Goal: Information Seeking & Learning: Learn about a topic

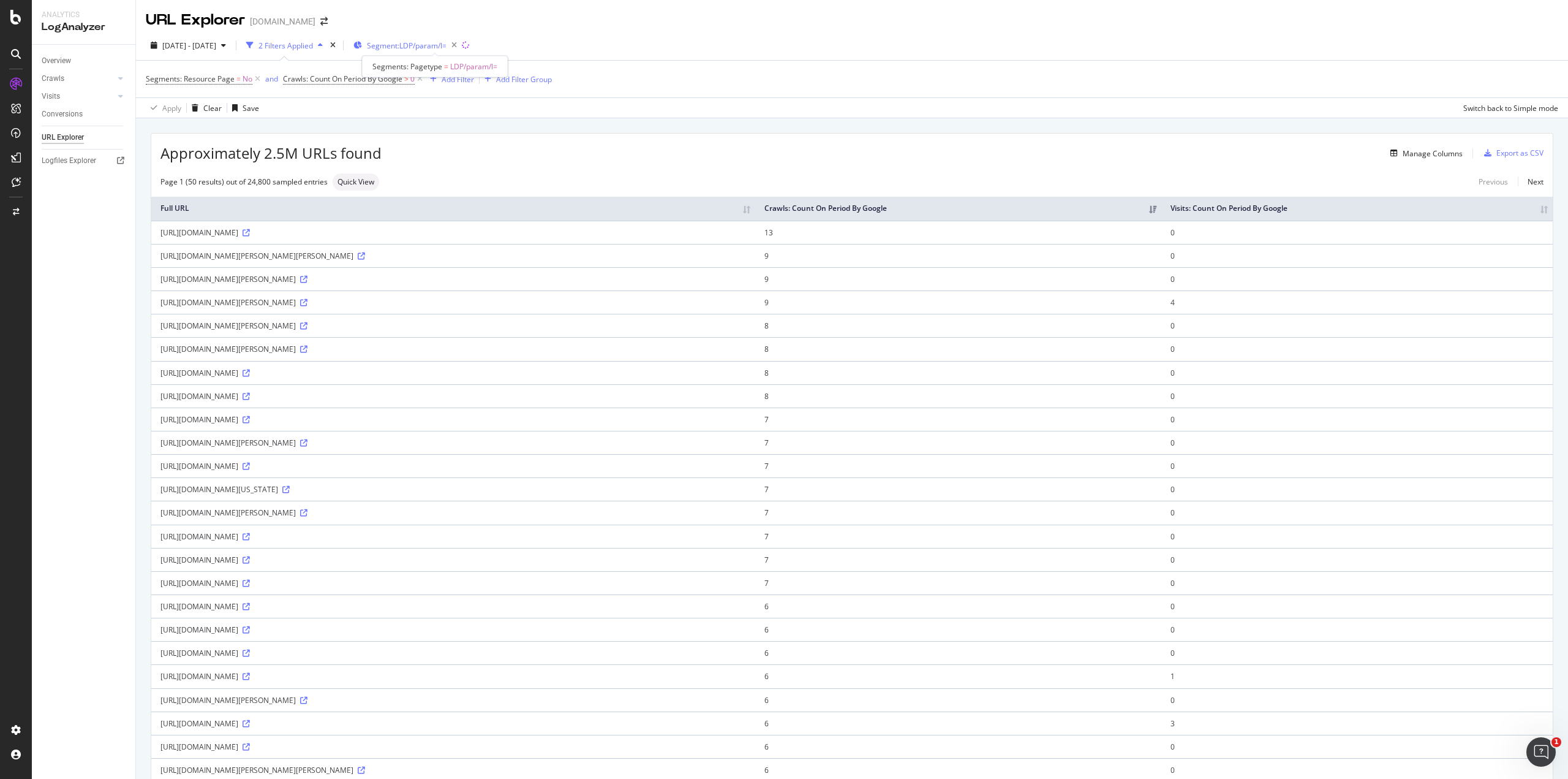
click at [442, 47] on span "Segment: LDP/param/l=" at bounding box center [406, 45] width 80 height 10
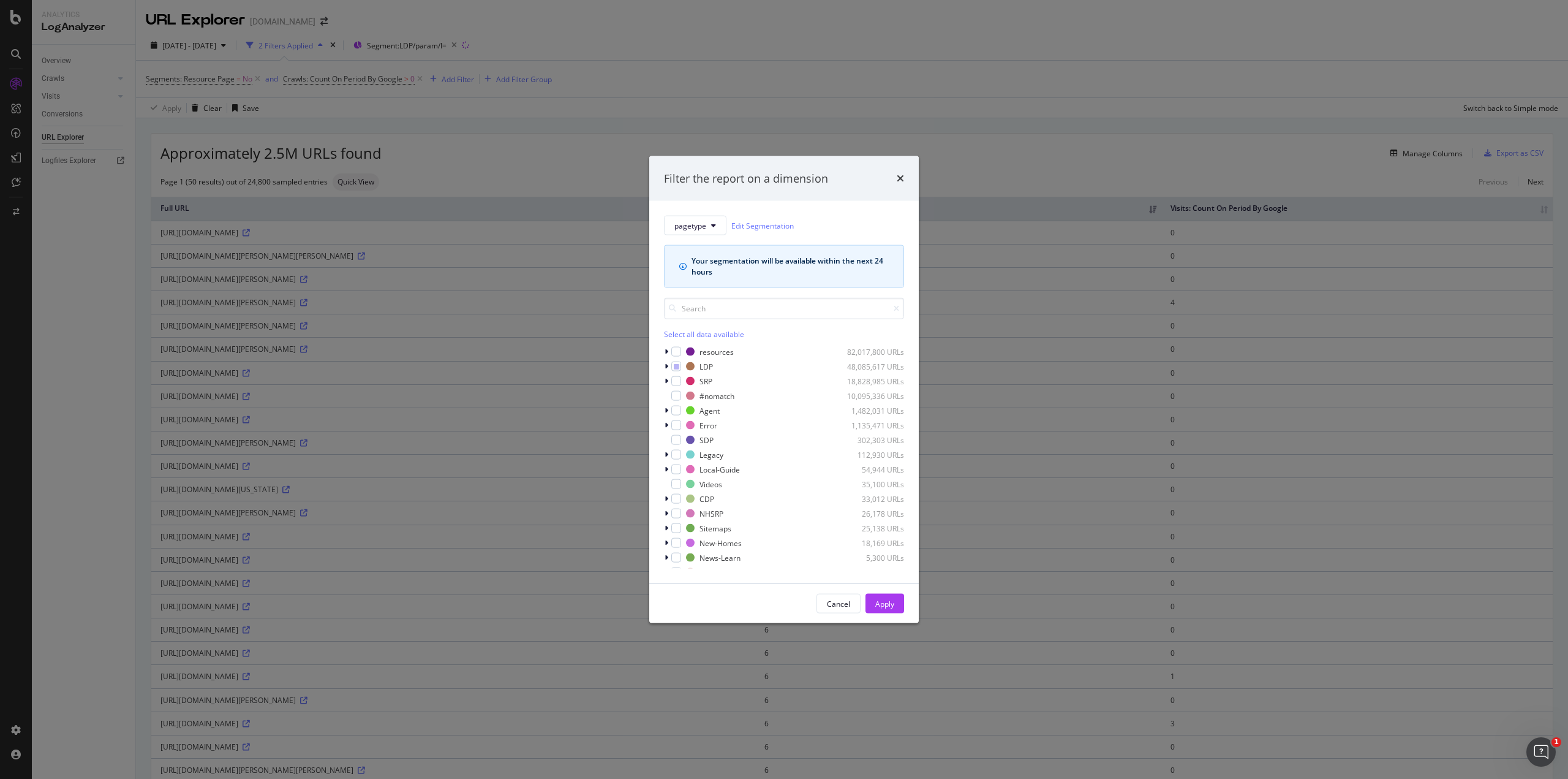
click at [70, 103] on div "Filter the report on a dimension pagetype Edit Segmentation Your segmentation w…" at bounding box center [784, 389] width 1568 height 779
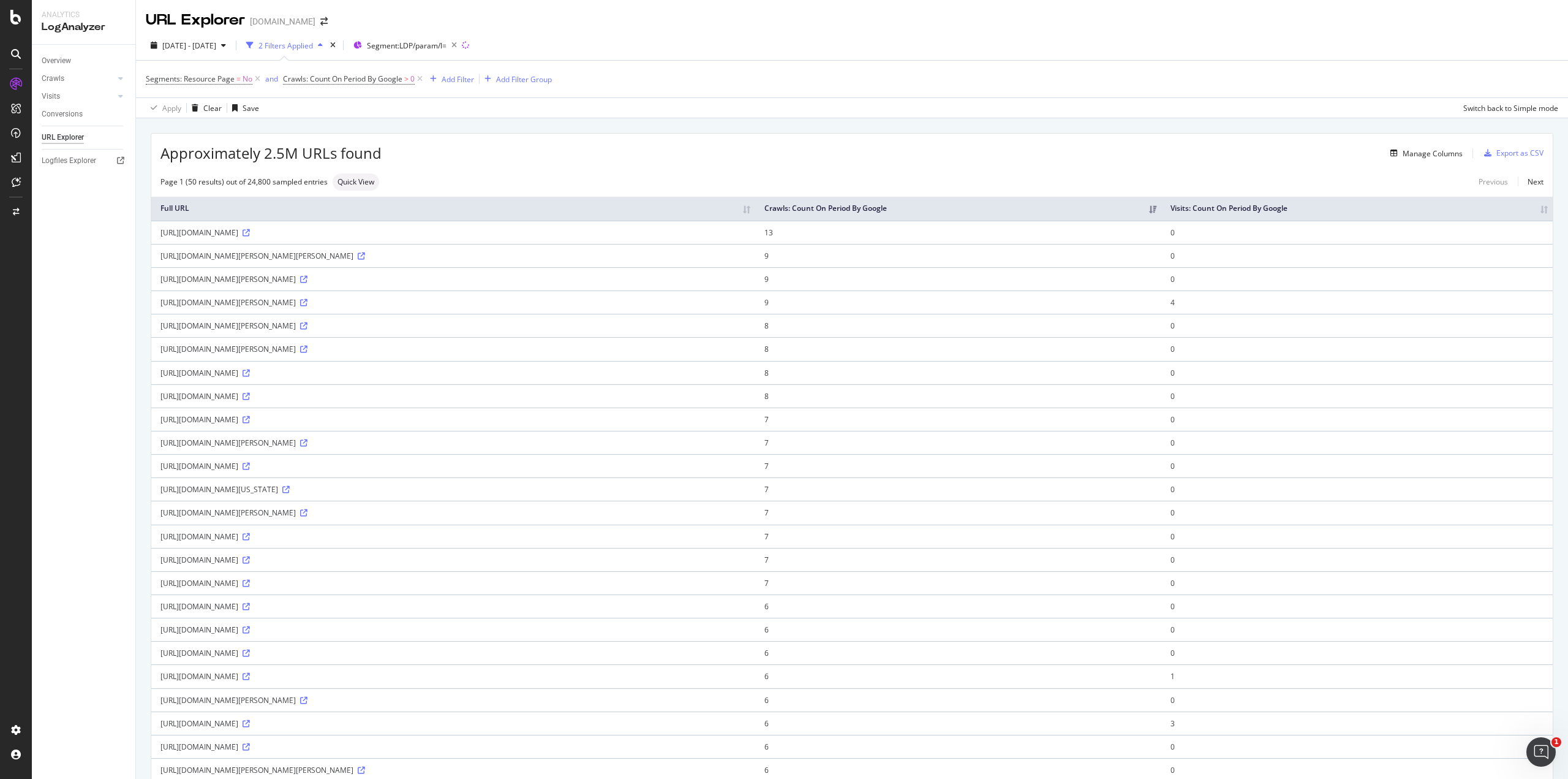
click at [64, 134] on div "URL Explorer" at bounding box center [63, 138] width 42 height 13
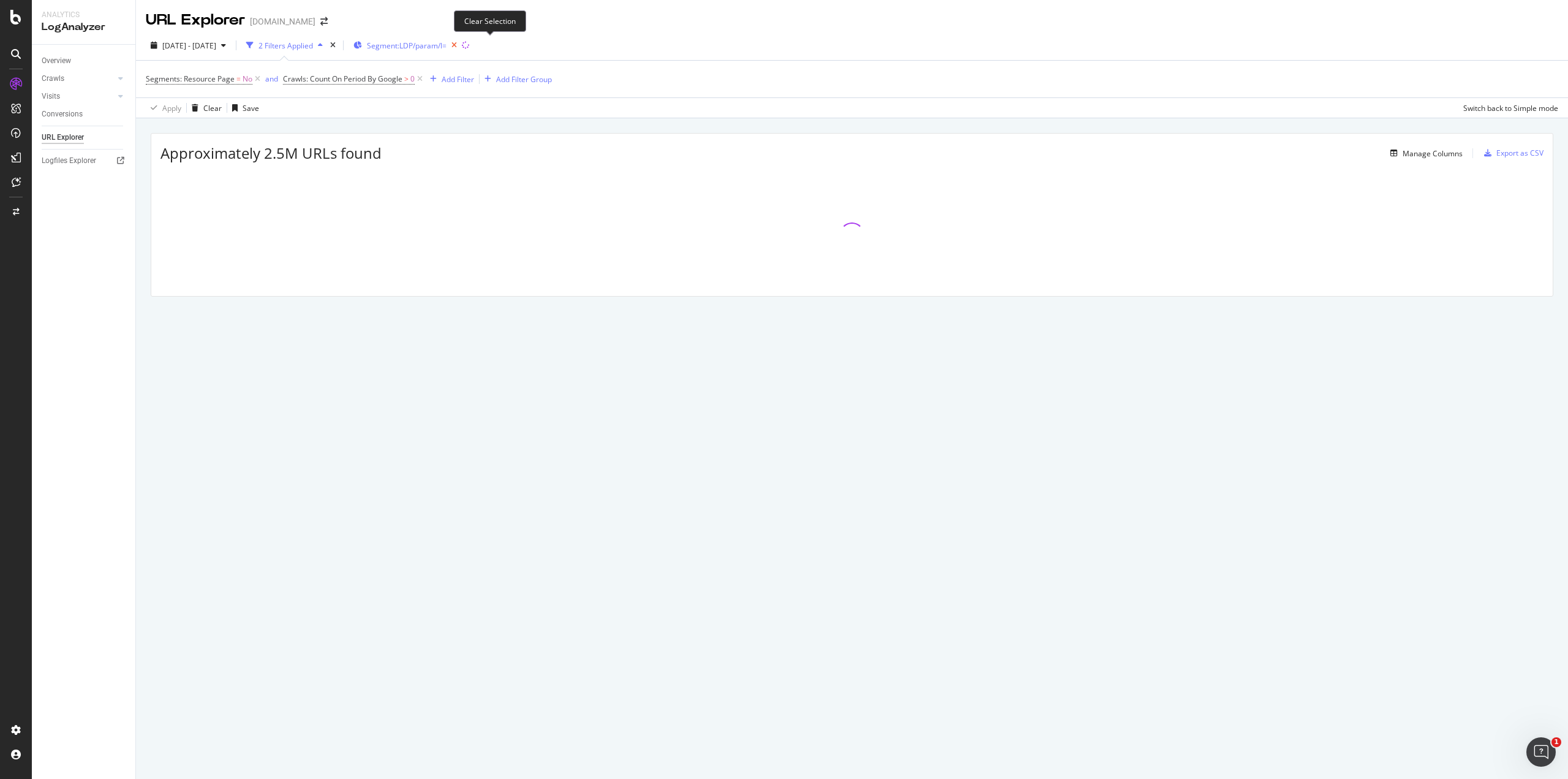
click at [462, 45] on icon "button" at bounding box center [454, 45] width 15 height 17
click at [401, 44] on span "Segments" at bounding box center [384, 45] width 35 height 10
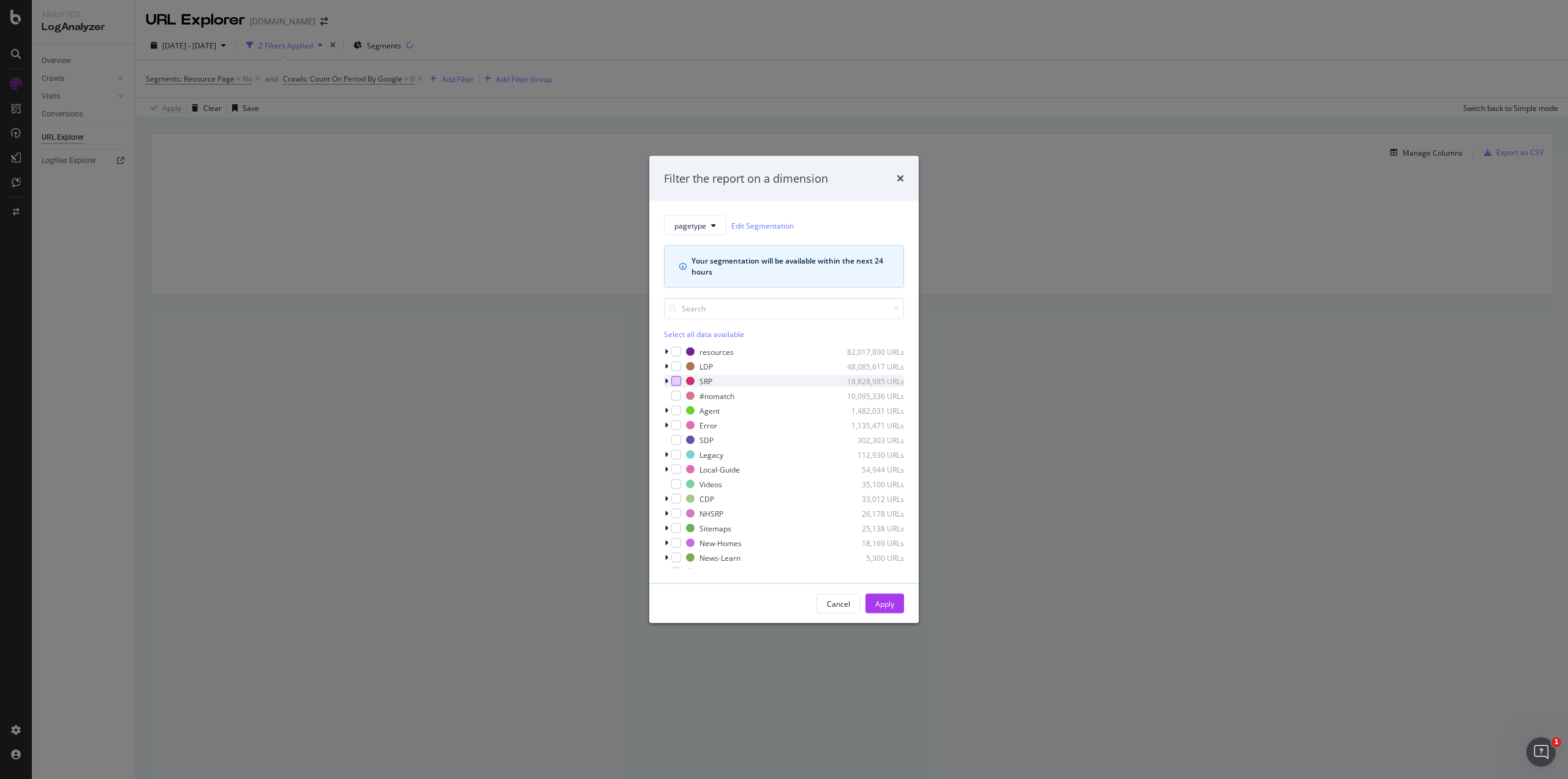
click at [672, 380] on div "modal" at bounding box center [676, 381] width 10 height 10
click at [884, 602] on div "Apply" at bounding box center [884, 603] width 19 height 10
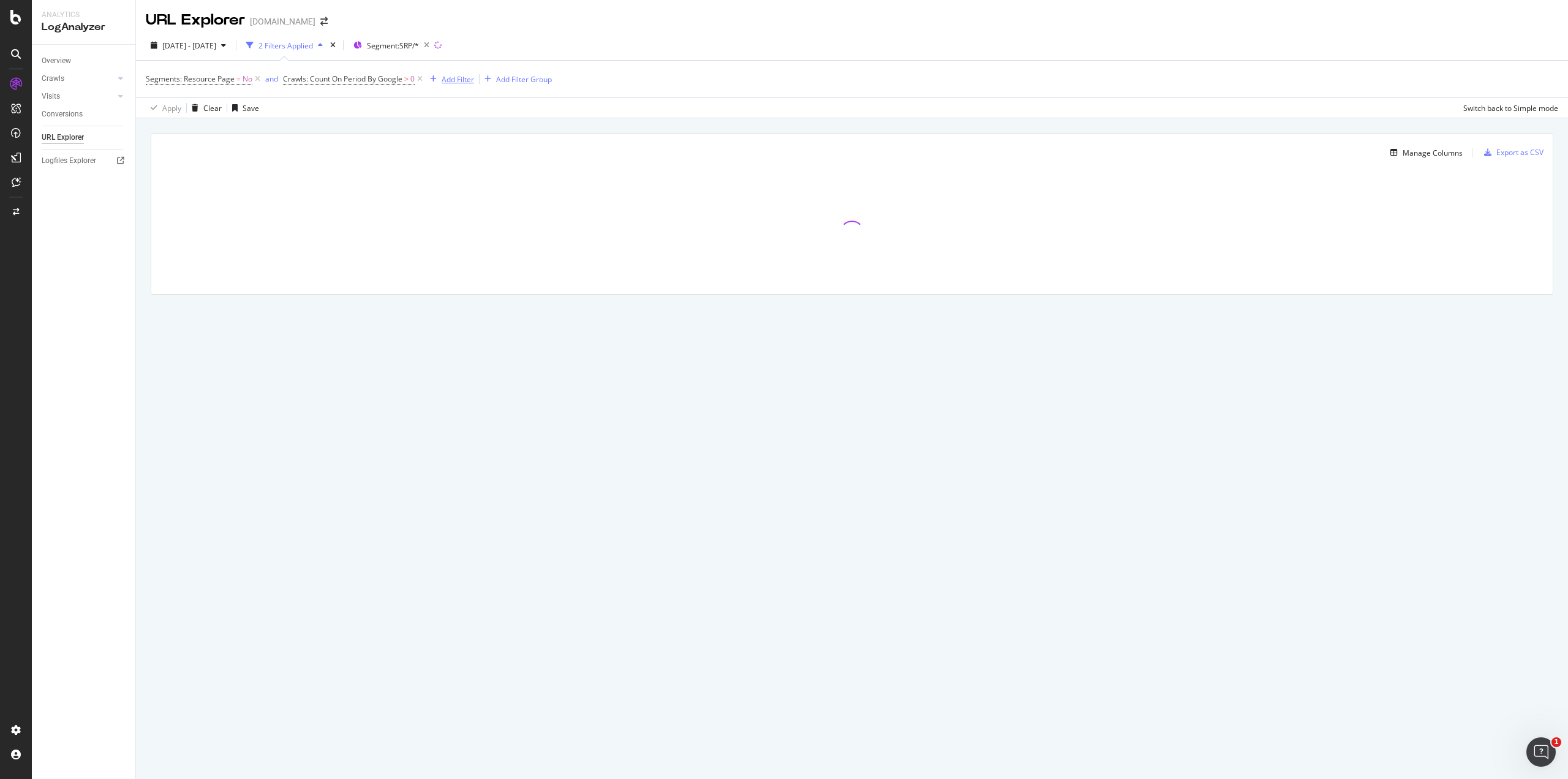
click at [445, 79] on div "Add Filter" at bounding box center [457, 79] width 32 height 10
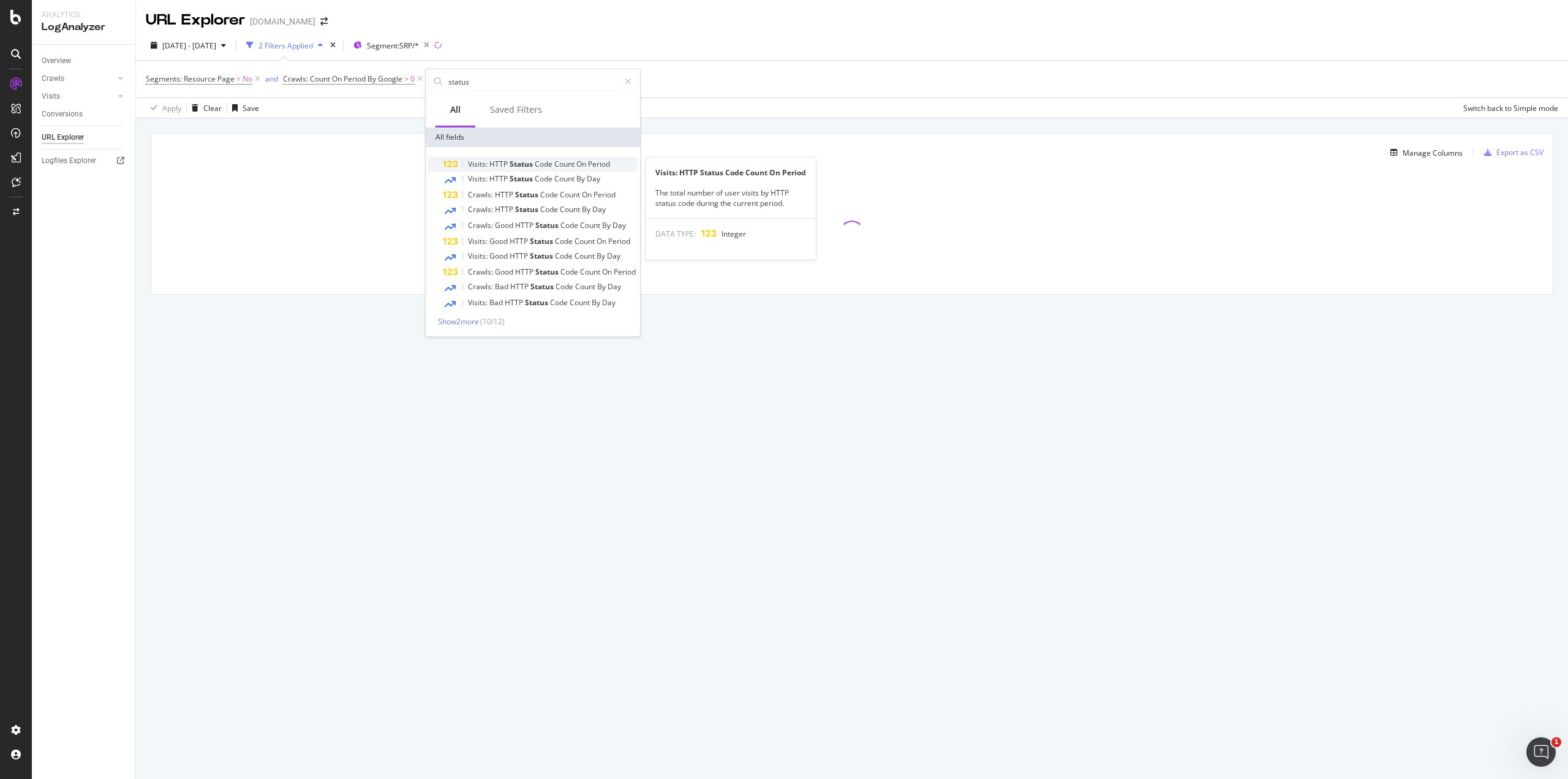
type input "status"
click at [516, 166] on span "Status" at bounding box center [521, 164] width 25 height 10
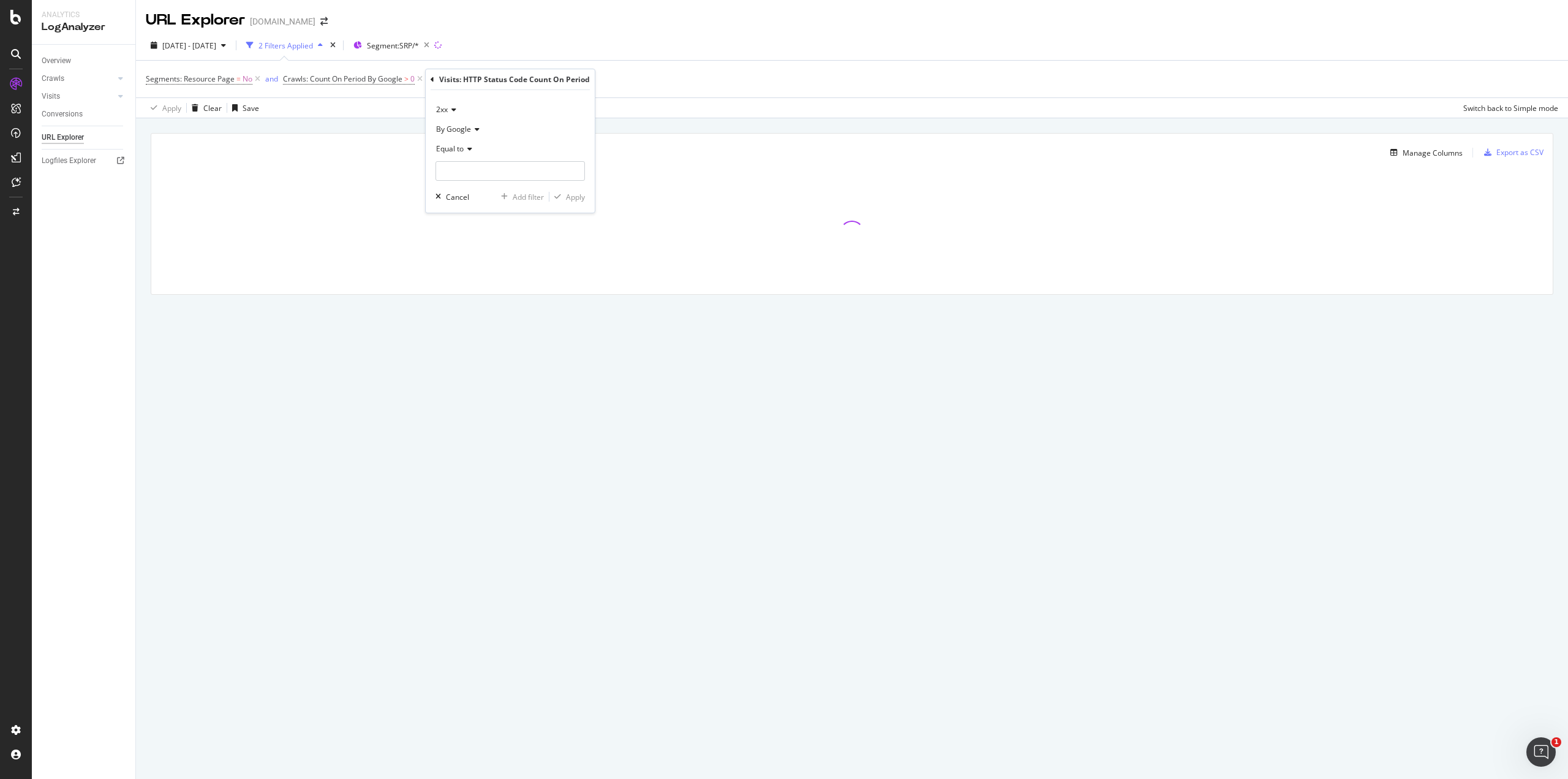
click at [457, 107] on div "2xx" at bounding box center [510, 110] width 149 height 19
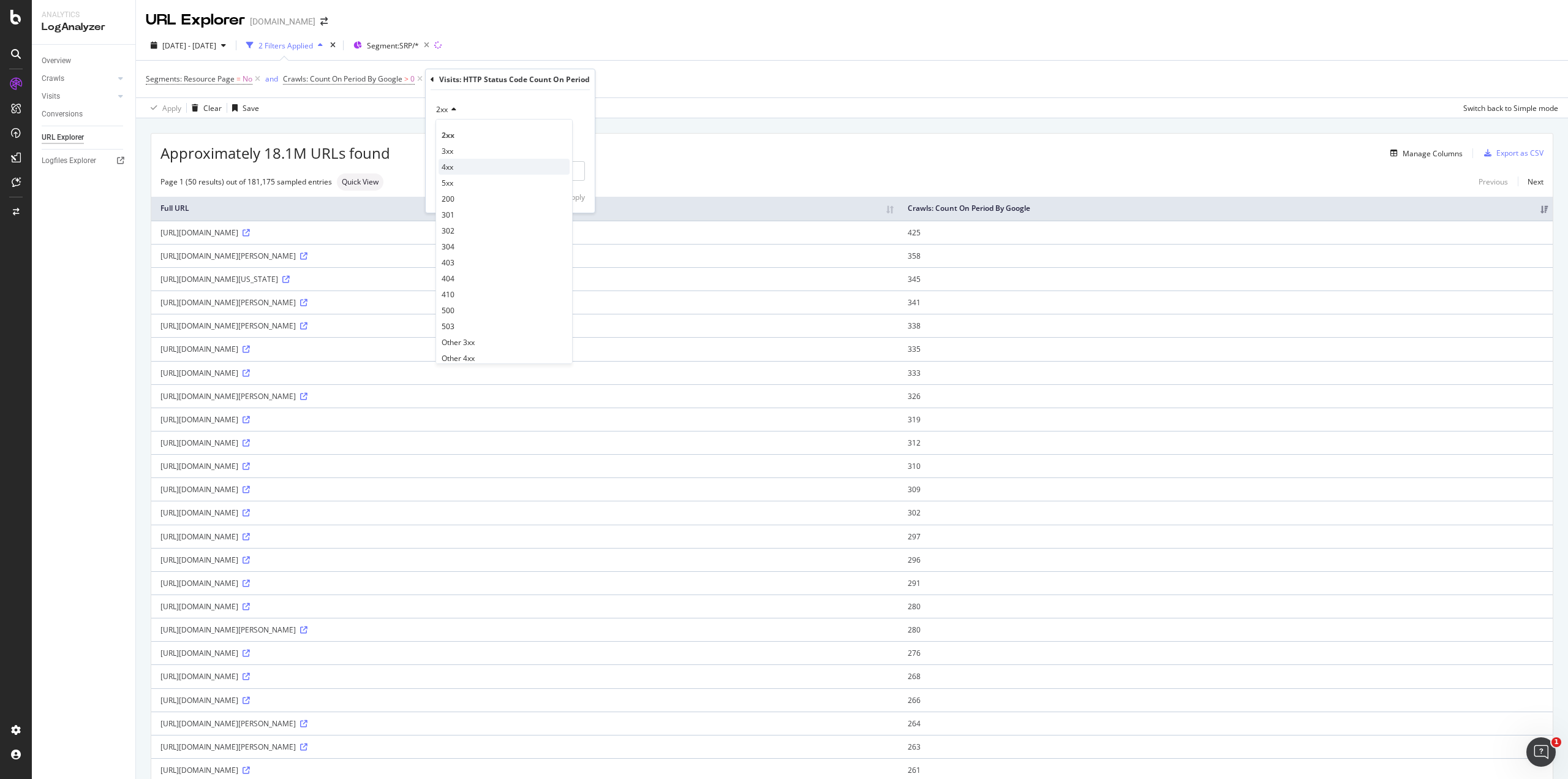
click at [449, 169] on span "4xx" at bounding box center [447, 166] width 12 height 10
click at [461, 143] on span "Equal to" at bounding box center [449, 148] width 27 height 10
click at [462, 143] on span "Equal to" at bounding box center [449, 148] width 27 height 10
click at [465, 148] on icon at bounding box center [468, 149] width 9 height 7
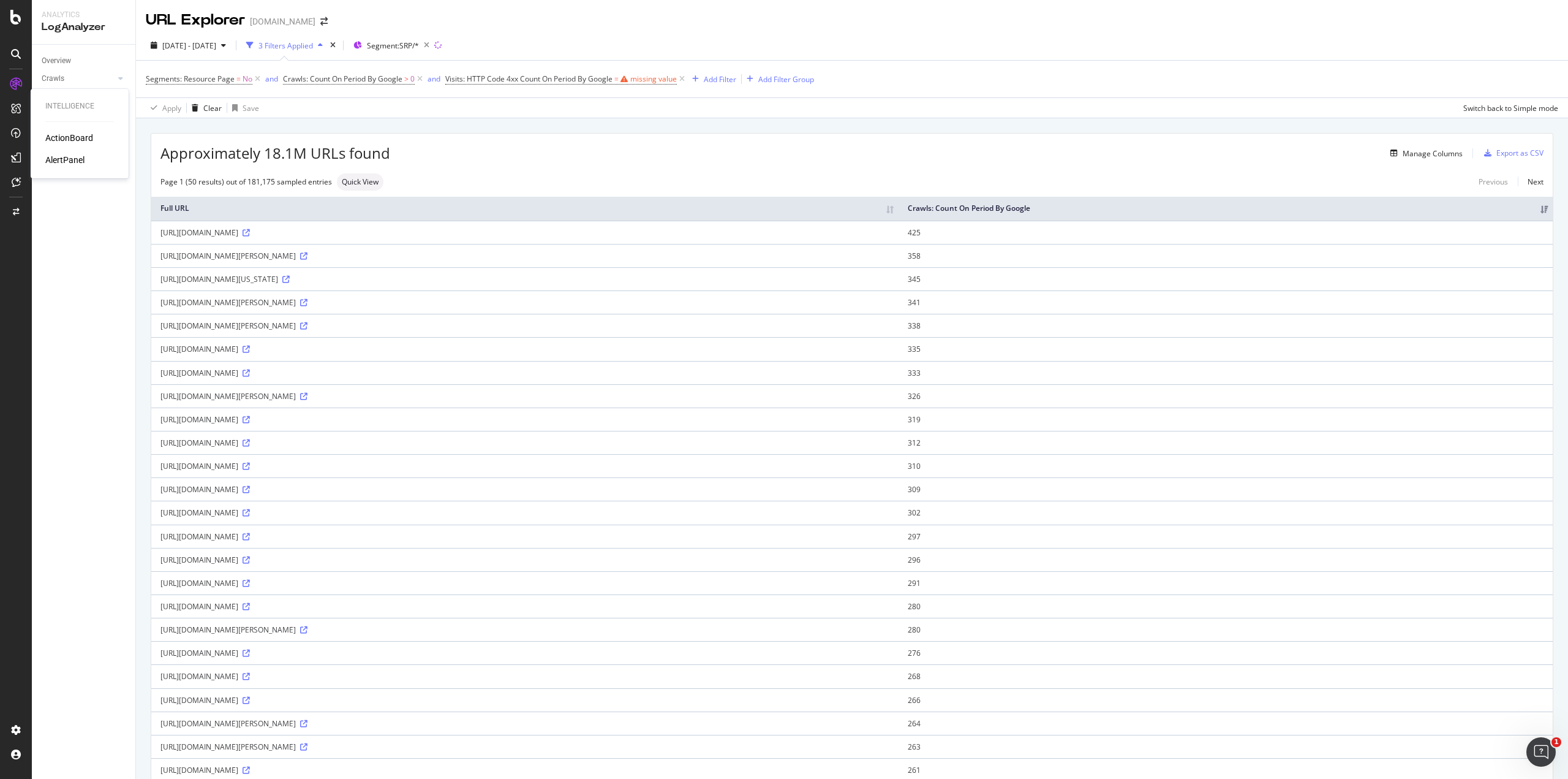
click at [59, 157] on div "AlertPanel" at bounding box center [65, 159] width 39 height 12
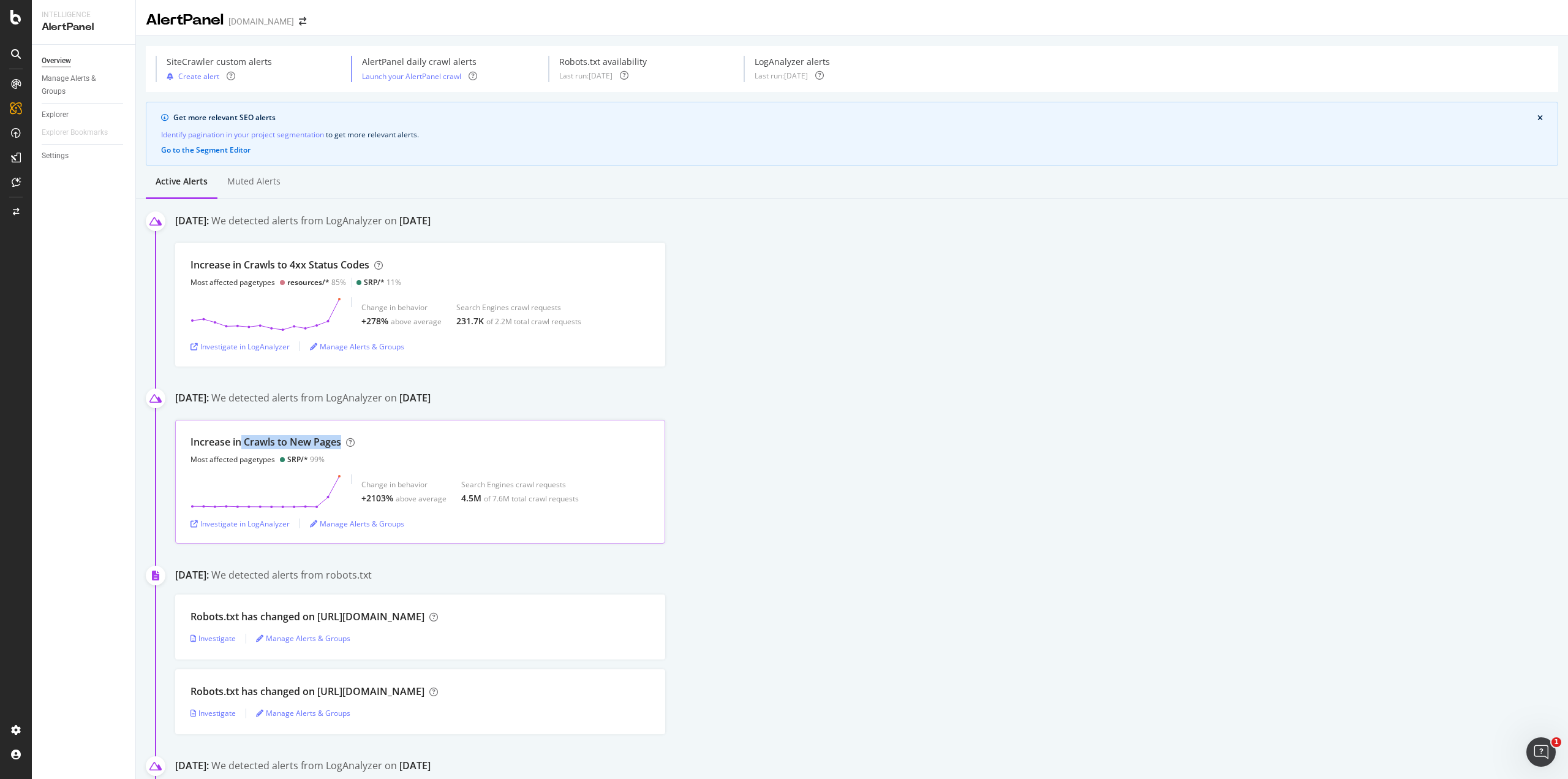
drag, startPoint x: 241, startPoint y: 440, endPoint x: 343, endPoint y: 443, distance: 102.0
click at [343, 443] on div "Increase in Crawls to New Pages Most affected pagetypes SRP/* 99%" at bounding box center [272, 450] width 164 height 30
click at [267, 352] on div "Investigate in LogAnalyzer" at bounding box center [240, 347] width 99 height 19
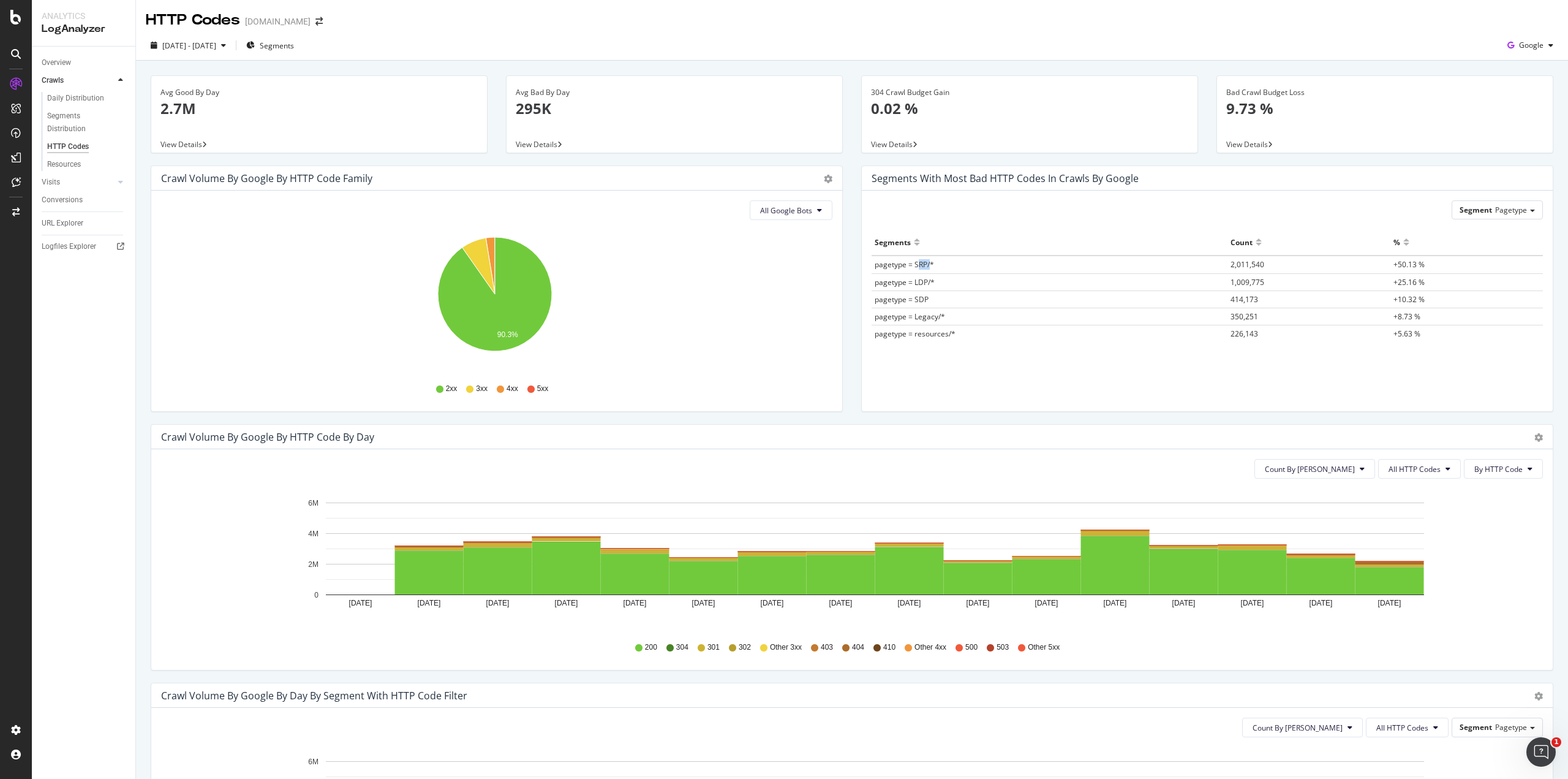
drag, startPoint x: 912, startPoint y: 267, endPoint x: 926, endPoint y: 267, distance: 14.0
click at [926, 267] on span "pagetype = SRP/*" at bounding box center [904, 264] width 59 height 10
drag, startPoint x: 951, startPoint y: 182, endPoint x: 1106, endPoint y: 172, distance: 155.3
click at [1106, 172] on div "Segments with most bad HTTP codes in Crawls by google" at bounding box center [1005, 178] width 267 height 12
click at [1107, 174] on div "Segments with most bad HTTP codes in Crawls by google" at bounding box center [1005, 178] width 267 height 12
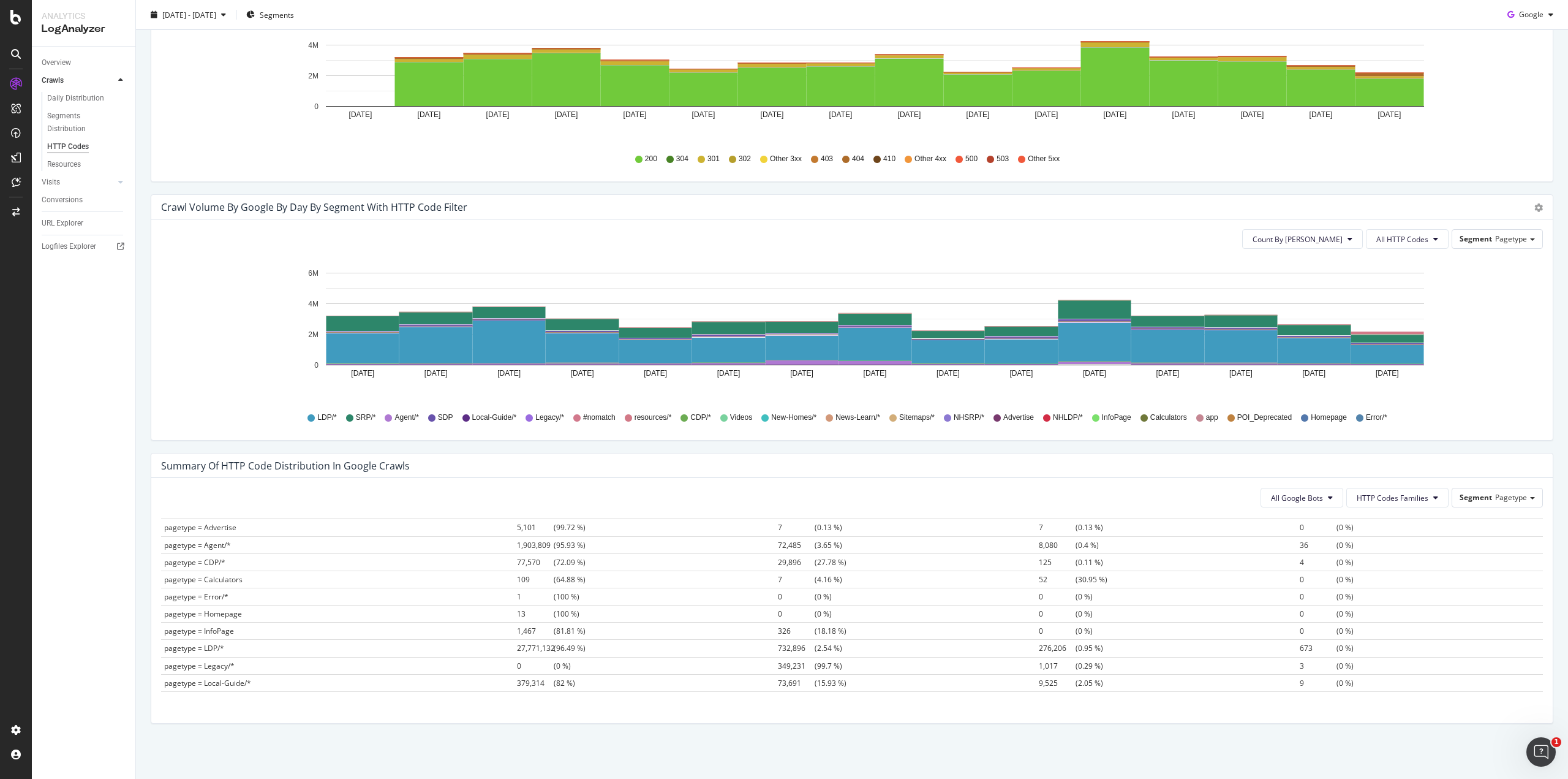
scroll to position [61, 0]
drag, startPoint x: 1025, startPoint y: 631, endPoint x: 514, endPoint y: 629, distance: 511.0
click at [514, 629] on tr "pagetype = LDP/* 27,771,132 (96.49 %) 732,896 (2.54 %) 276,206 (0.95 %) 673 (0 …" at bounding box center [852, 629] width 1381 height 17
drag, startPoint x: 283, startPoint y: 659, endPoint x: 187, endPoint y: 661, distance: 96.0
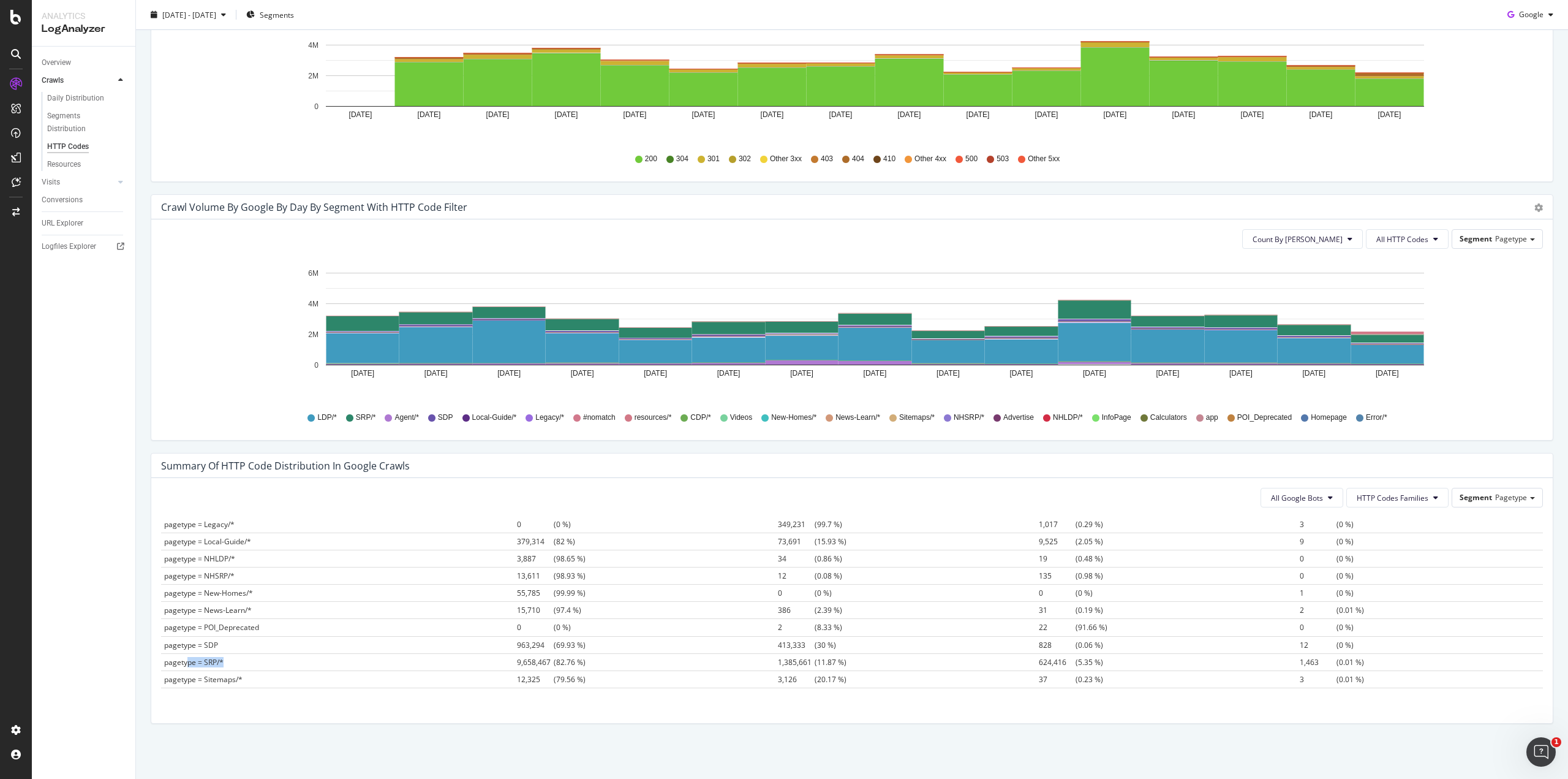
click at [187, 661] on td "pagetype = SRP/*" at bounding box center [338, 662] width 353 height 17
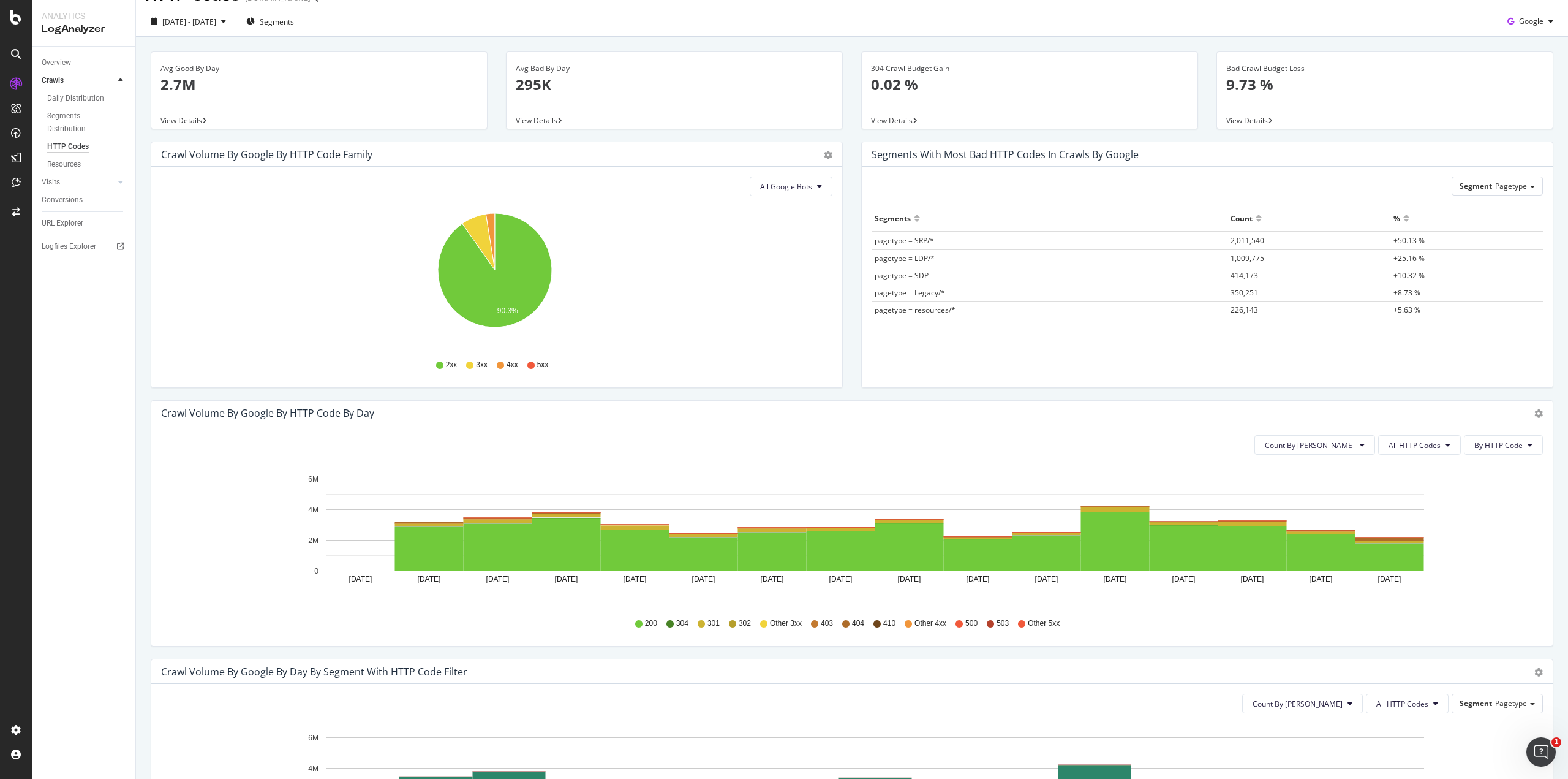
scroll to position [0, 0]
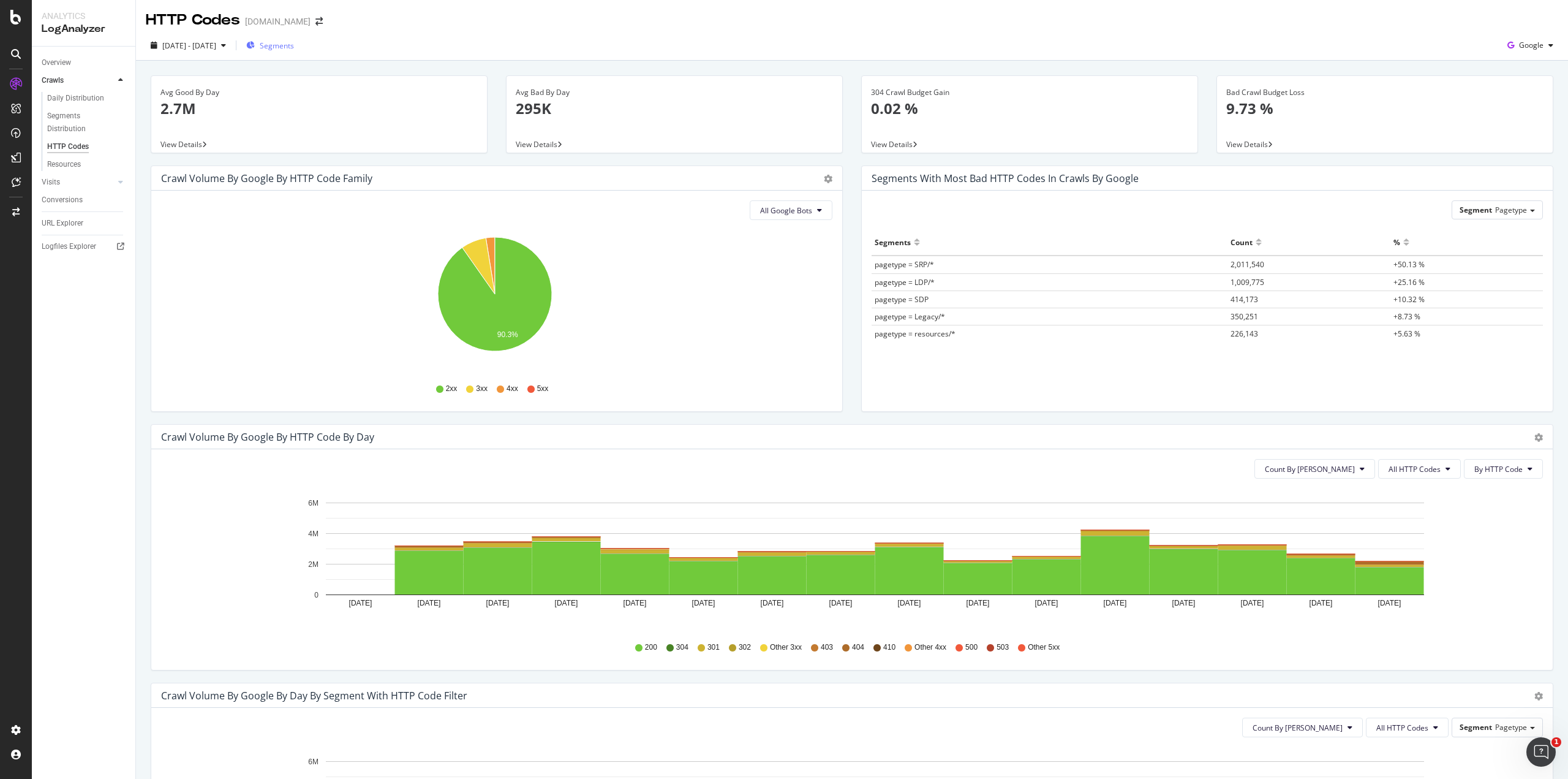
click at [294, 50] on span "Segments" at bounding box center [277, 45] width 35 height 10
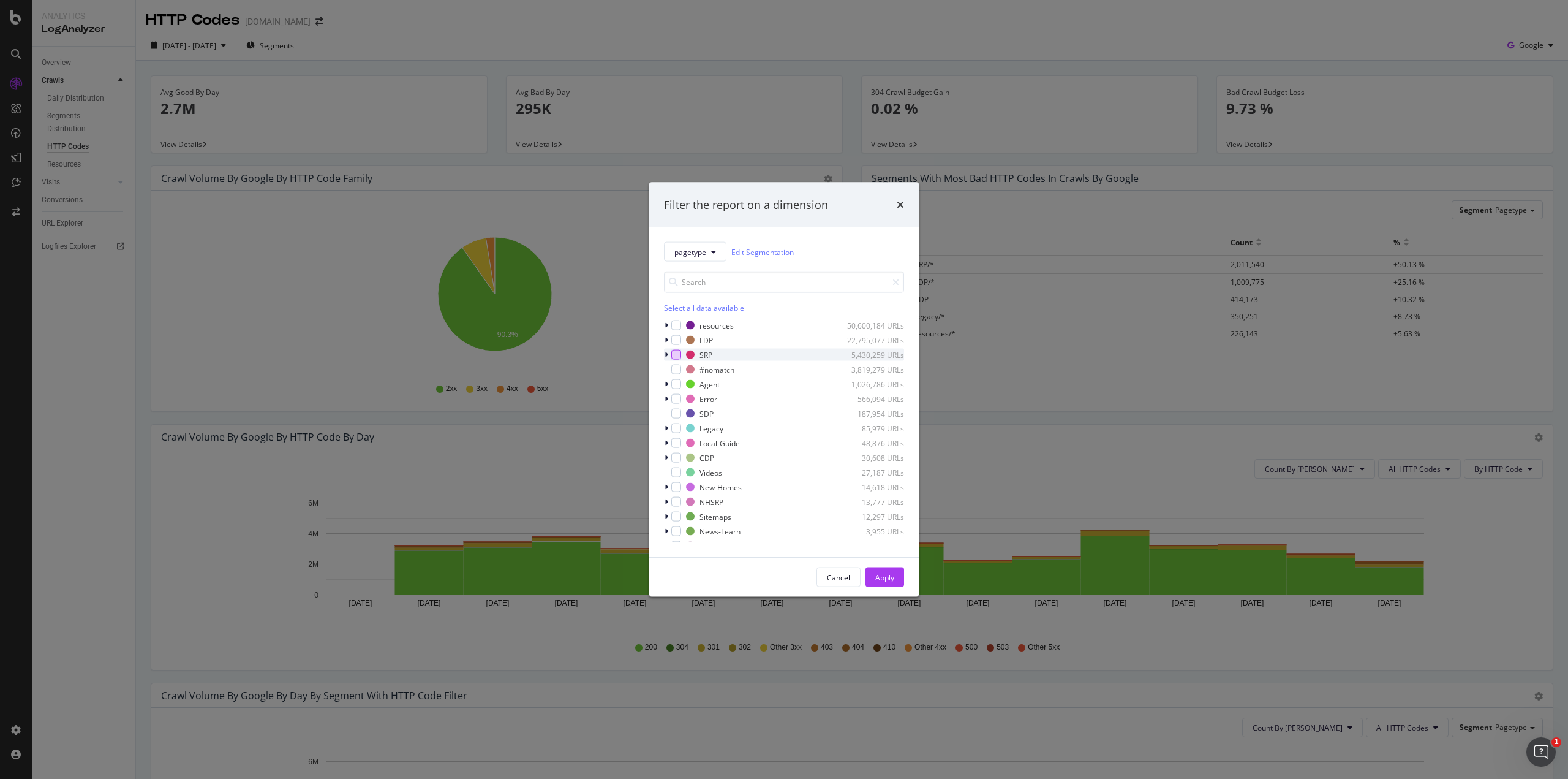
click at [675, 352] on div "modal" at bounding box center [676, 355] width 10 height 10
click at [880, 575] on div "Apply" at bounding box center [884, 577] width 19 height 10
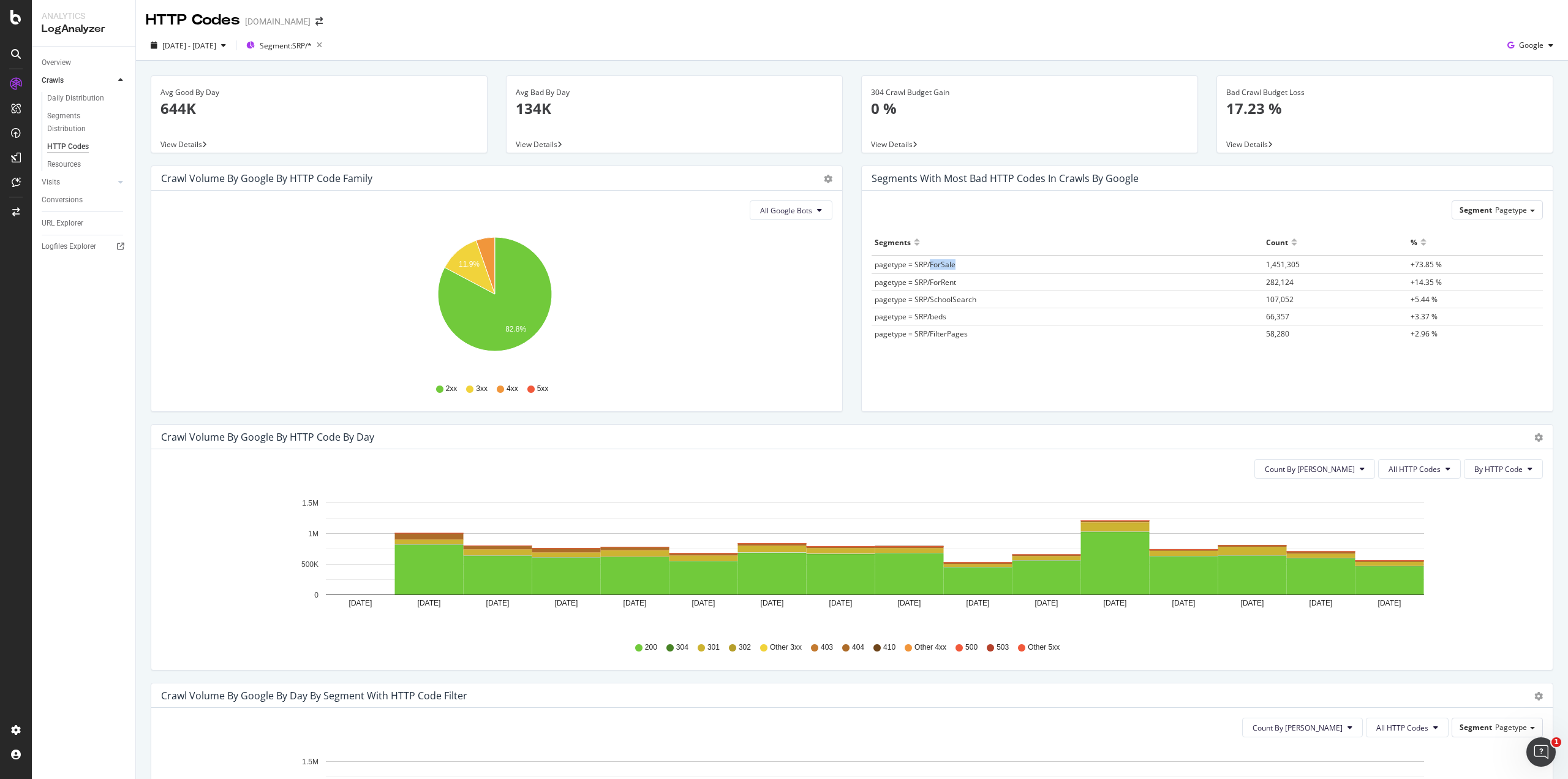
drag, startPoint x: 924, startPoint y: 266, endPoint x: 961, endPoint y: 269, distance: 37.1
click at [961, 269] on td "pagetype = SRP/ForSale" at bounding box center [1067, 264] width 391 height 18
click at [490, 248] on icon "A chart." at bounding box center [485, 265] width 19 height 57
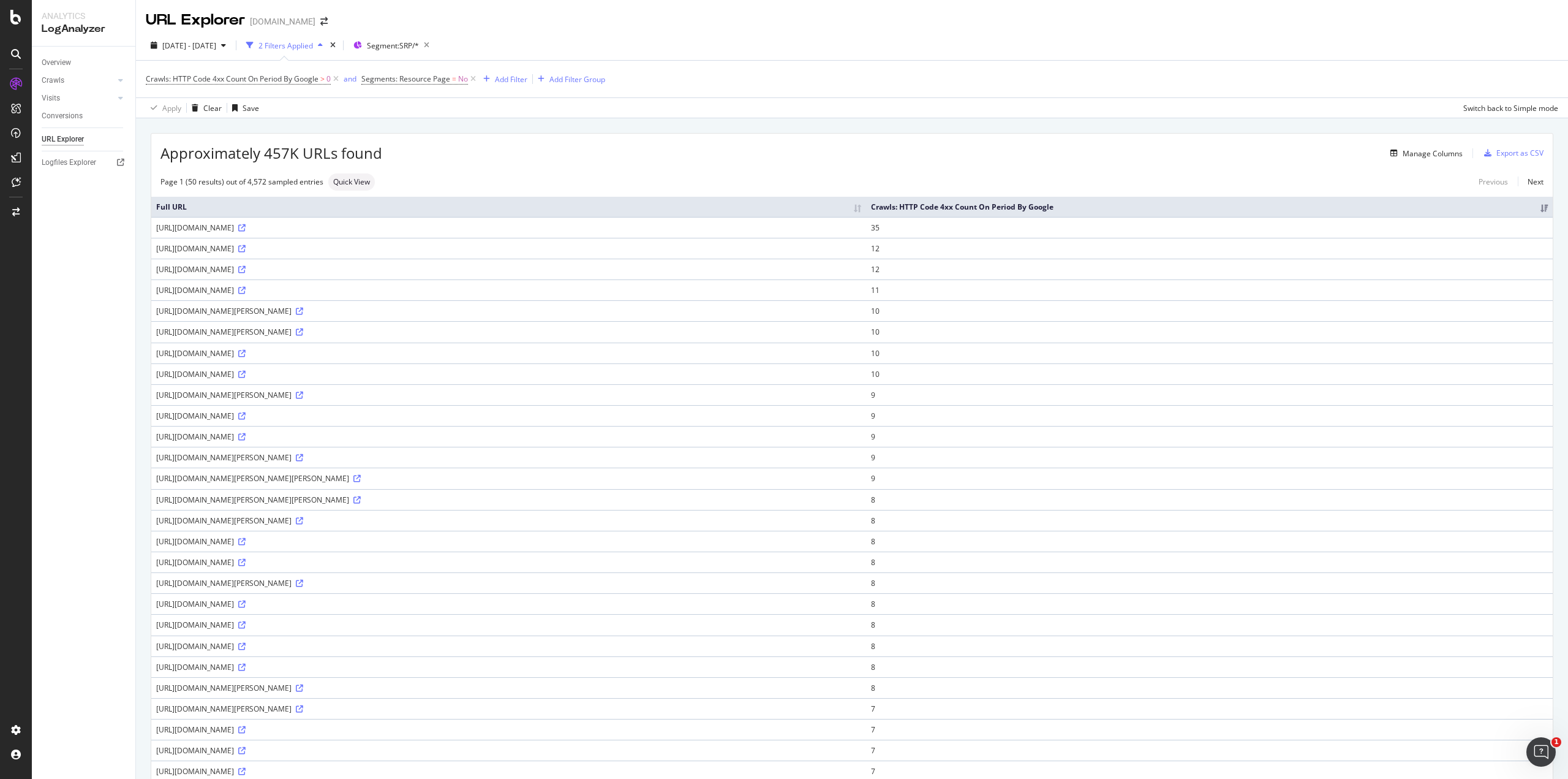
drag, startPoint x: 156, startPoint y: 227, endPoint x: 462, endPoint y: 233, distance: 306.1
click at [462, 233] on td "[URL][DOMAIN_NAME]" at bounding box center [509, 227] width 714 height 21
copy div "[URL][DOMAIN_NAME]"
drag, startPoint x: 466, startPoint y: 267, endPoint x: 156, endPoint y: 266, distance: 310.0
click at [156, 266] on td "[URL][DOMAIN_NAME]" at bounding box center [509, 269] width 714 height 21
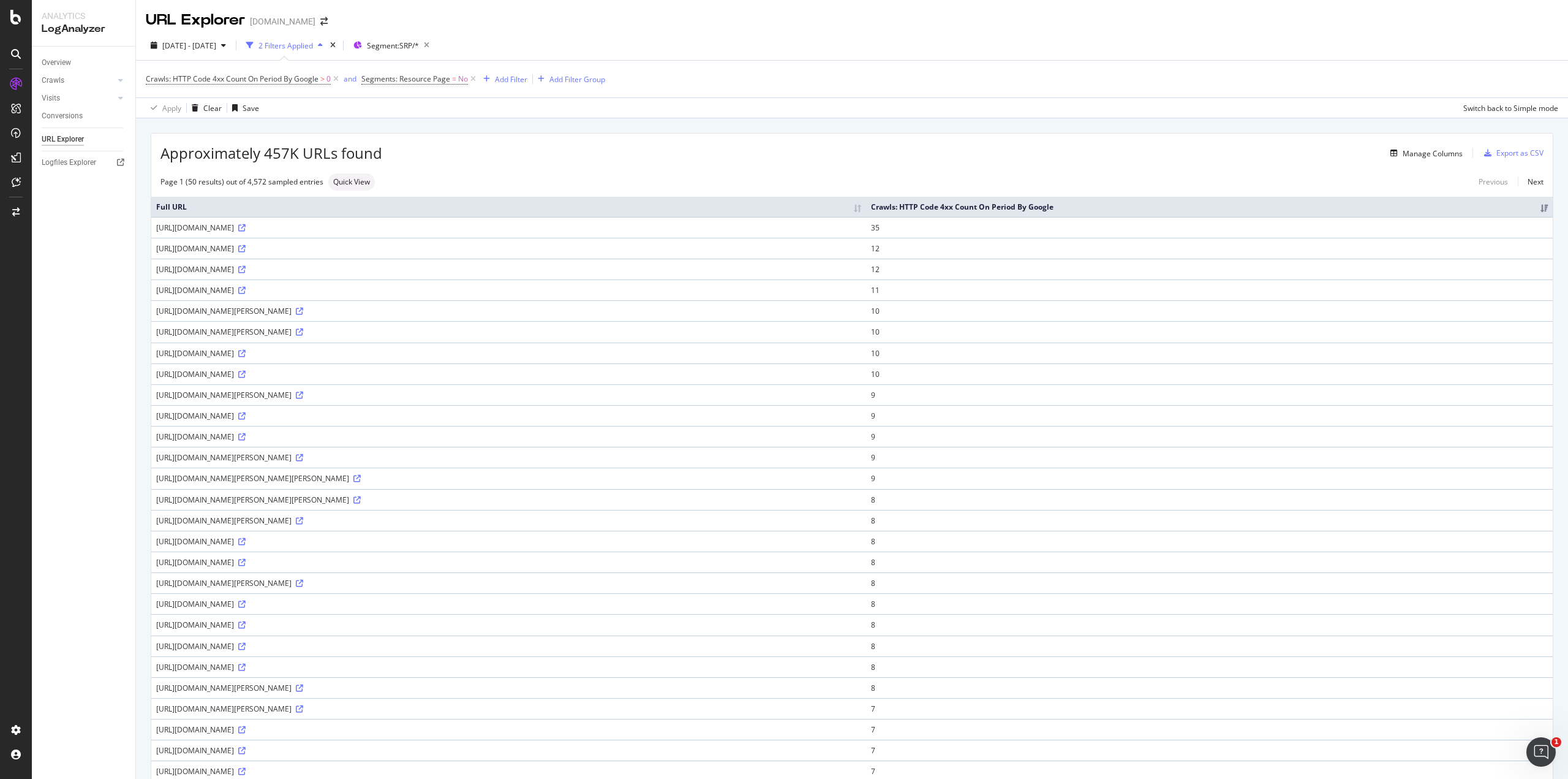
copy div "[URL][DOMAIN_NAME]"
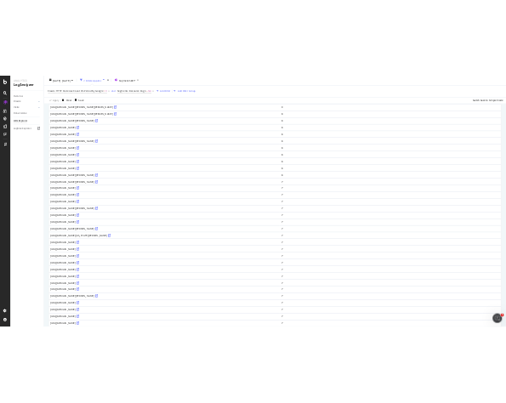
scroll to position [764, 0]
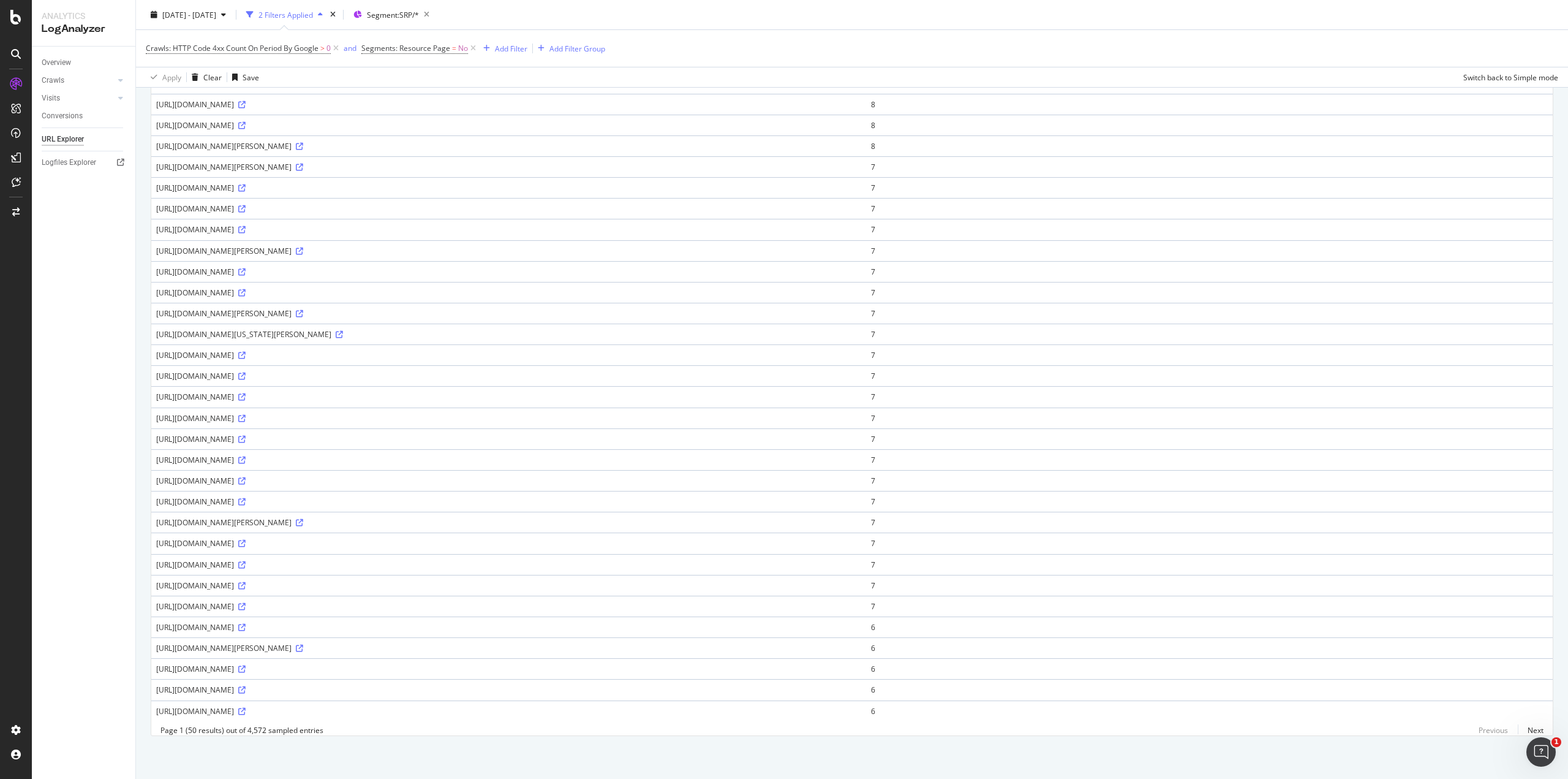
drag, startPoint x: 241, startPoint y: 535, endPoint x: 279, endPoint y: 535, distance: 38.0
click at [279, 538] on div "[URL][DOMAIN_NAME]" at bounding box center [509, 543] width 705 height 10
drag, startPoint x: 419, startPoint y: 536, endPoint x: 243, endPoint y: 535, distance: 176.0
click at [243, 538] on div "[URL][DOMAIN_NAME]" at bounding box center [509, 543] width 705 height 10
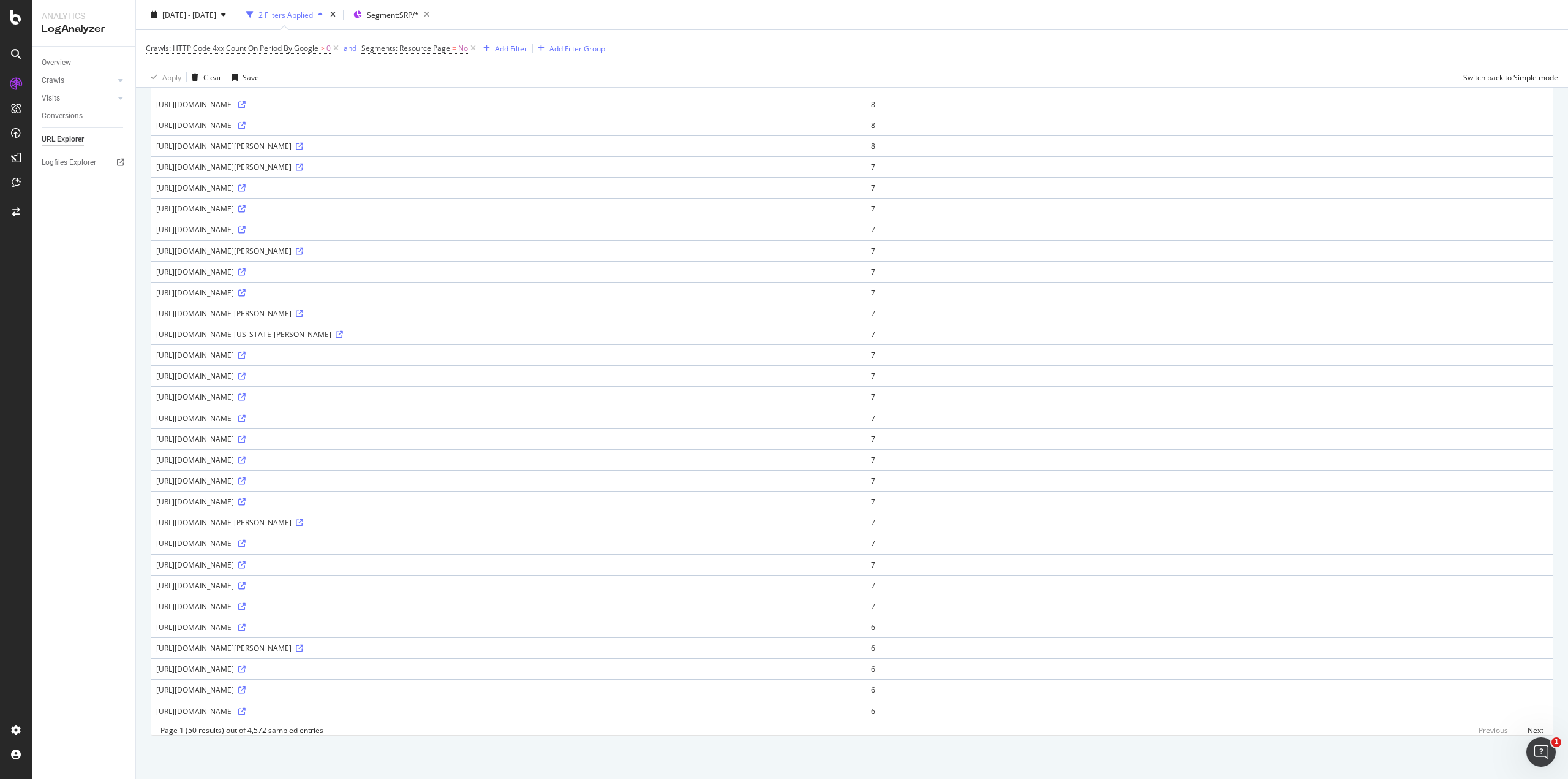
drag, startPoint x: 243, startPoint y: 535, endPoint x: 268, endPoint y: 536, distance: 25.0
click at [268, 538] on div "[URL][DOMAIN_NAME]" at bounding box center [509, 543] width 705 height 10
copy div "el-jebel"
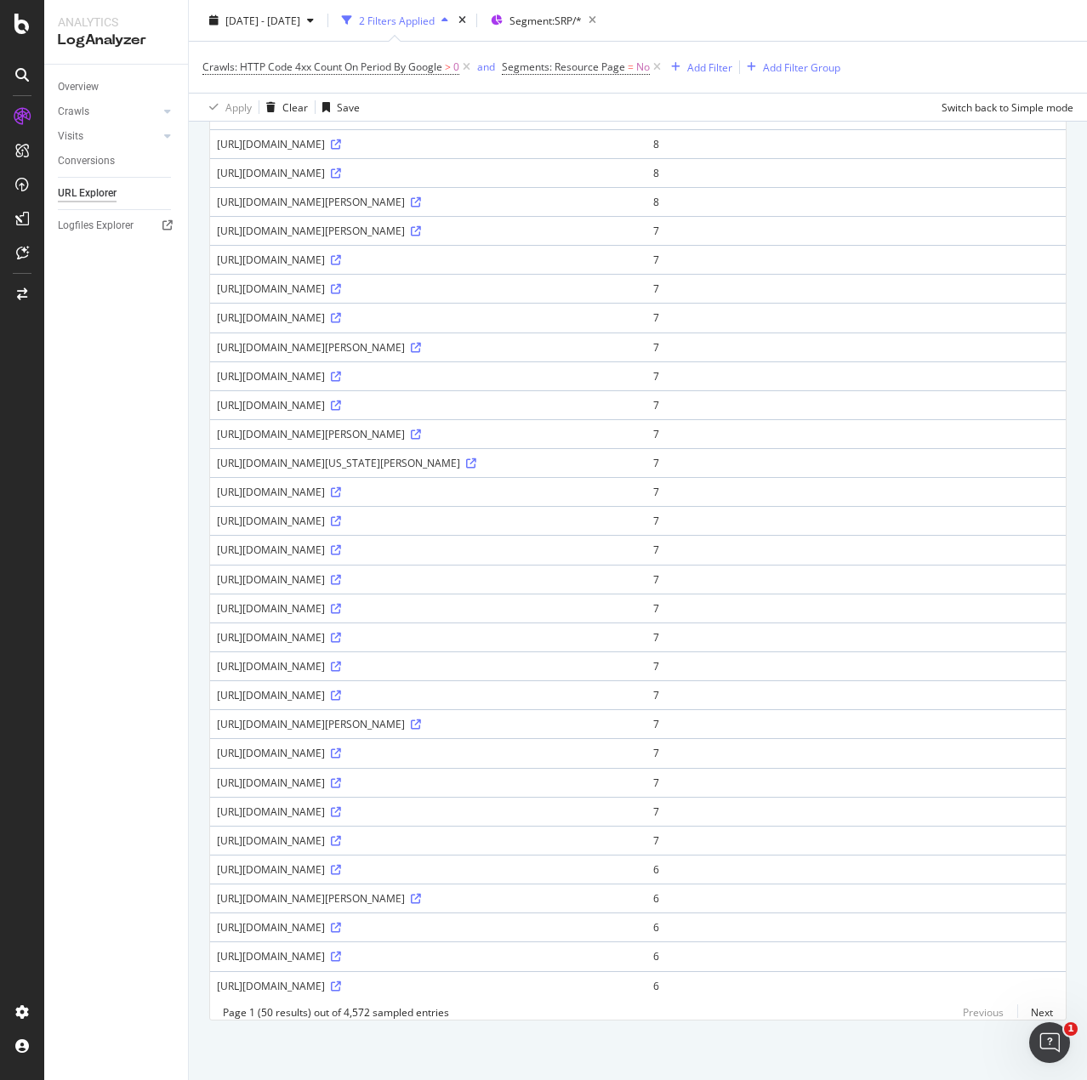
scroll to position [779, 0]
drag, startPoint x: 583, startPoint y: 742, endPoint x: 215, endPoint y: 749, distance: 368.3
click at [215, 749] on td "[URL][DOMAIN_NAME]" at bounding box center [428, 752] width 436 height 29
copy div "[URL][DOMAIN_NAME]"
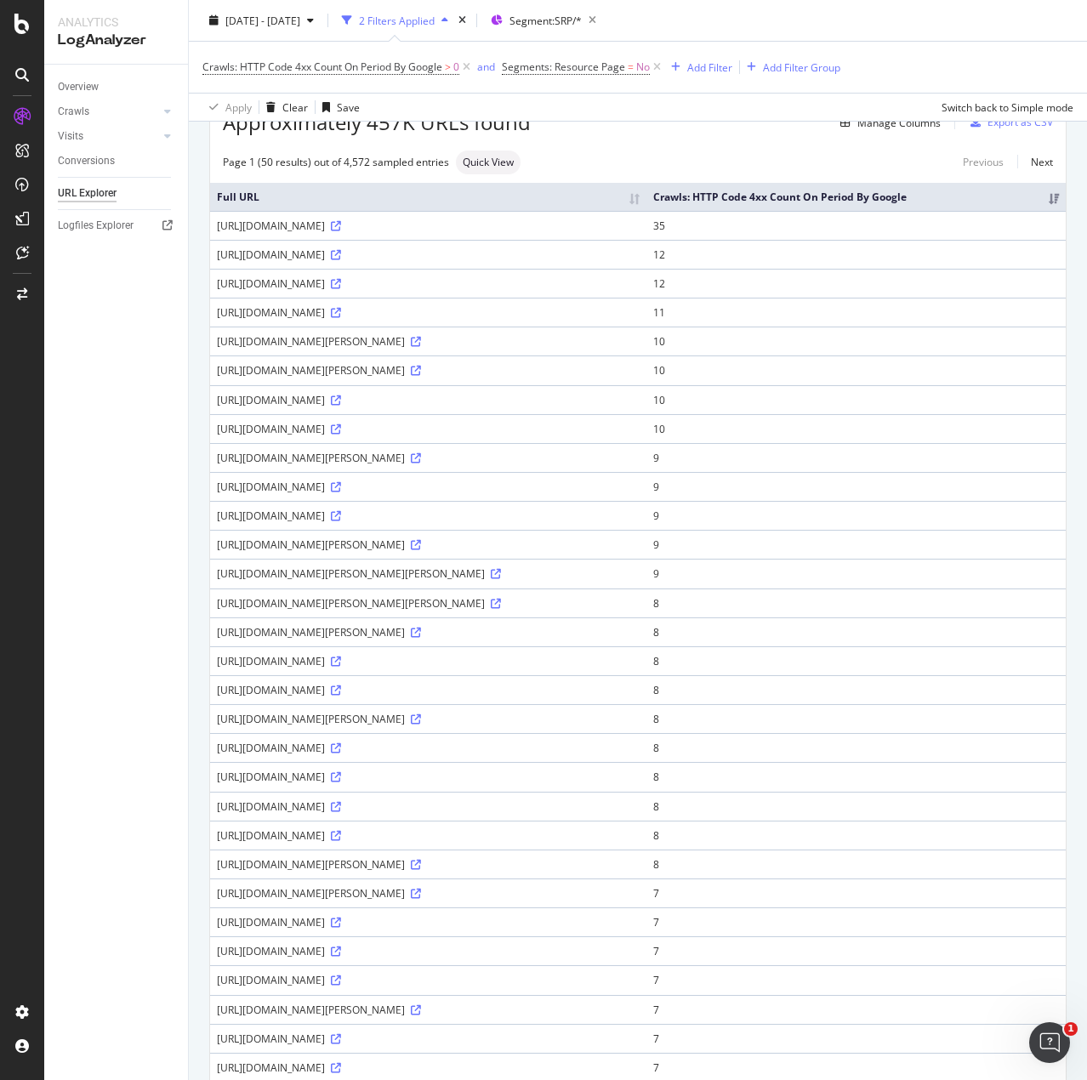
scroll to position [0, 0]
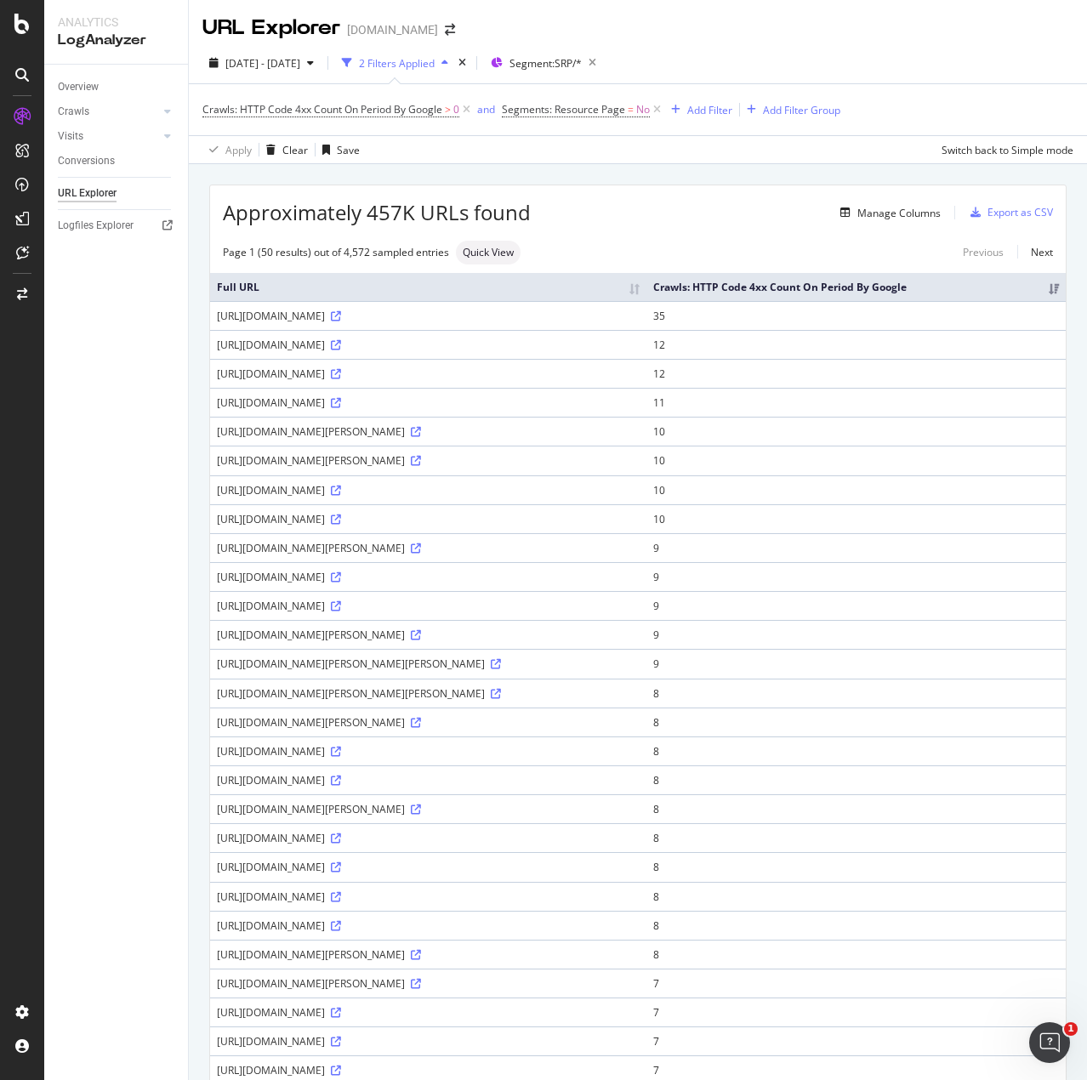
drag, startPoint x: 389, startPoint y: 564, endPoint x: 561, endPoint y: 565, distance: 171.8
click at [561, 555] on div "[URL][DOMAIN_NAME][PERSON_NAME]" at bounding box center [428, 548] width 423 height 14
click at [536, 323] on div "[URL][DOMAIN_NAME]" at bounding box center [428, 316] width 423 height 14
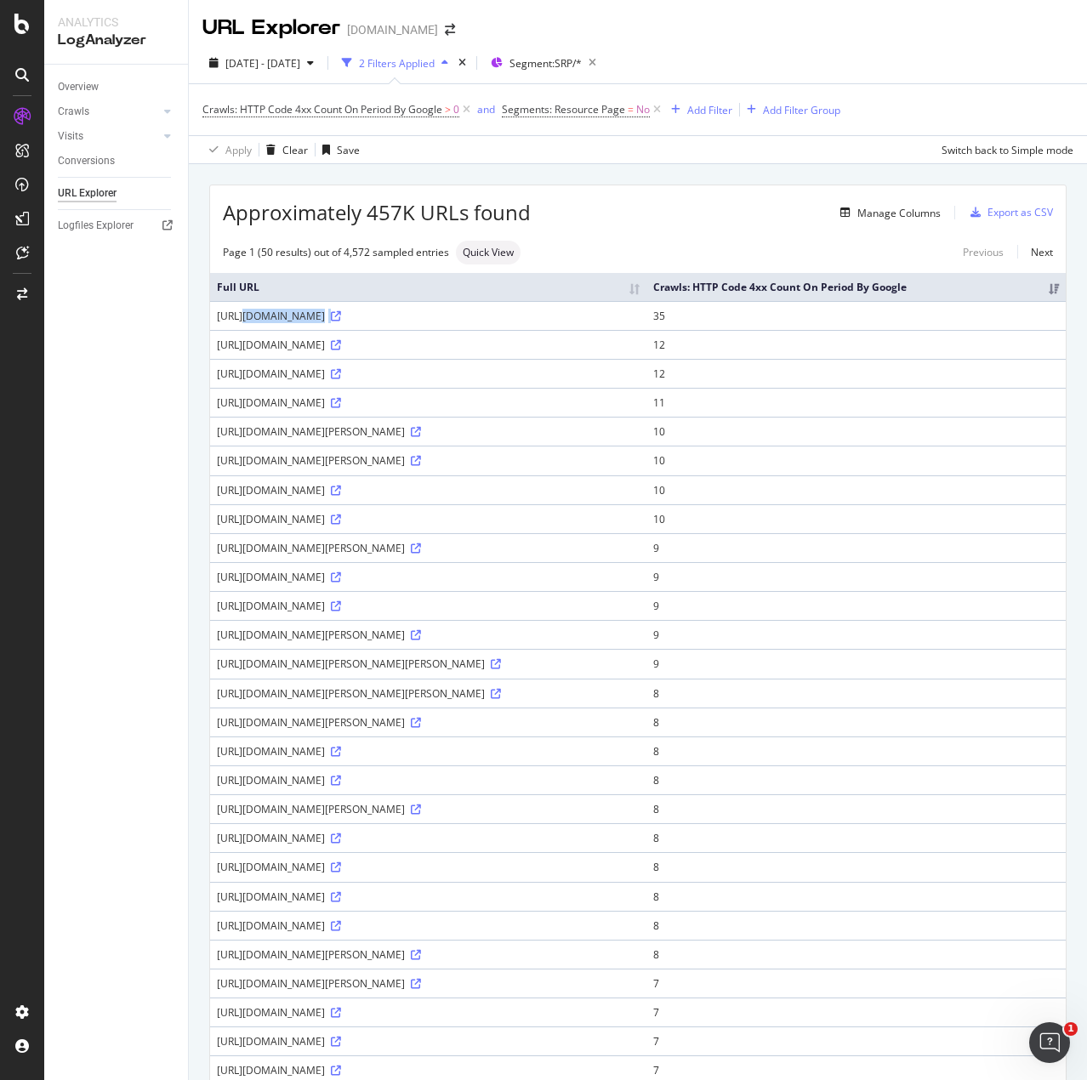
click at [536, 323] on div "[URL][DOMAIN_NAME]" at bounding box center [428, 316] width 423 height 14
copy div "[URL][DOMAIN_NAME]"
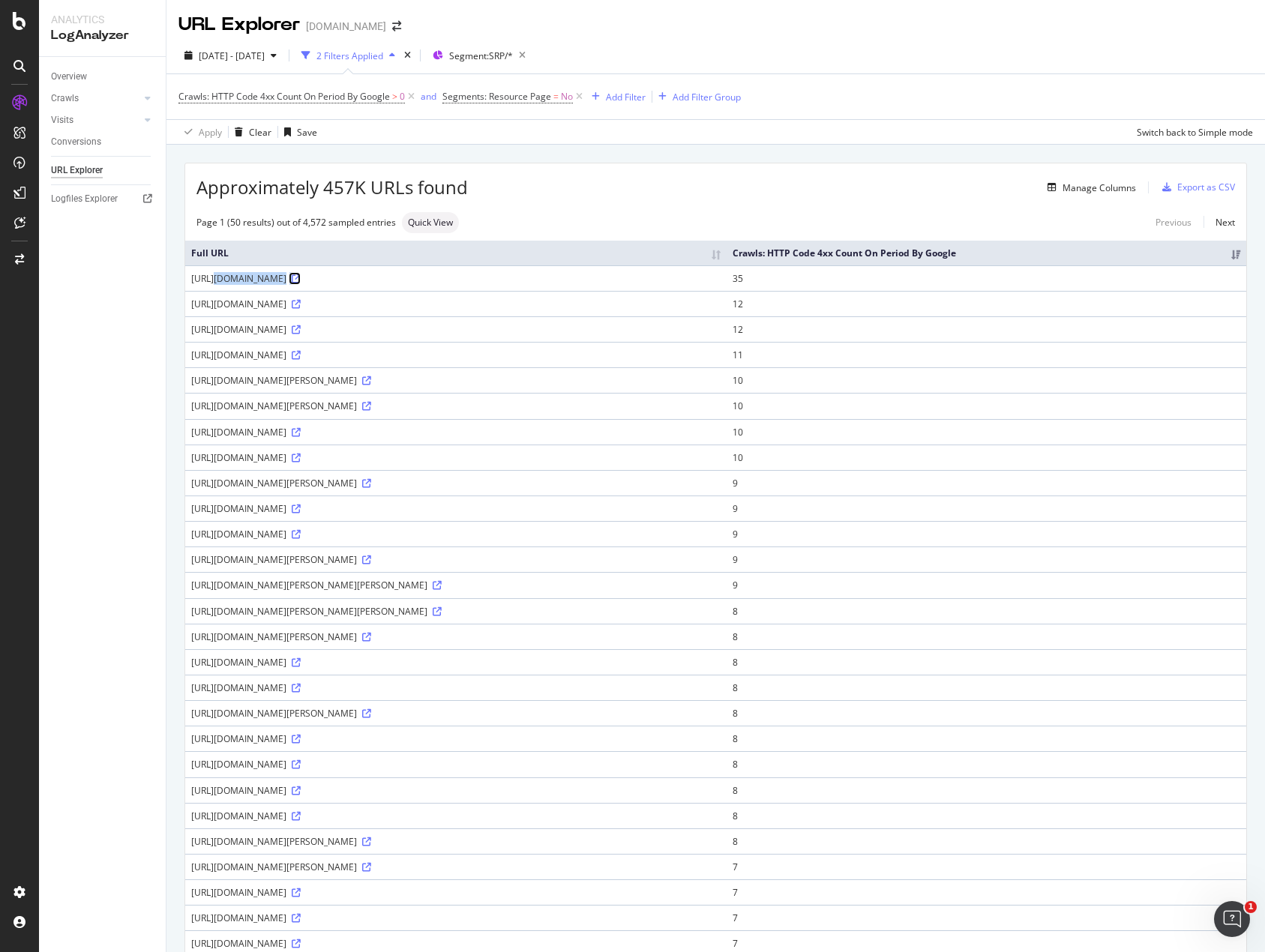
click at [301, 277] on icon at bounding box center [296, 279] width 9 height 9
click at [78, 167] on div "SiteCrawler" at bounding box center [82, 165] width 53 height 15
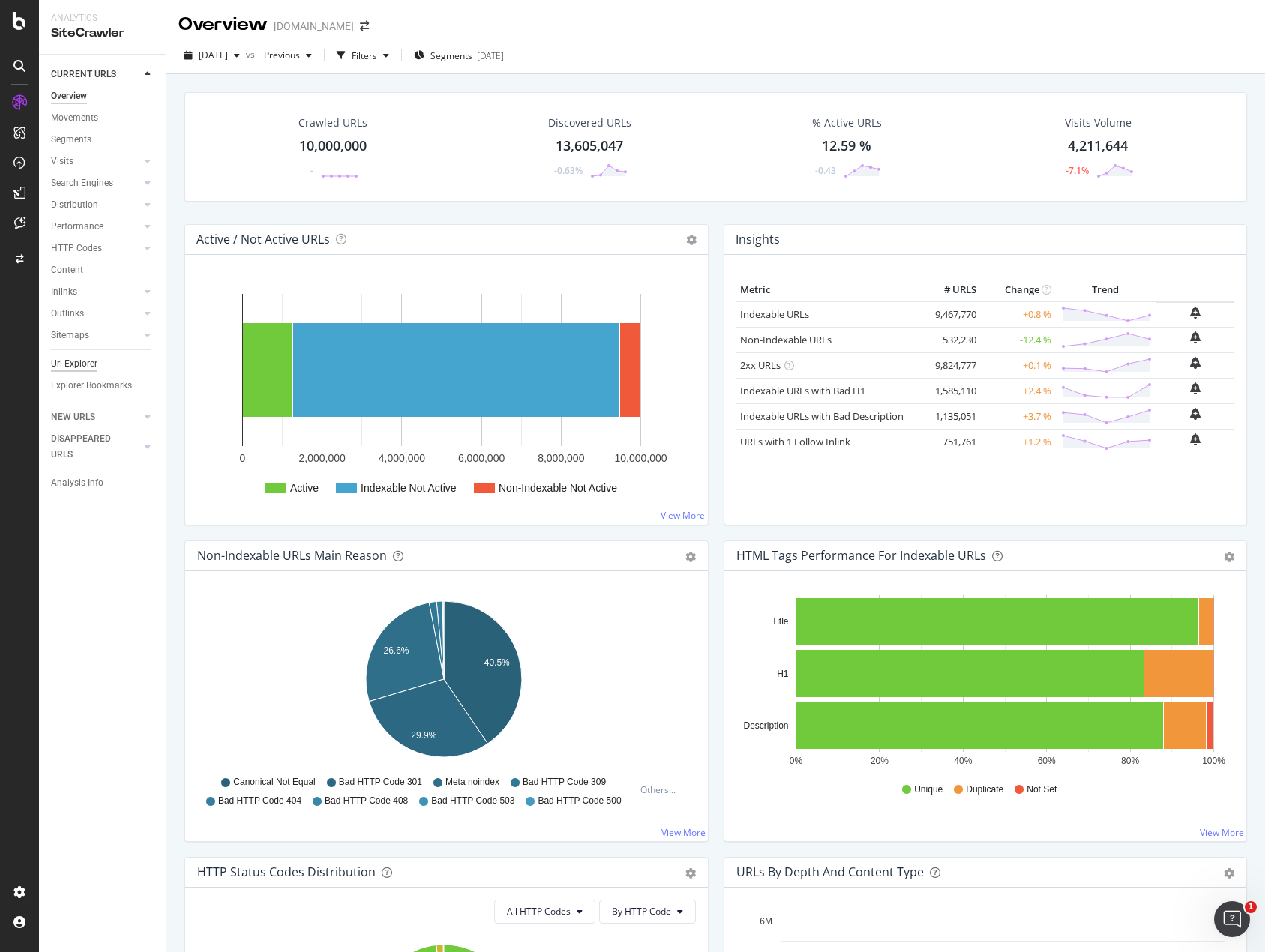
click at [94, 368] on div "Url Explorer" at bounding box center [74, 364] width 47 height 16
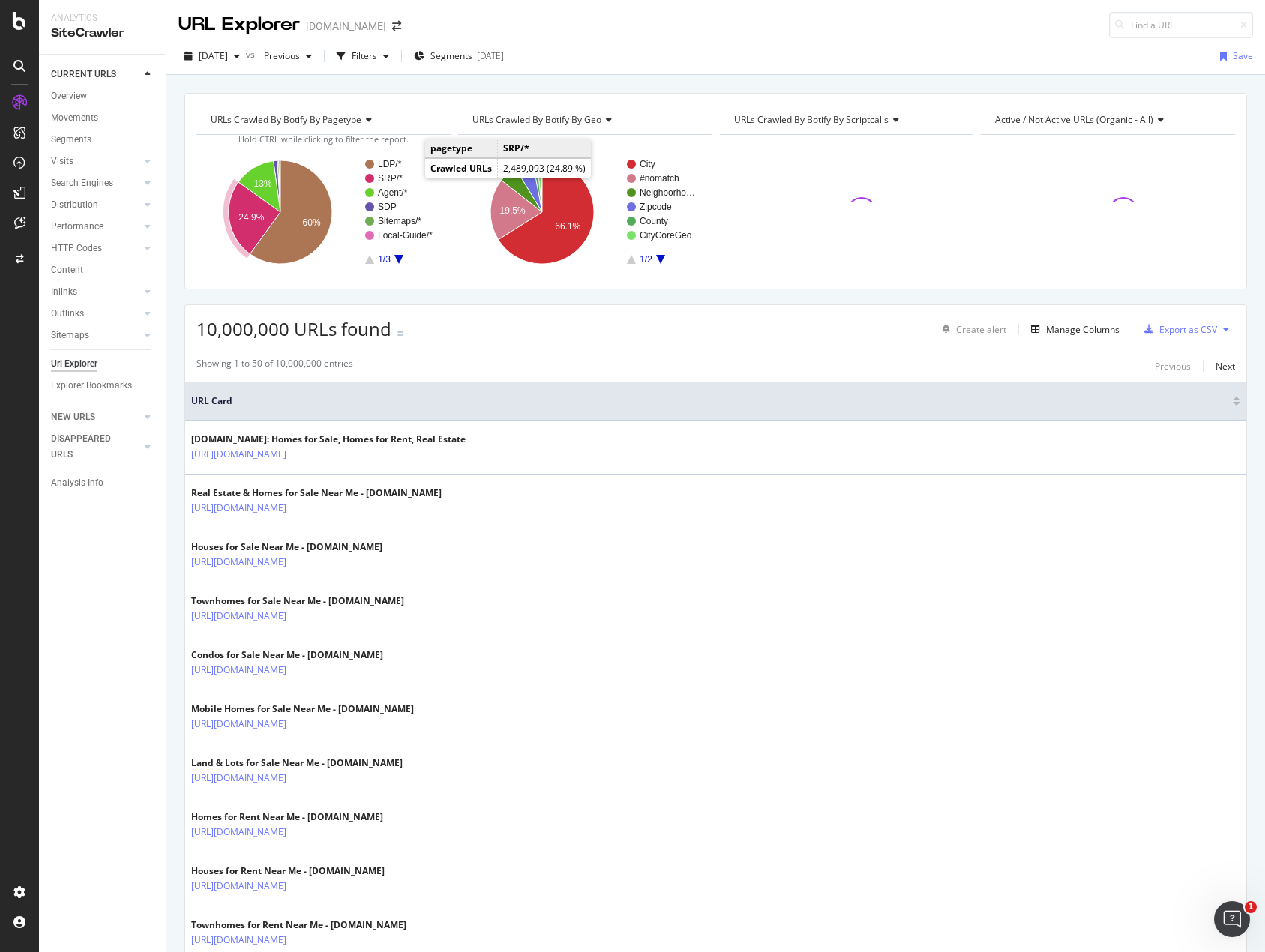
click at [392, 174] on text "SRP/*" at bounding box center [391, 178] width 25 height 11
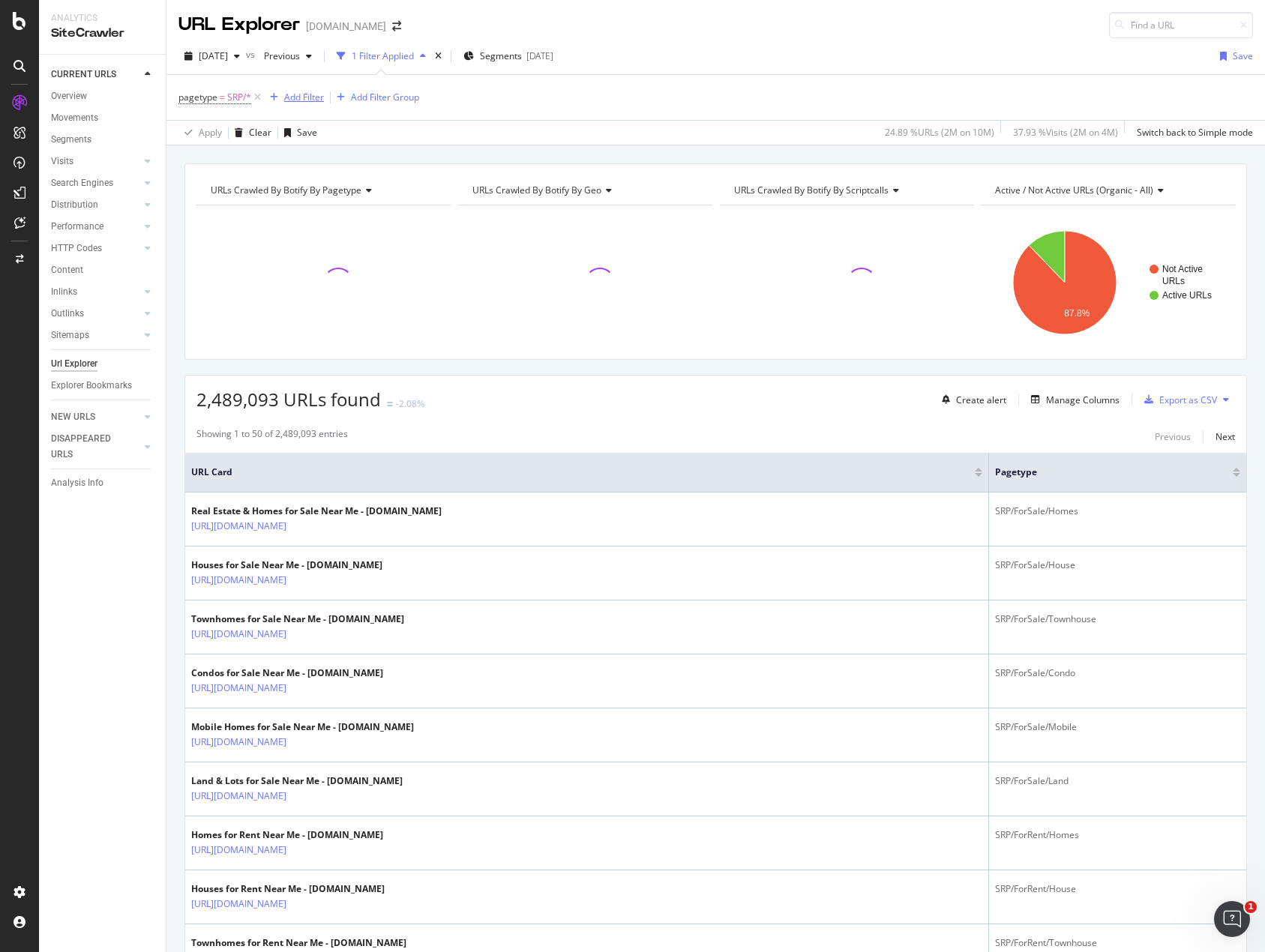
click at [315, 96] on div "Add Filter" at bounding box center [303, 97] width 40 height 12
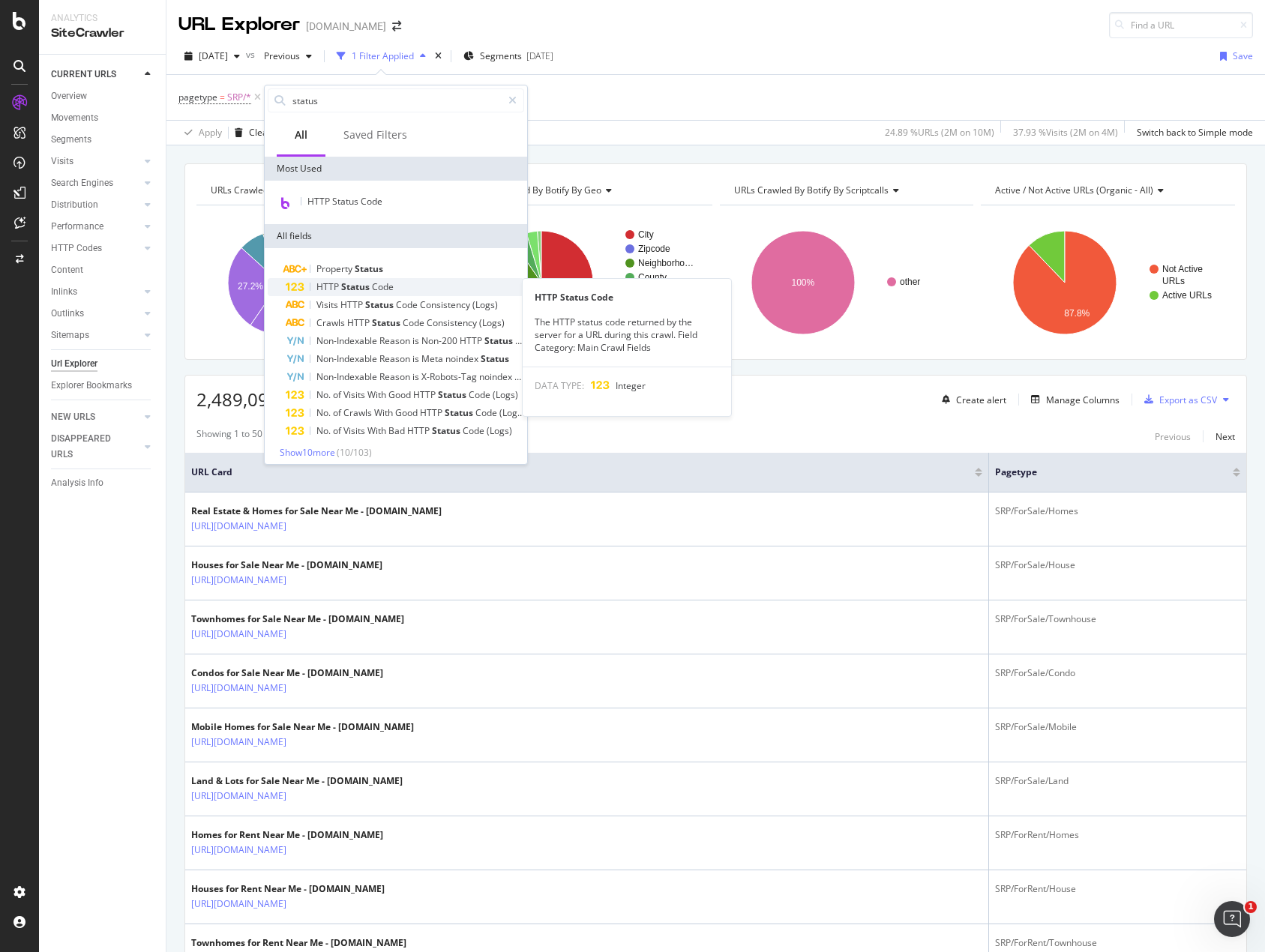
type input "status"
click at [361, 293] on div "HTTP Status Code" at bounding box center [405, 286] width 238 height 18
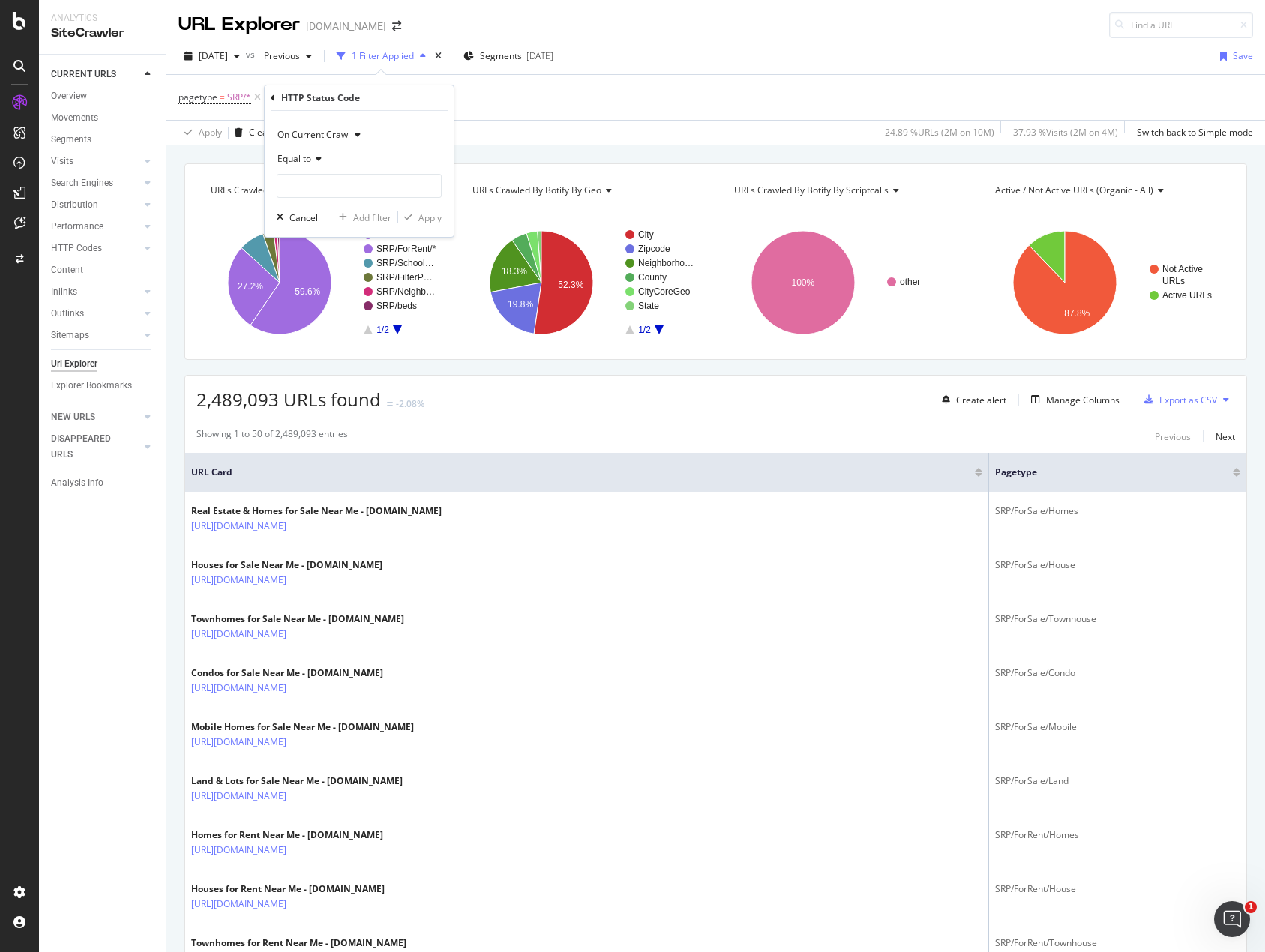
click at [310, 160] on span "Equal to" at bounding box center [294, 159] width 33 height 12
click at [346, 152] on div "Equal to" at bounding box center [359, 159] width 165 height 24
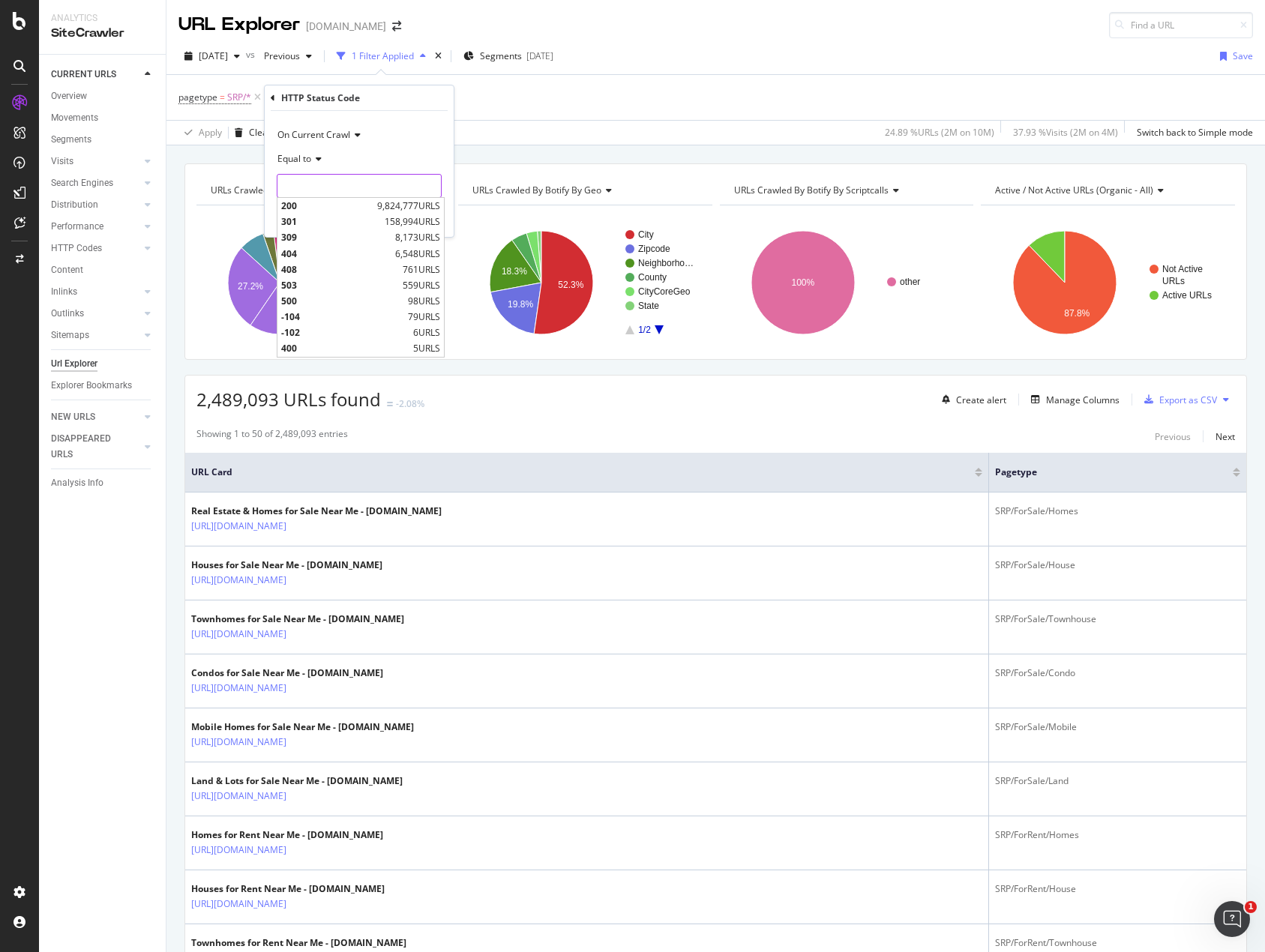
click at [337, 180] on input "number" at bounding box center [359, 185] width 165 height 24
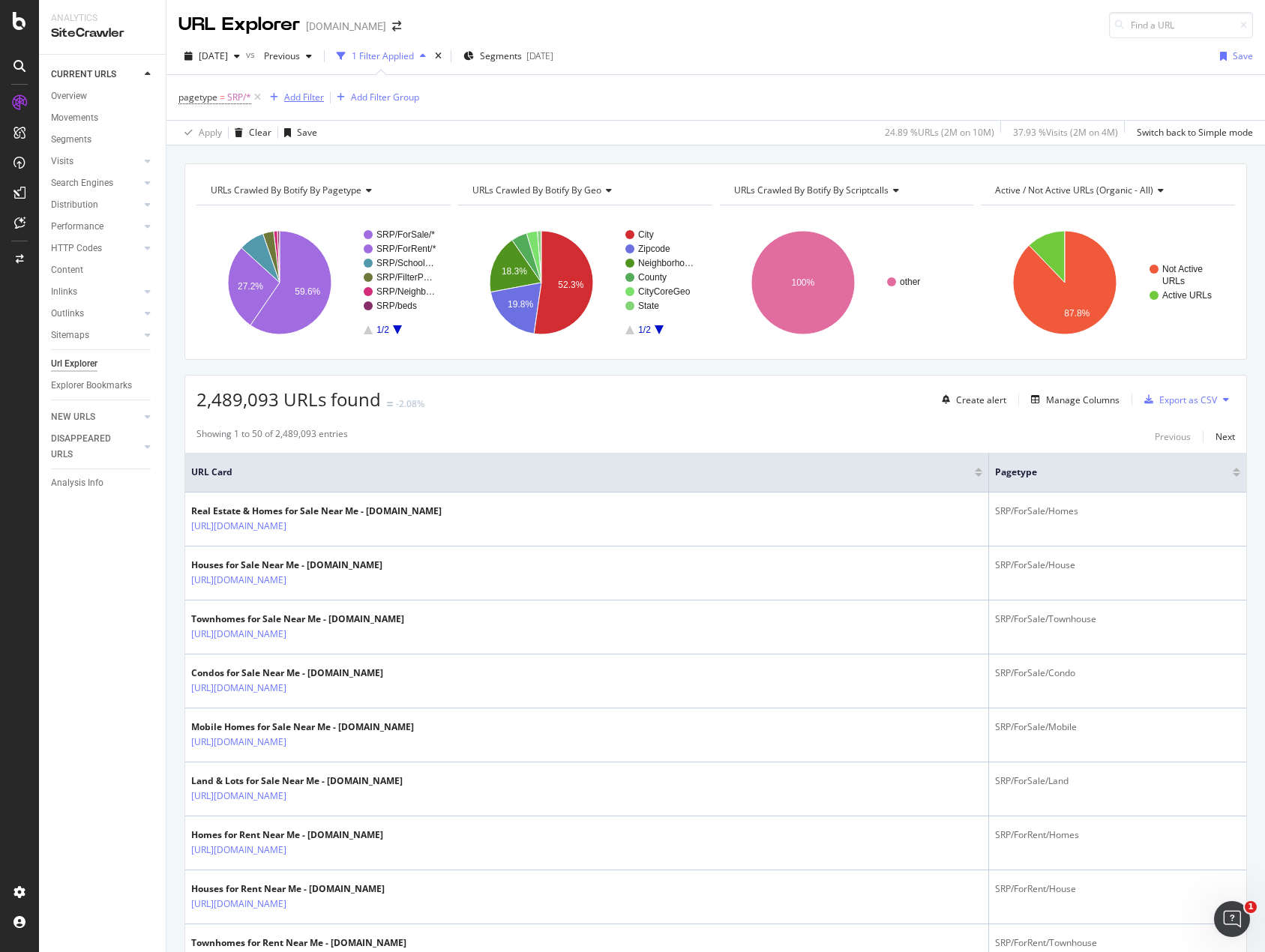
click at [316, 97] on div "Add Filter" at bounding box center [303, 97] width 40 height 12
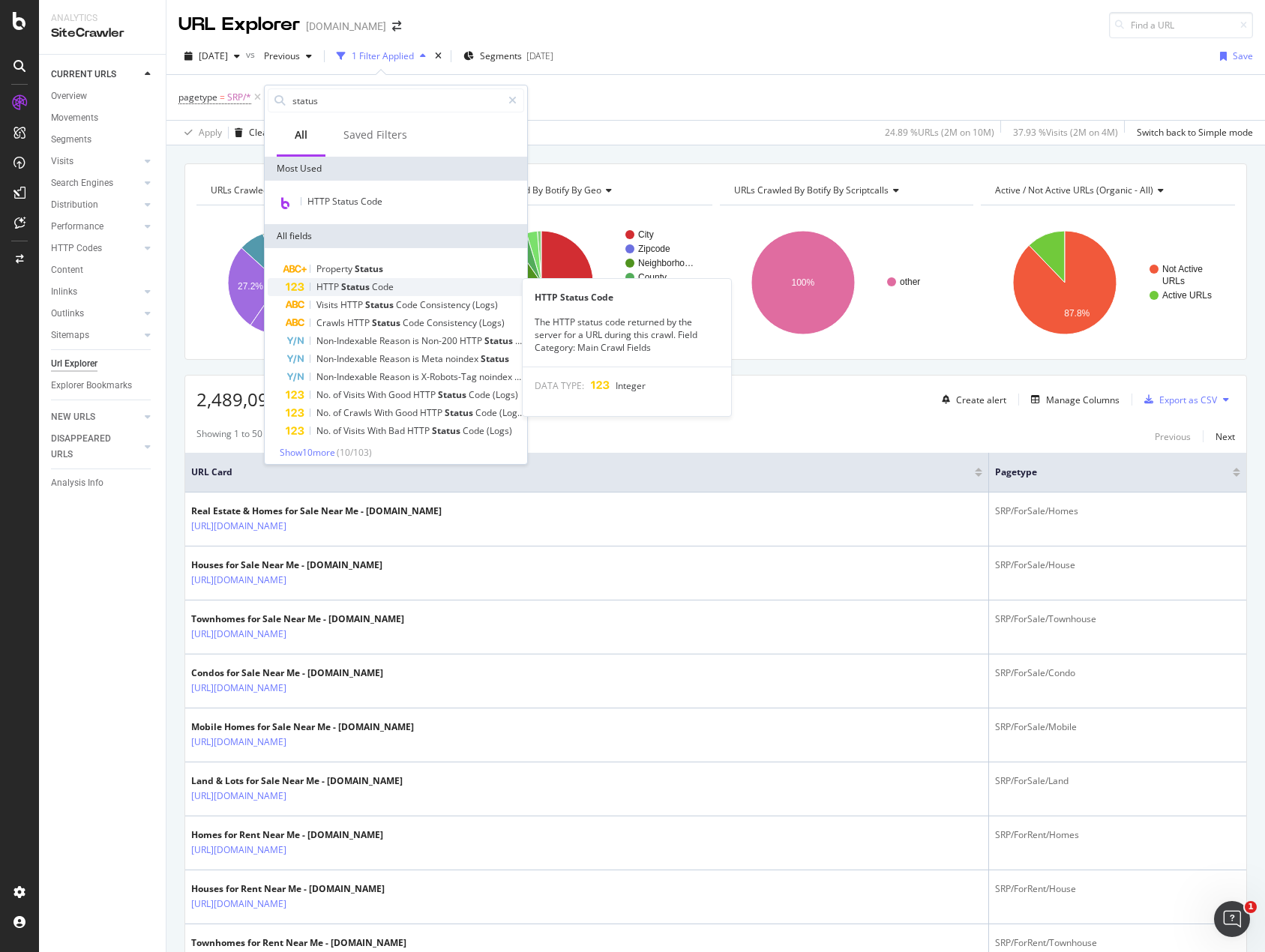
click at [335, 286] on span "HTTP" at bounding box center [329, 286] width 25 height 12
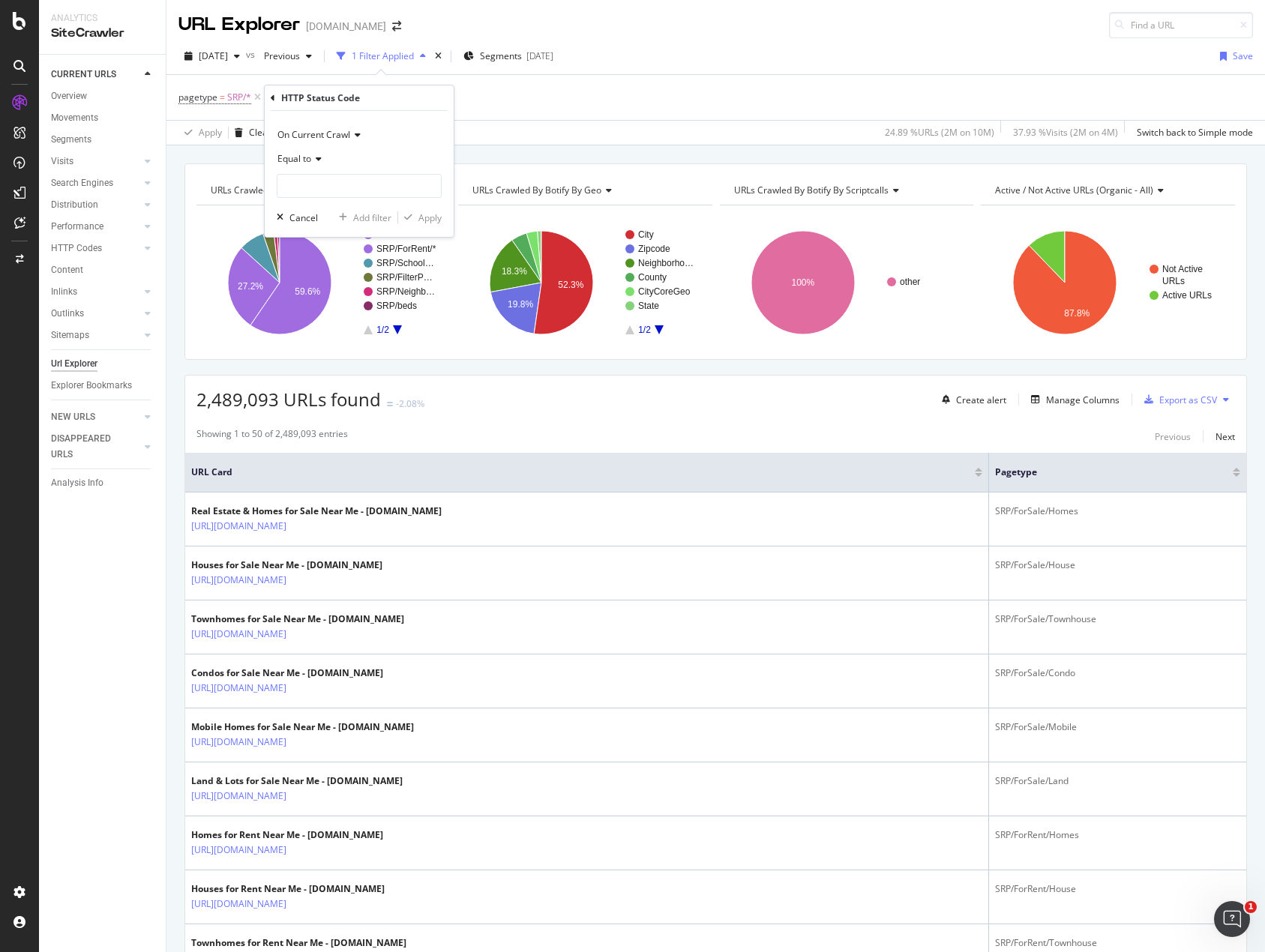
click at [310, 160] on span "Equal to" at bounding box center [294, 159] width 33 height 12
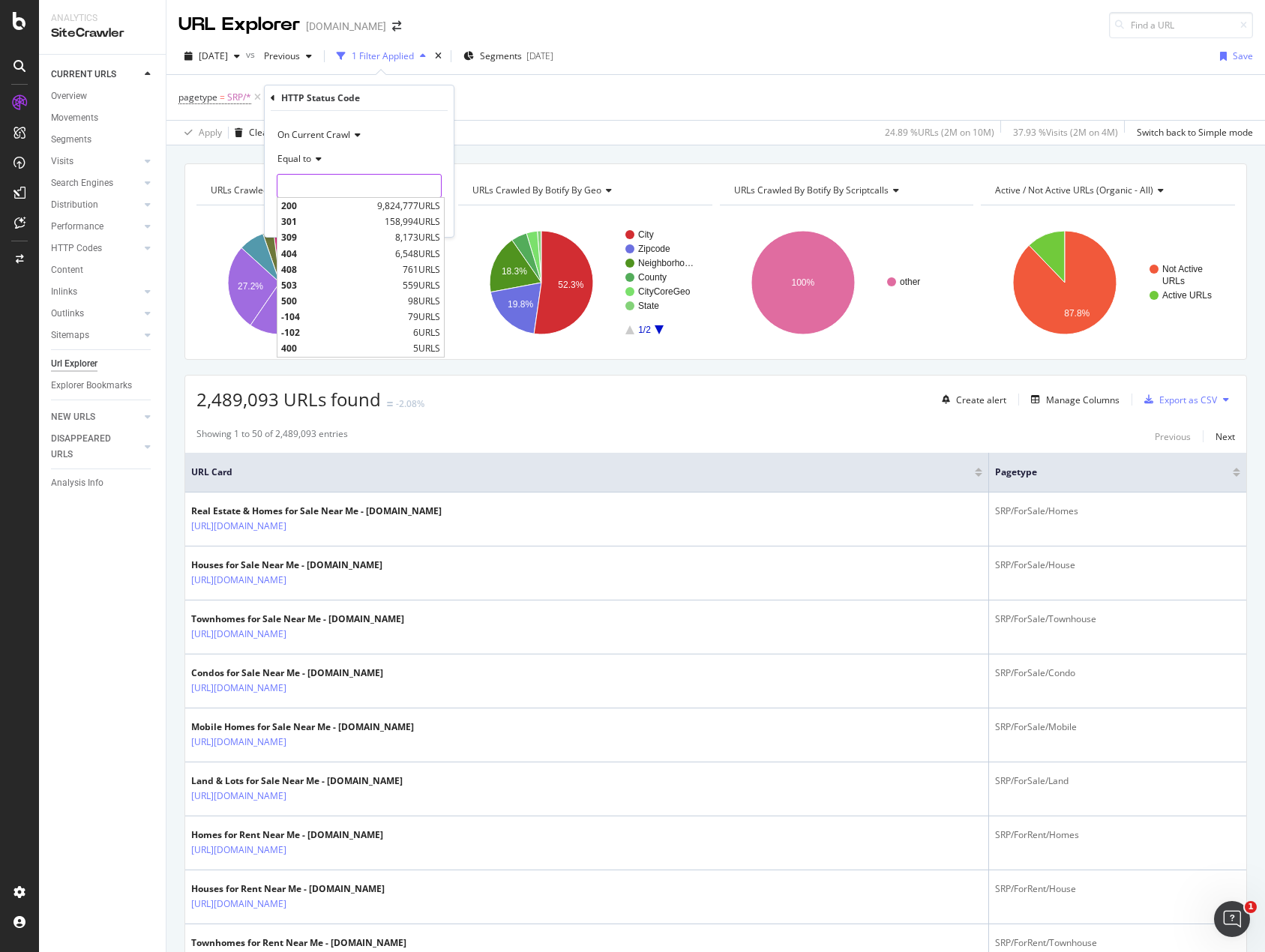
click at [309, 184] on input "number" at bounding box center [359, 185] width 165 height 24
click at [294, 254] on span "404" at bounding box center [336, 254] width 110 height 12
type input "404"
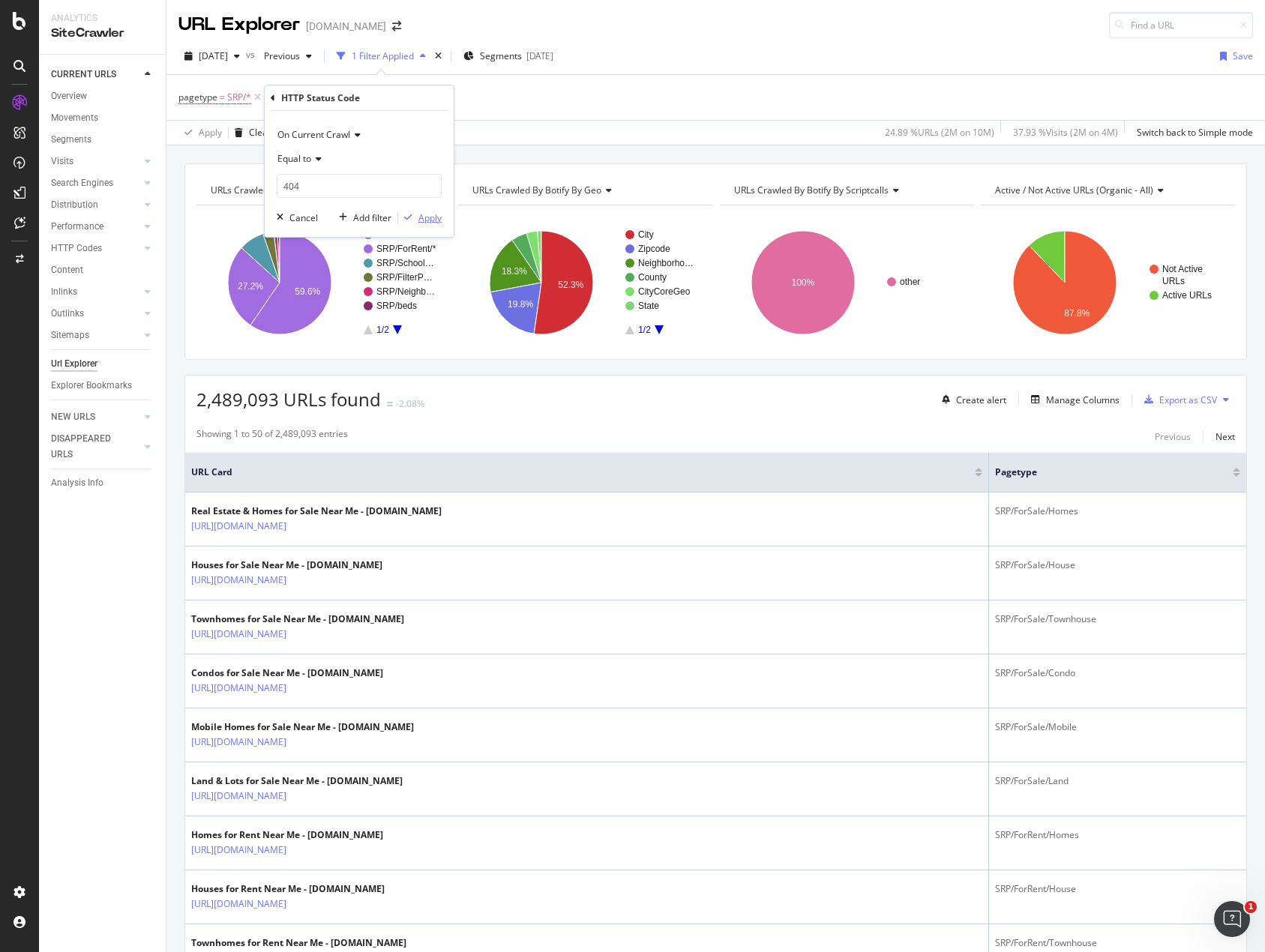
click at [422, 220] on div "Apply" at bounding box center [429, 218] width 23 height 12
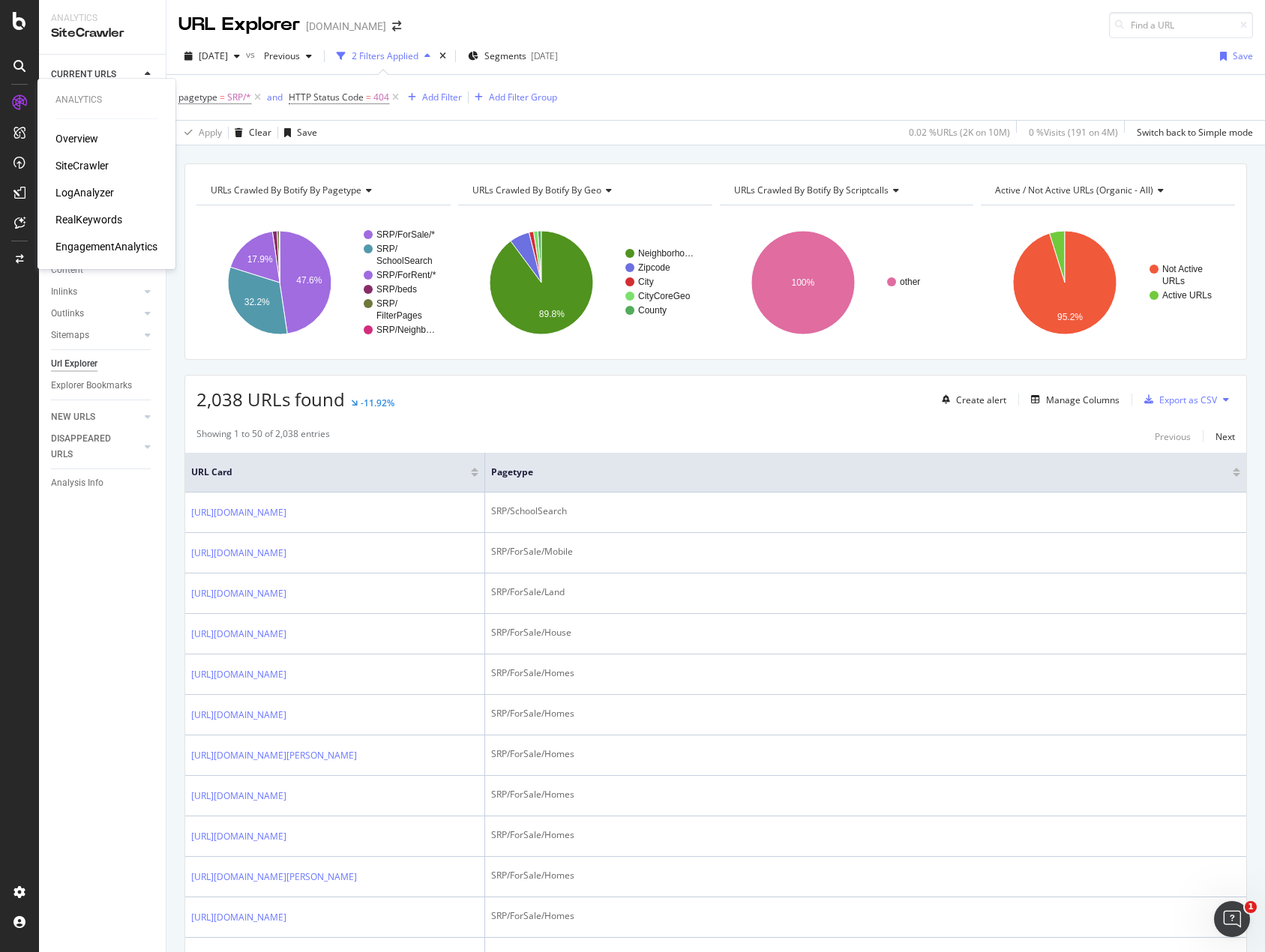
click at [71, 195] on div "LogAnalyzer" at bounding box center [85, 192] width 58 height 15
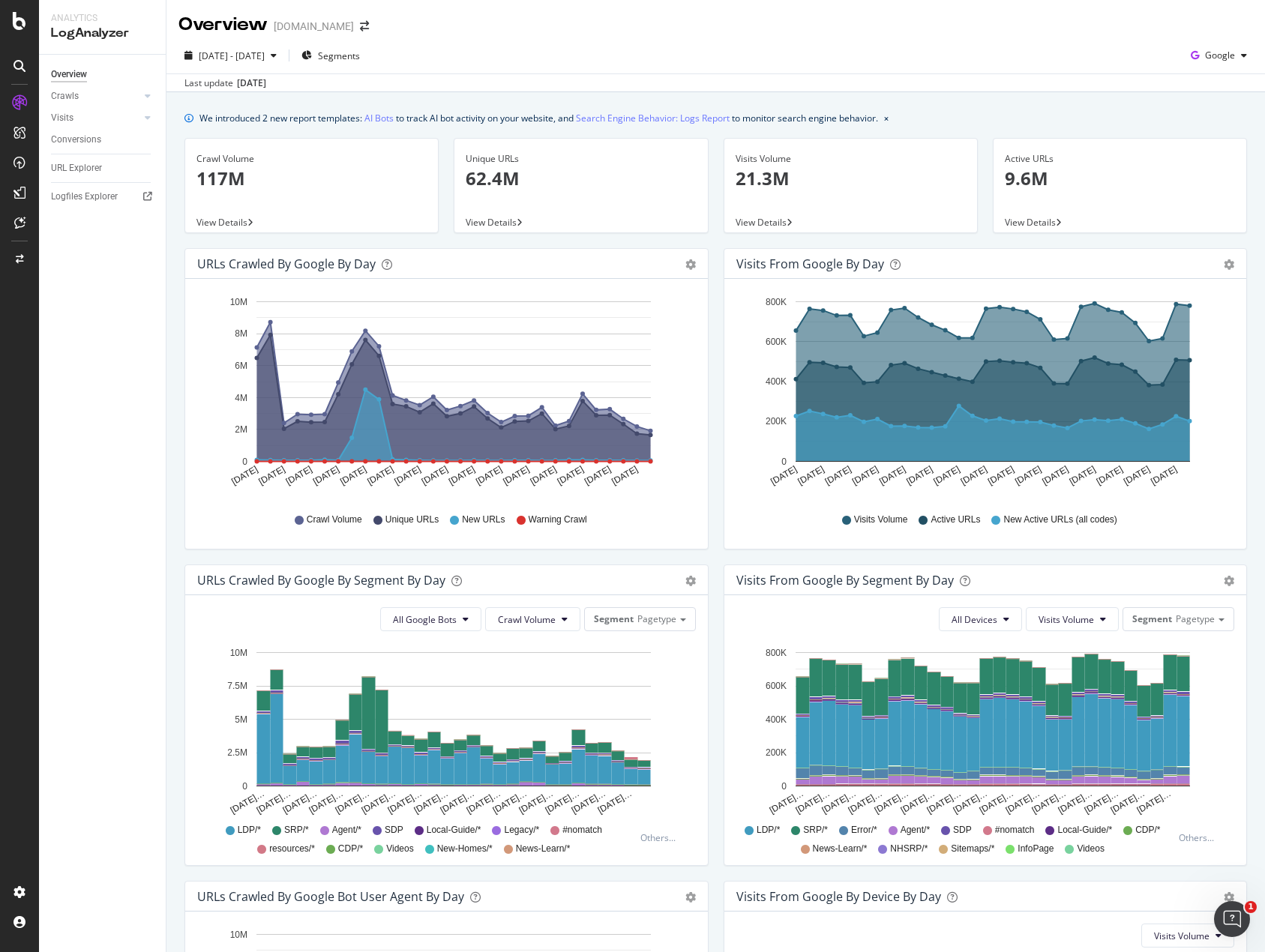
click at [223, 221] on span "View Details" at bounding box center [222, 222] width 51 height 12
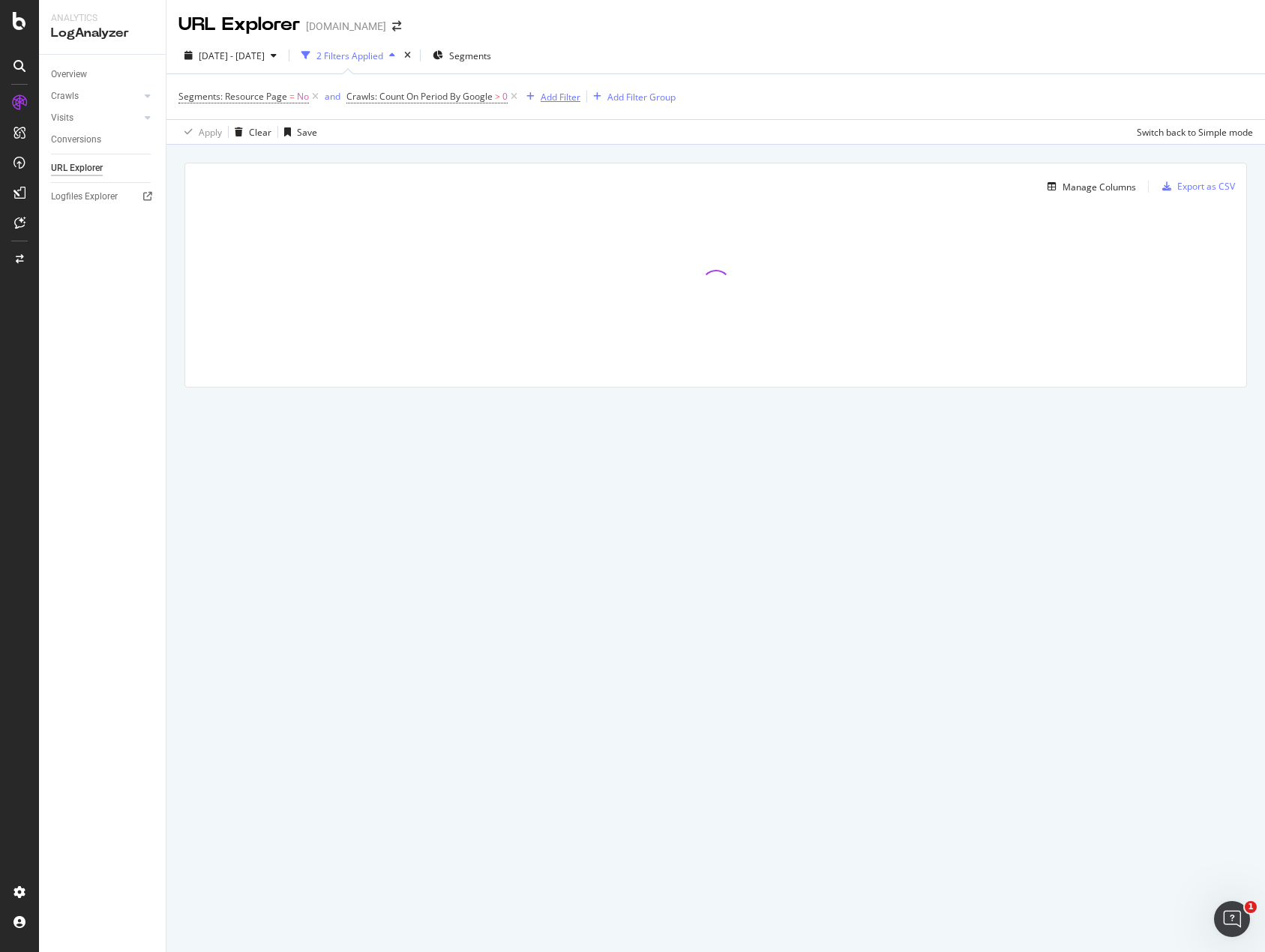
click at [551, 98] on div "Add Filter" at bounding box center [560, 97] width 40 height 12
drag, startPoint x: 577, startPoint y: 54, endPoint x: 540, endPoint y: 55, distance: 37.0
click at [574, 54] on div "[DATE] - [DATE] 2 Filters Applied Segments" at bounding box center [716, 58] width 1098 height 30
click at [491, 57] on span "Segments" at bounding box center [470, 56] width 42 height 12
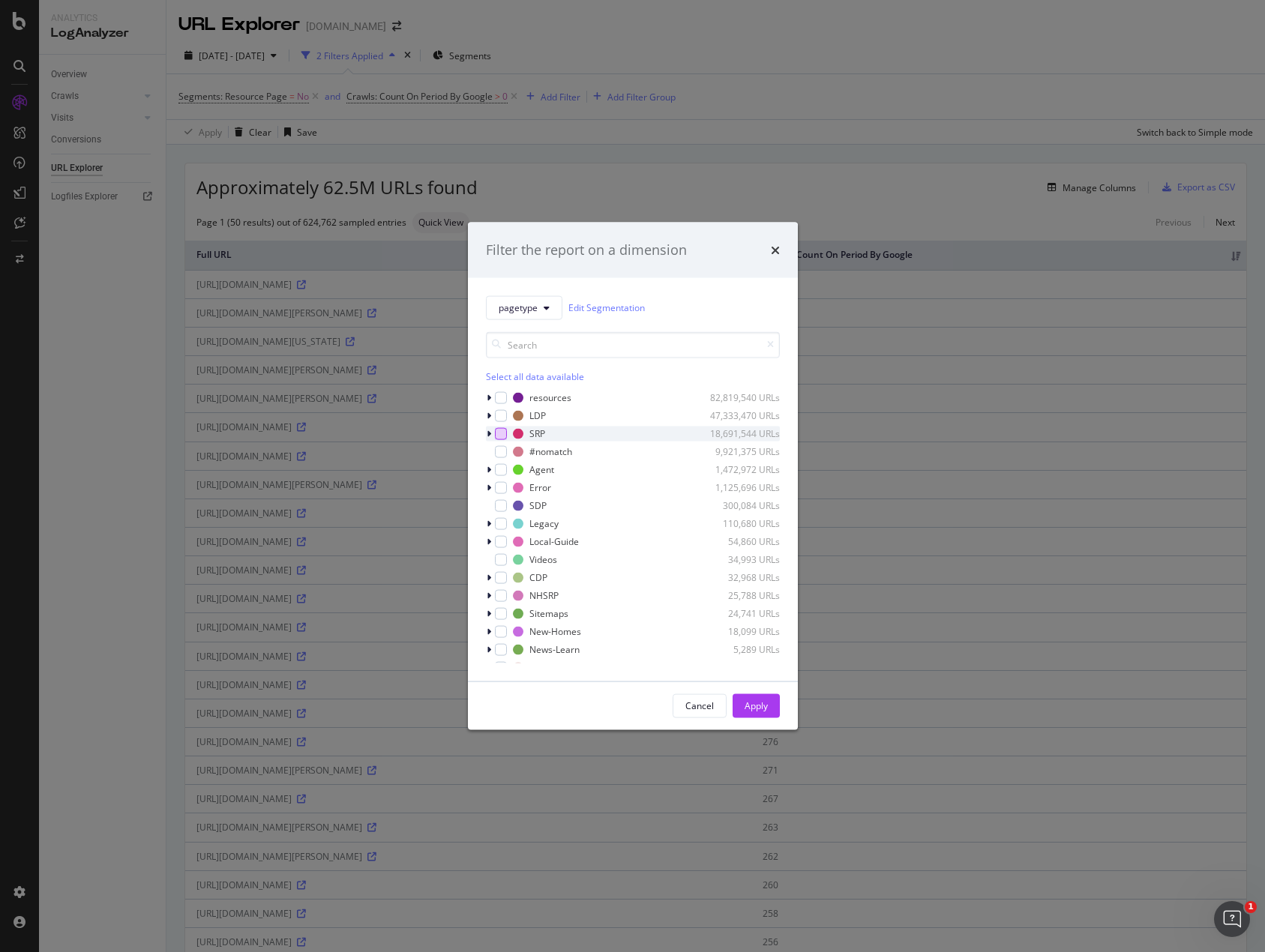
click at [498, 433] on div "modal" at bounding box center [501, 434] width 12 height 12
click at [487, 428] on icon "modal" at bounding box center [488, 433] width 4 height 9
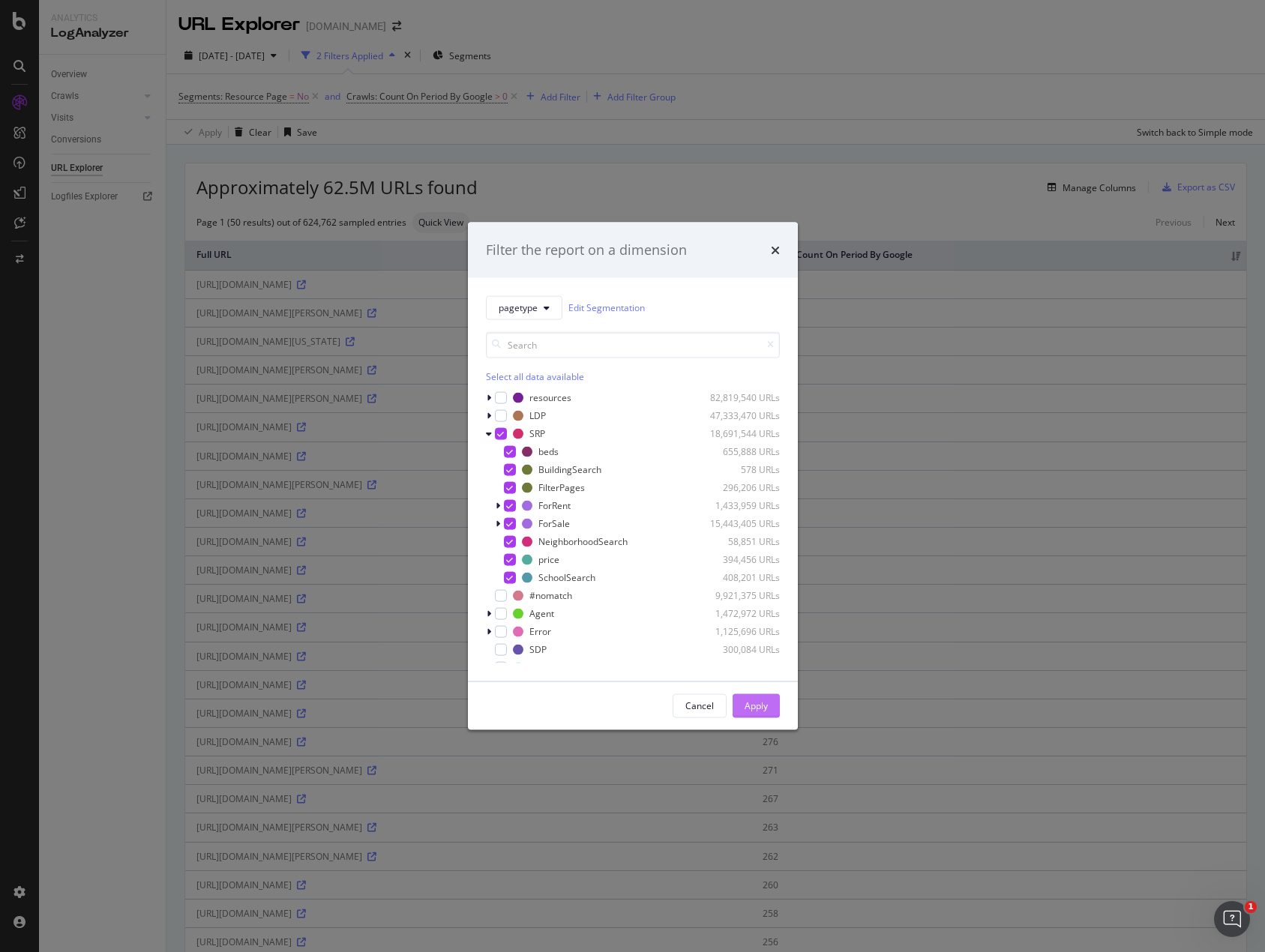
click at [762, 712] on div "Apply" at bounding box center [755, 705] width 23 height 23
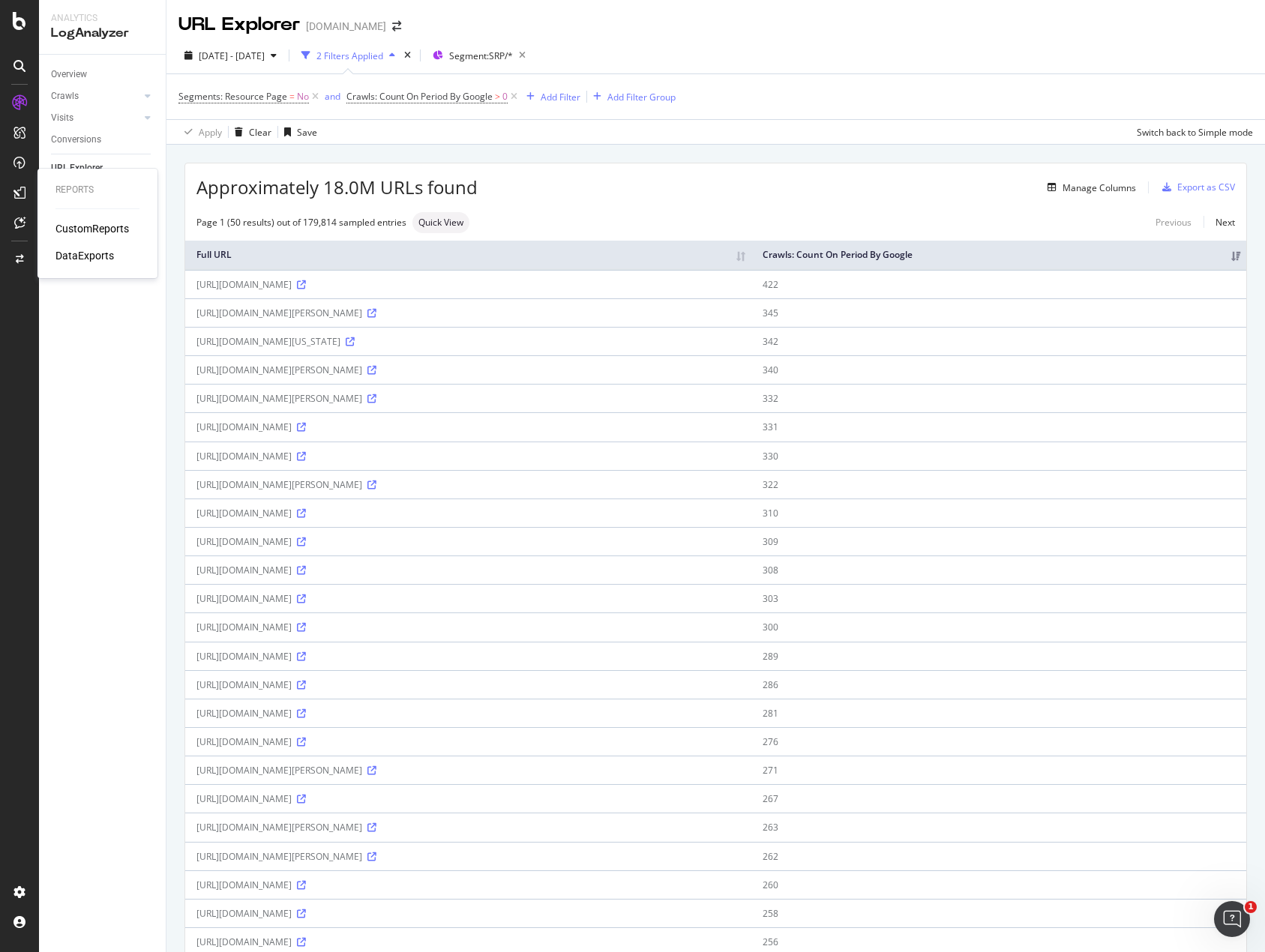
click at [82, 223] on div "CustomReports" at bounding box center [92, 228] width 73 height 15
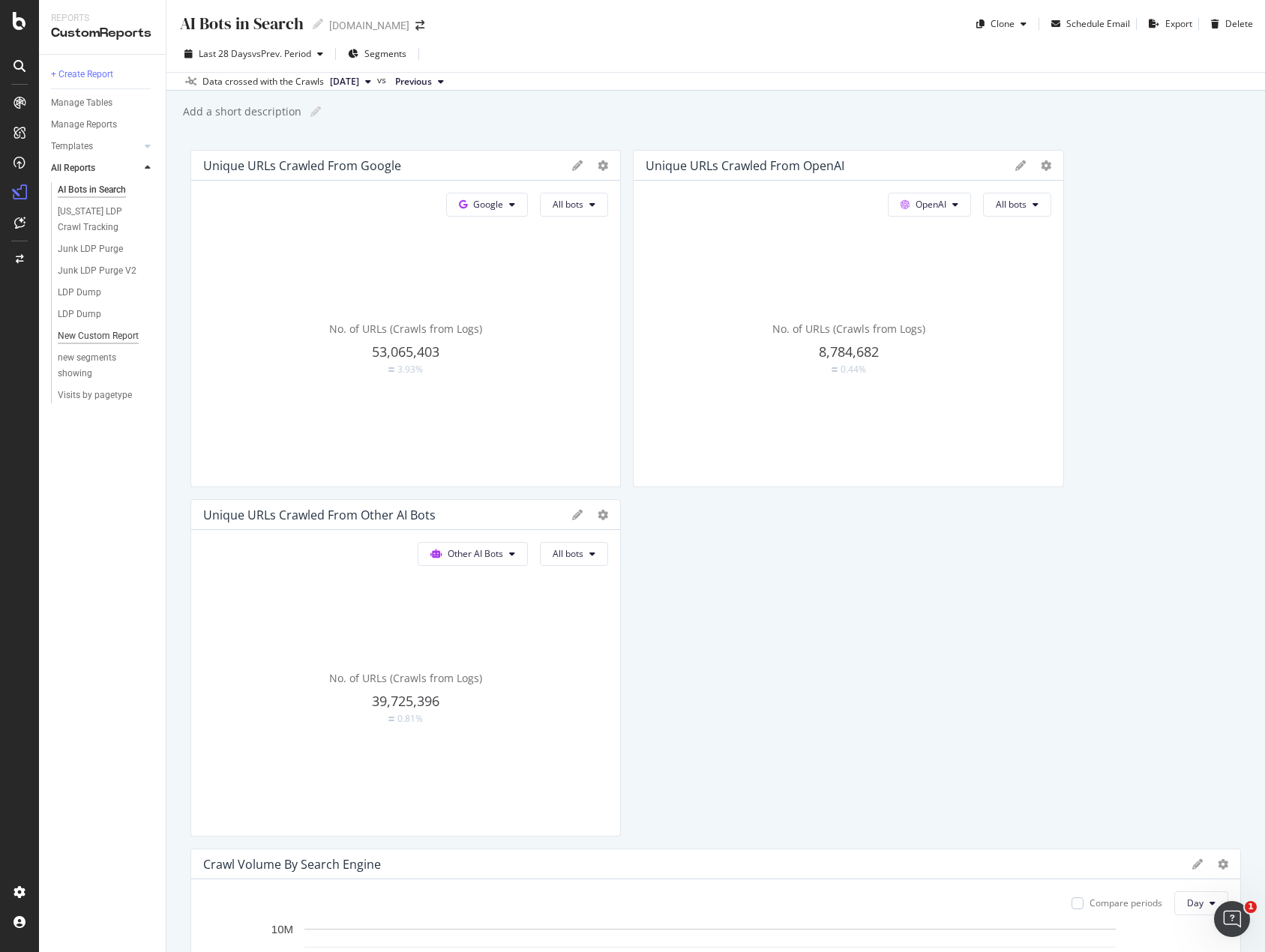
click at [93, 335] on div "New Custom Report" at bounding box center [98, 336] width 81 height 16
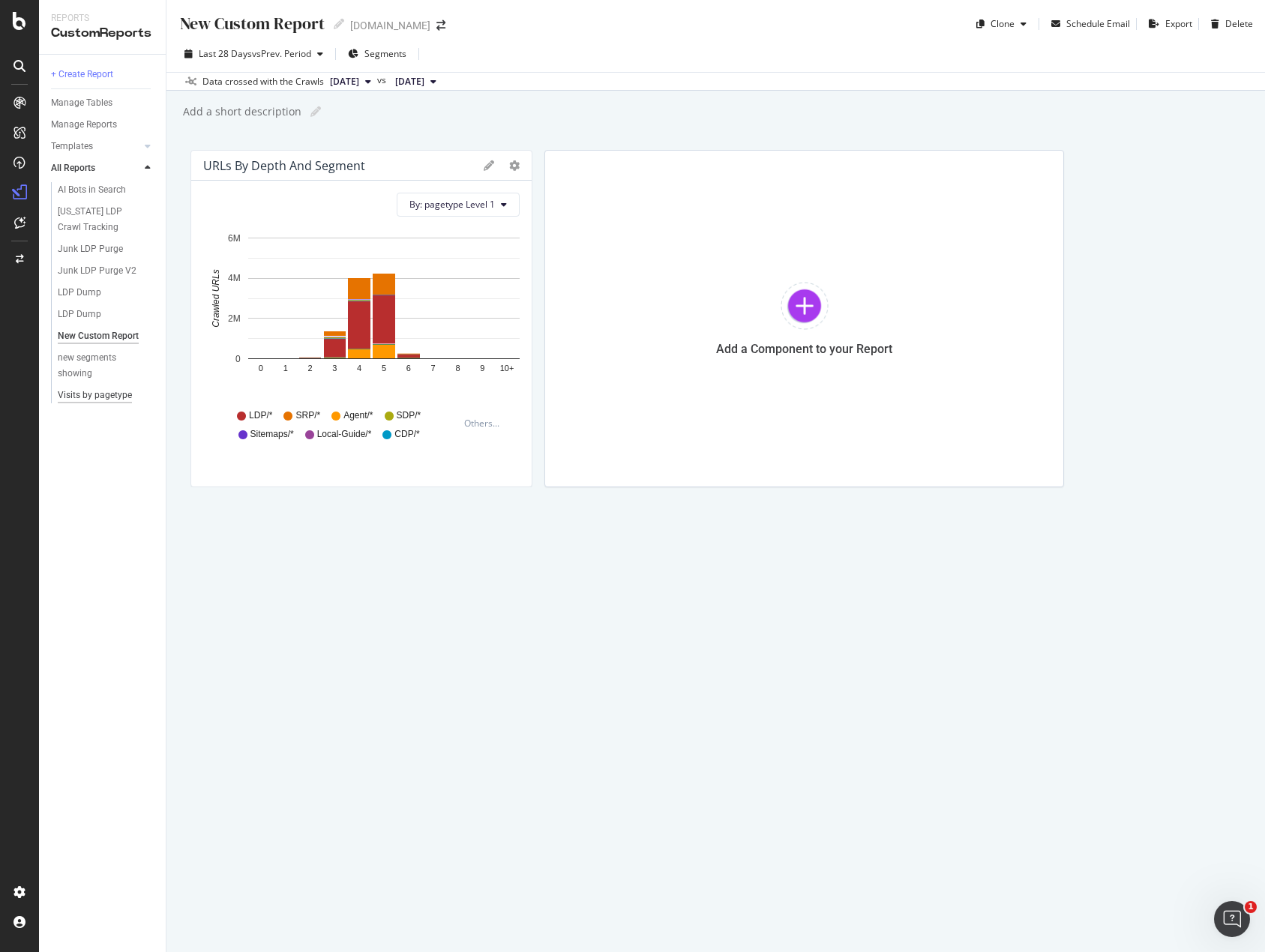
click at [100, 392] on div "Visits by pagetype" at bounding box center [94, 396] width 74 height 16
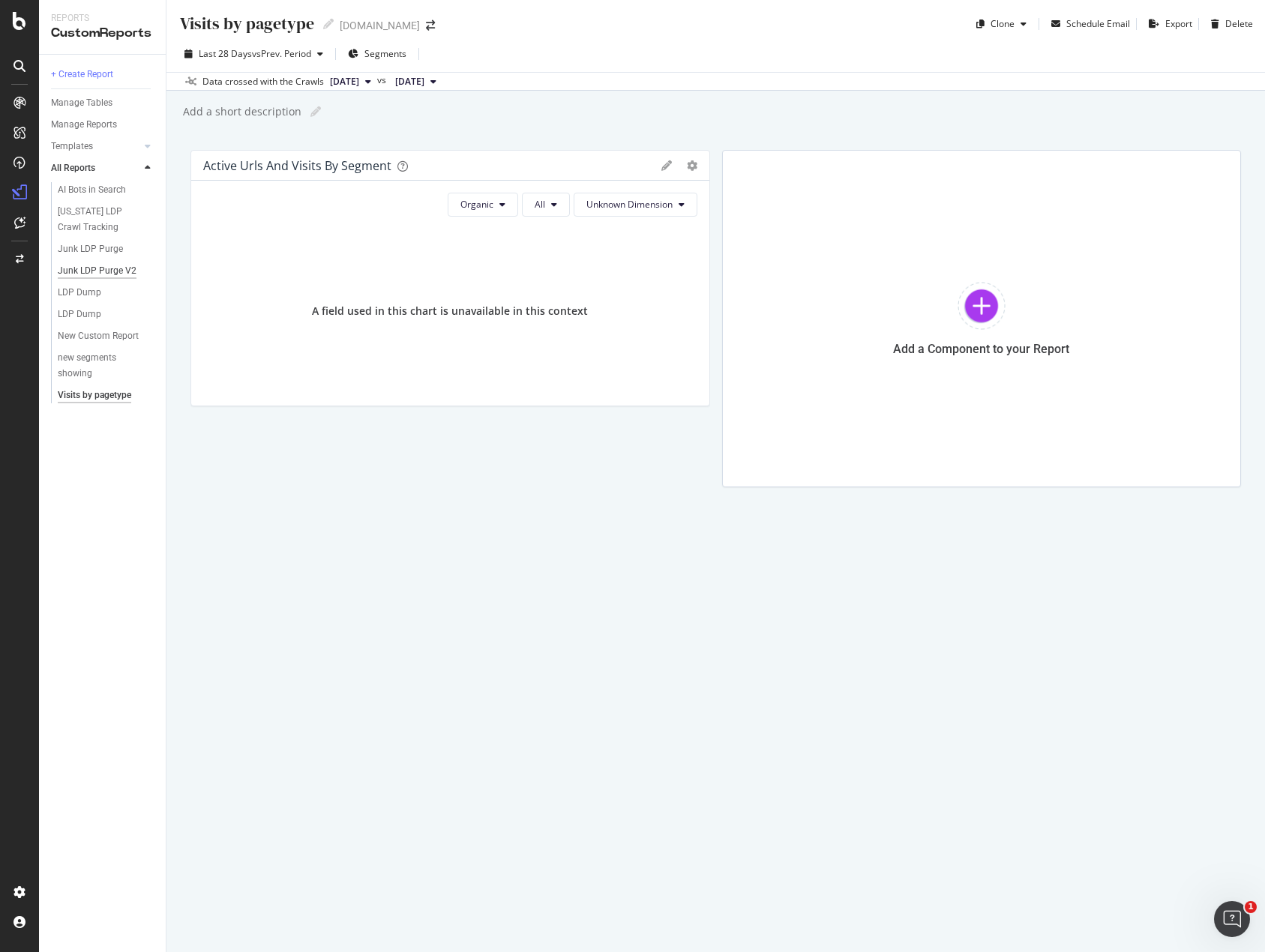
click at [105, 264] on div "Junk LDP Purge V2" at bounding box center [96, 271] width 78 height 16
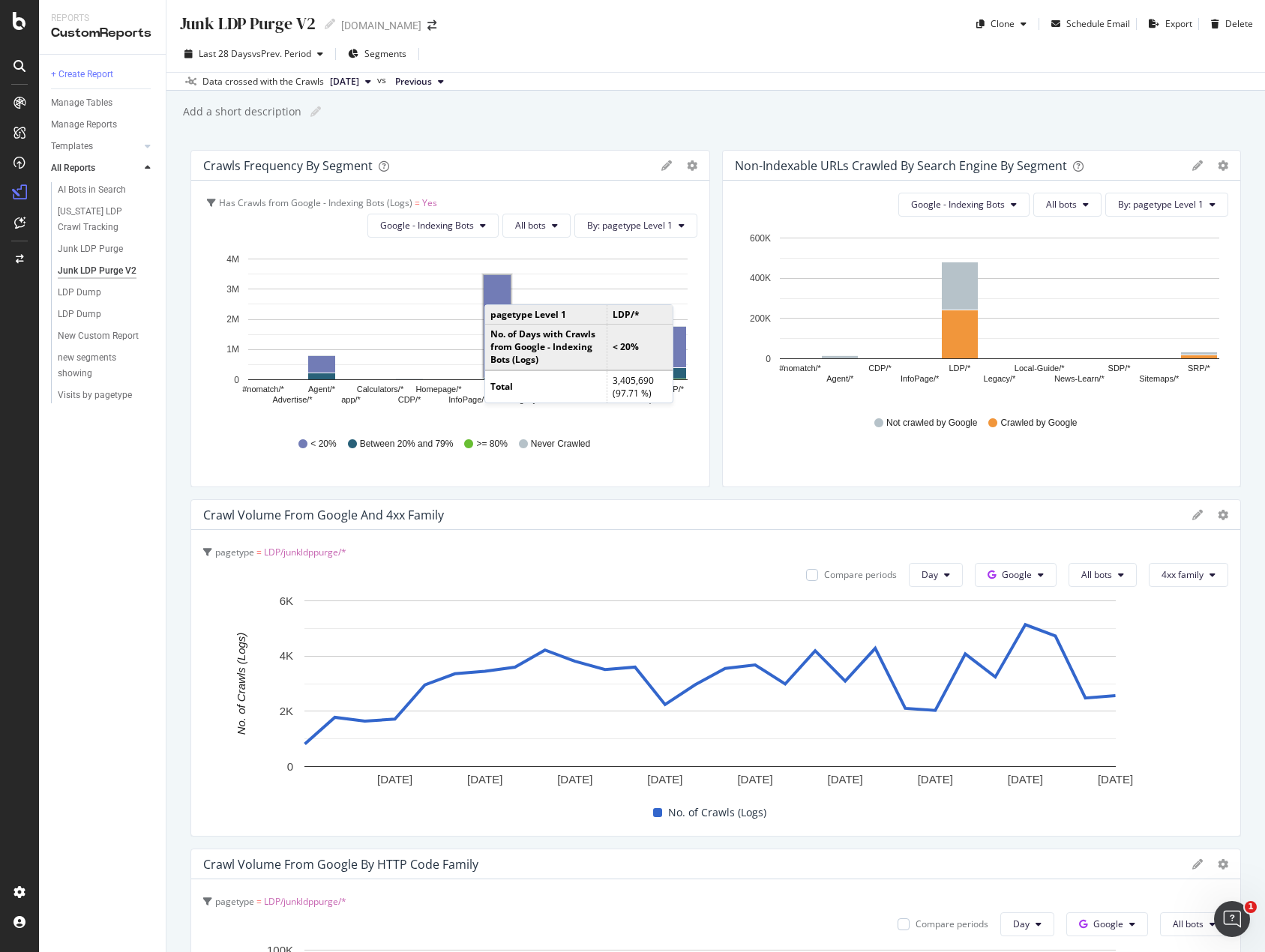
click at [303, 550] on span "LDP/junkldppurge/*" at bounding box center [305, 552] width 83 height 12
click at [263, 584] on span "=" at bounding box center [261, 589] width 5 height 12
click at [1192, 511] on icon at bounding box center [1197, 515] width 11 height 11
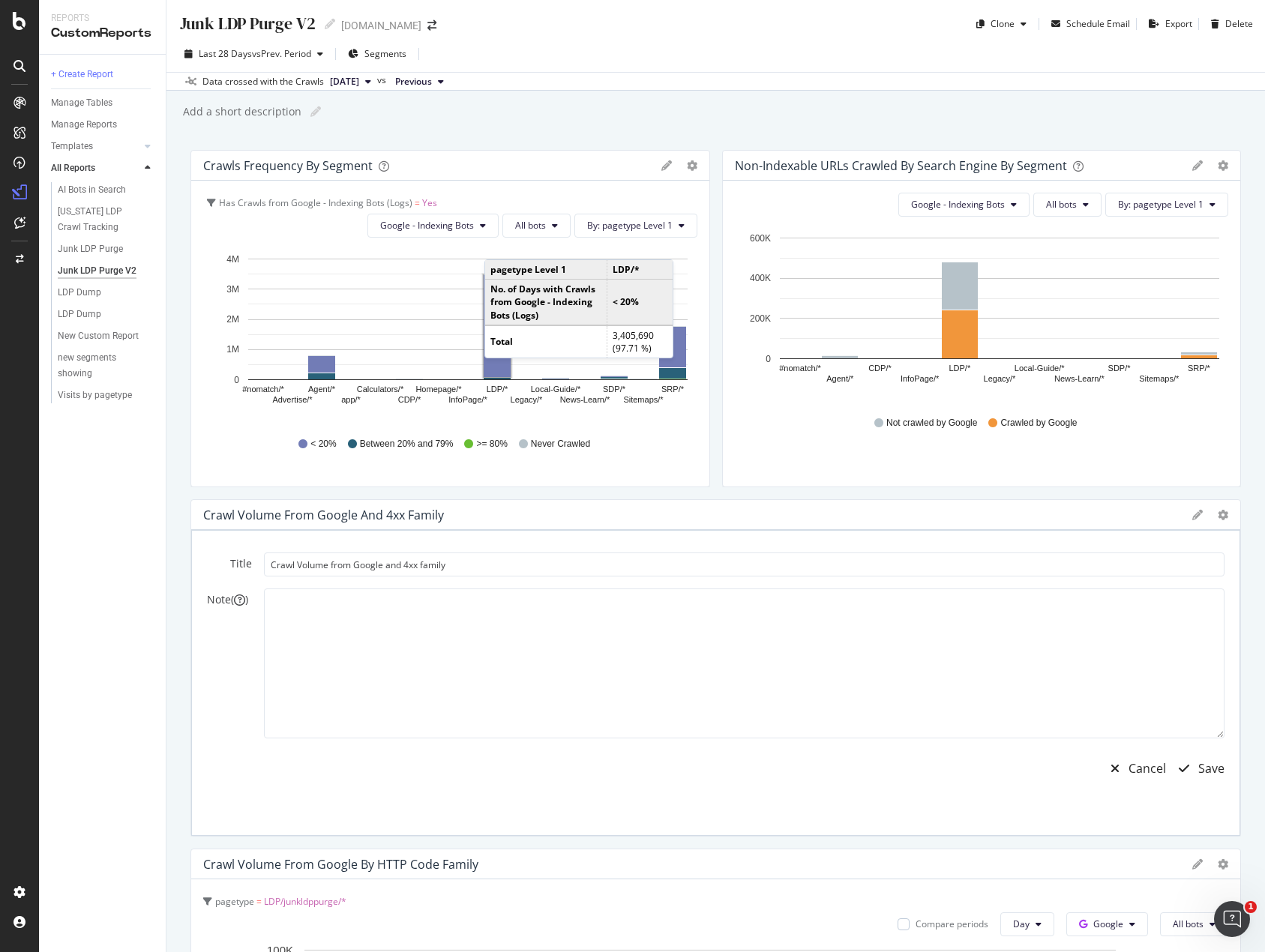
scroll to position [150, 0]
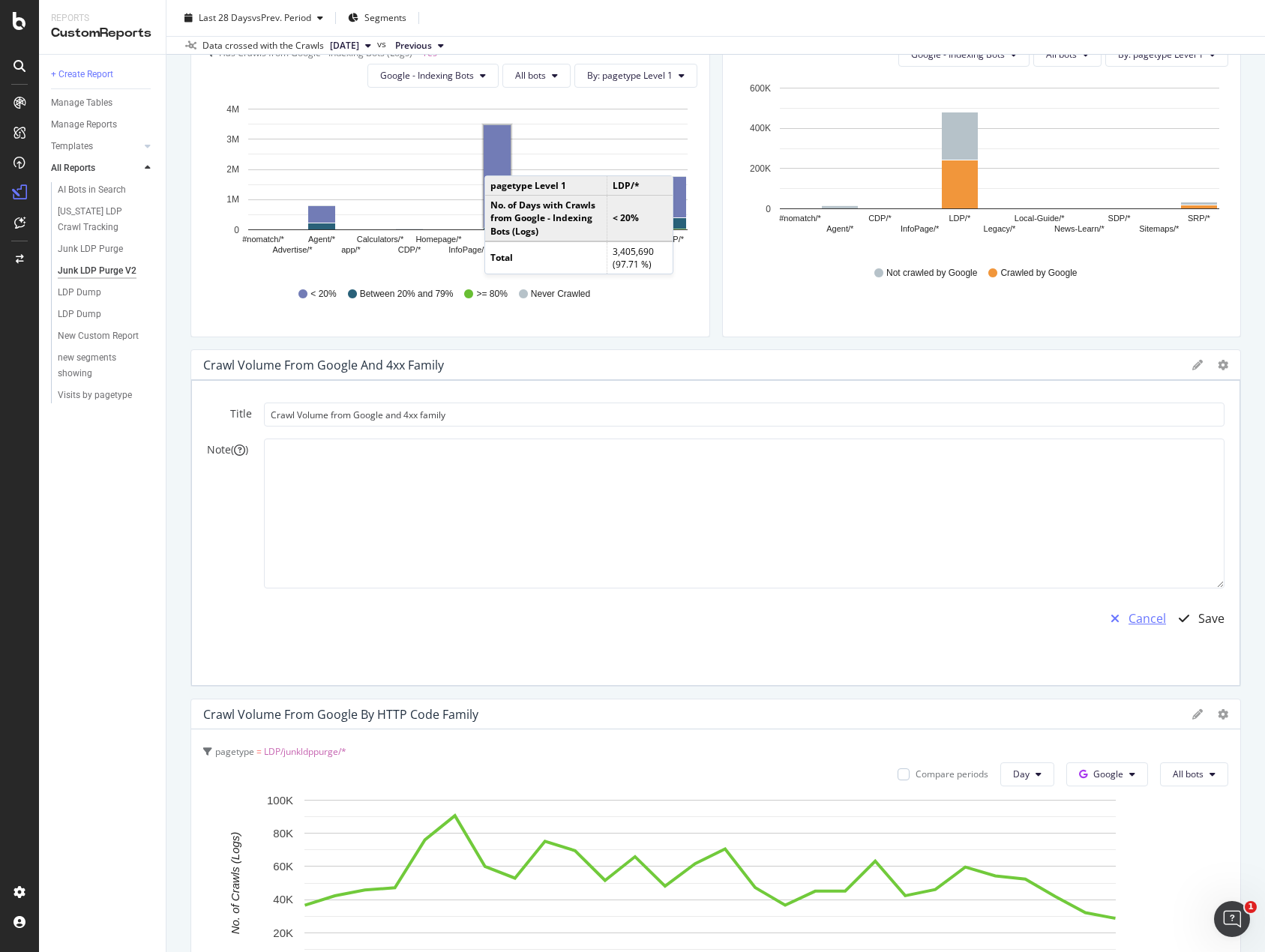
click at [1126, 635] on div "Cancel" at bounding box center [1133, 618] width 64 height 34
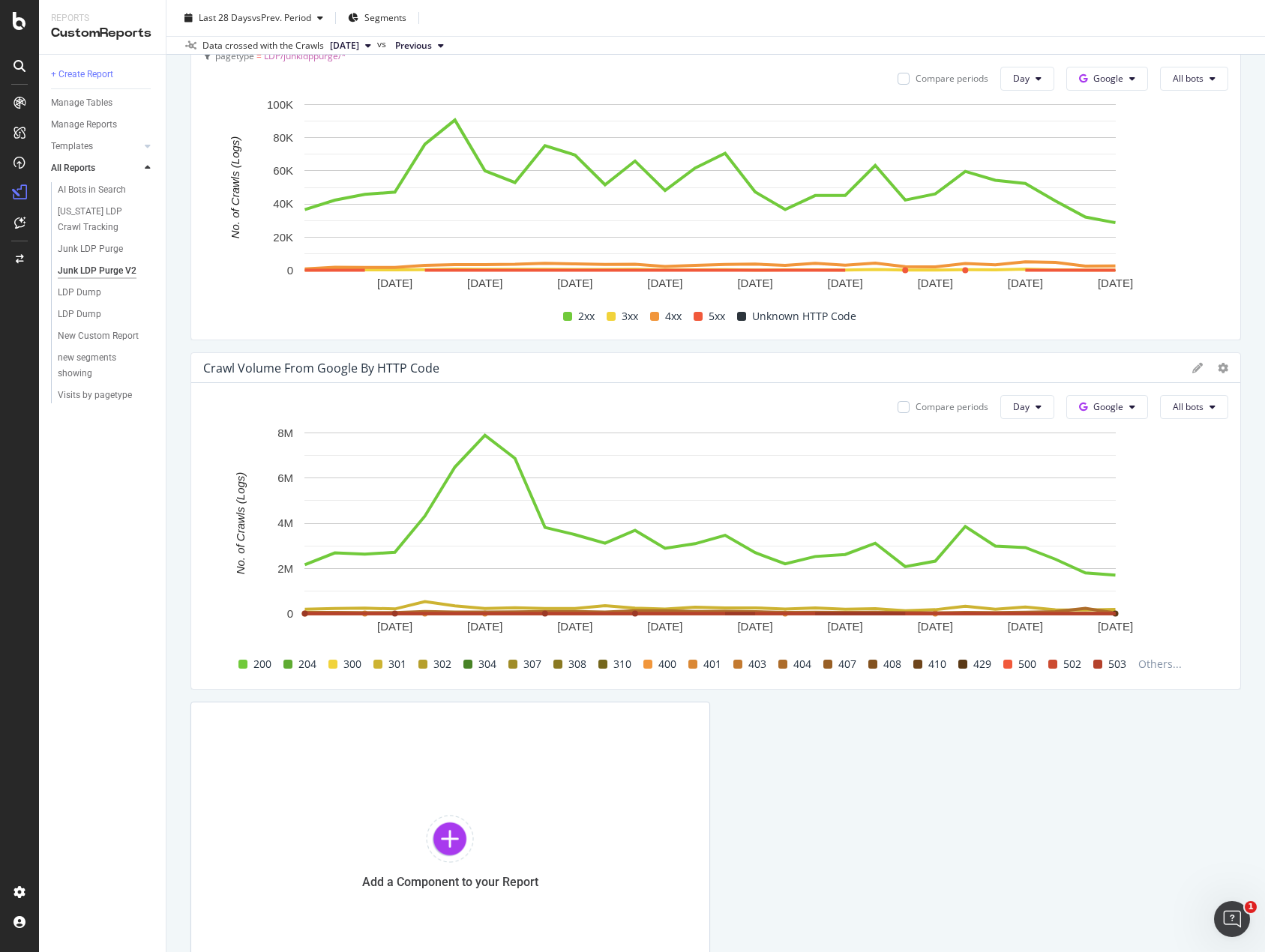
scroll to position [824, 0]
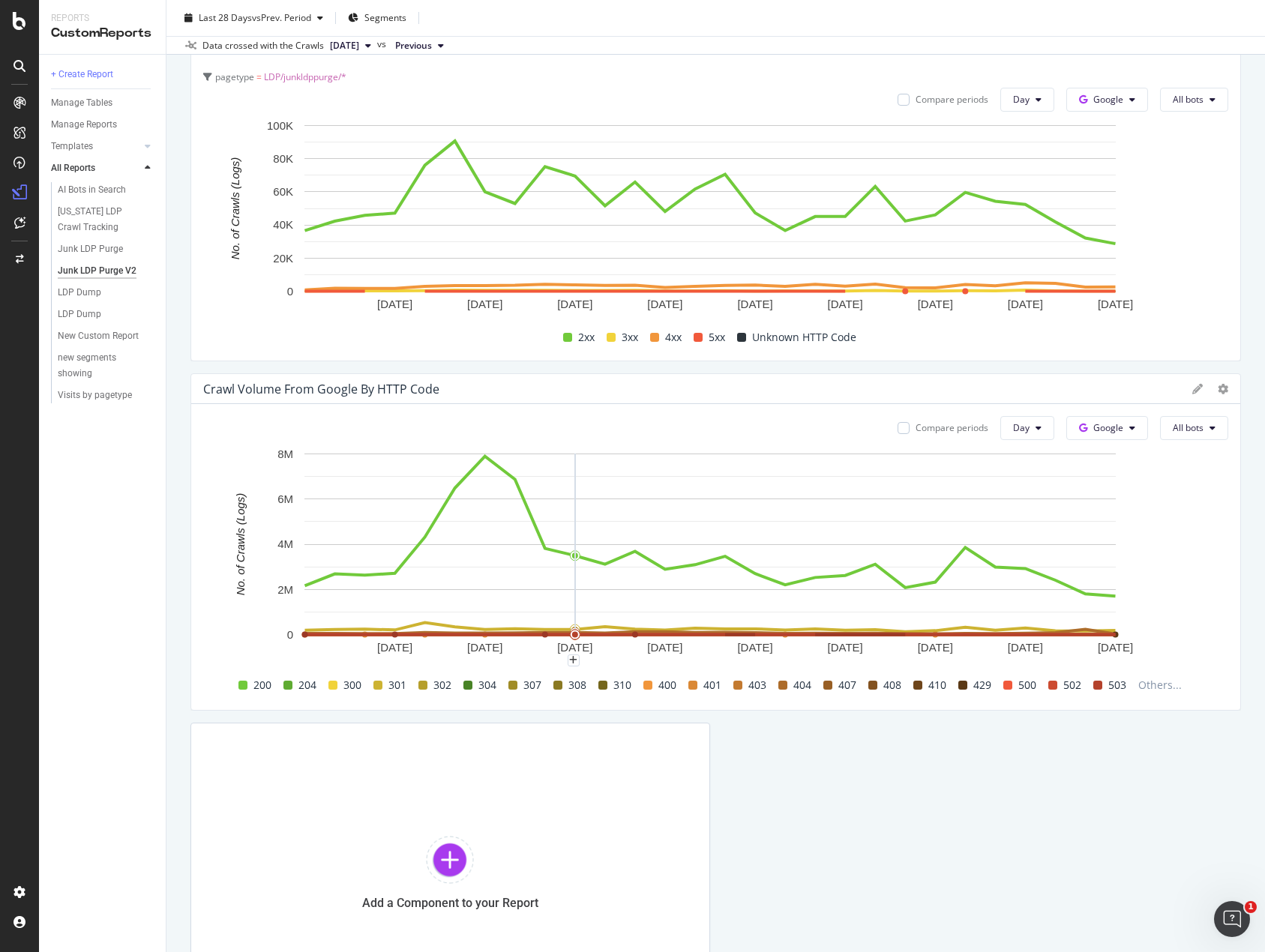
click at [242, 687] on div "200" at bounding box center [255, 685] width 45 height 18
click at [283, 686] on span at bounding box center [287, 685] width 9 height 9
click at [328, 686] on span at bounding box center [332, 685] width 9 height 9
click at [374, 684] on span at bounding box center [377, 685] width 9 height 9
click at [1024, 434] on button "Day" at bounding box center [1026, 428] width 54 height 24
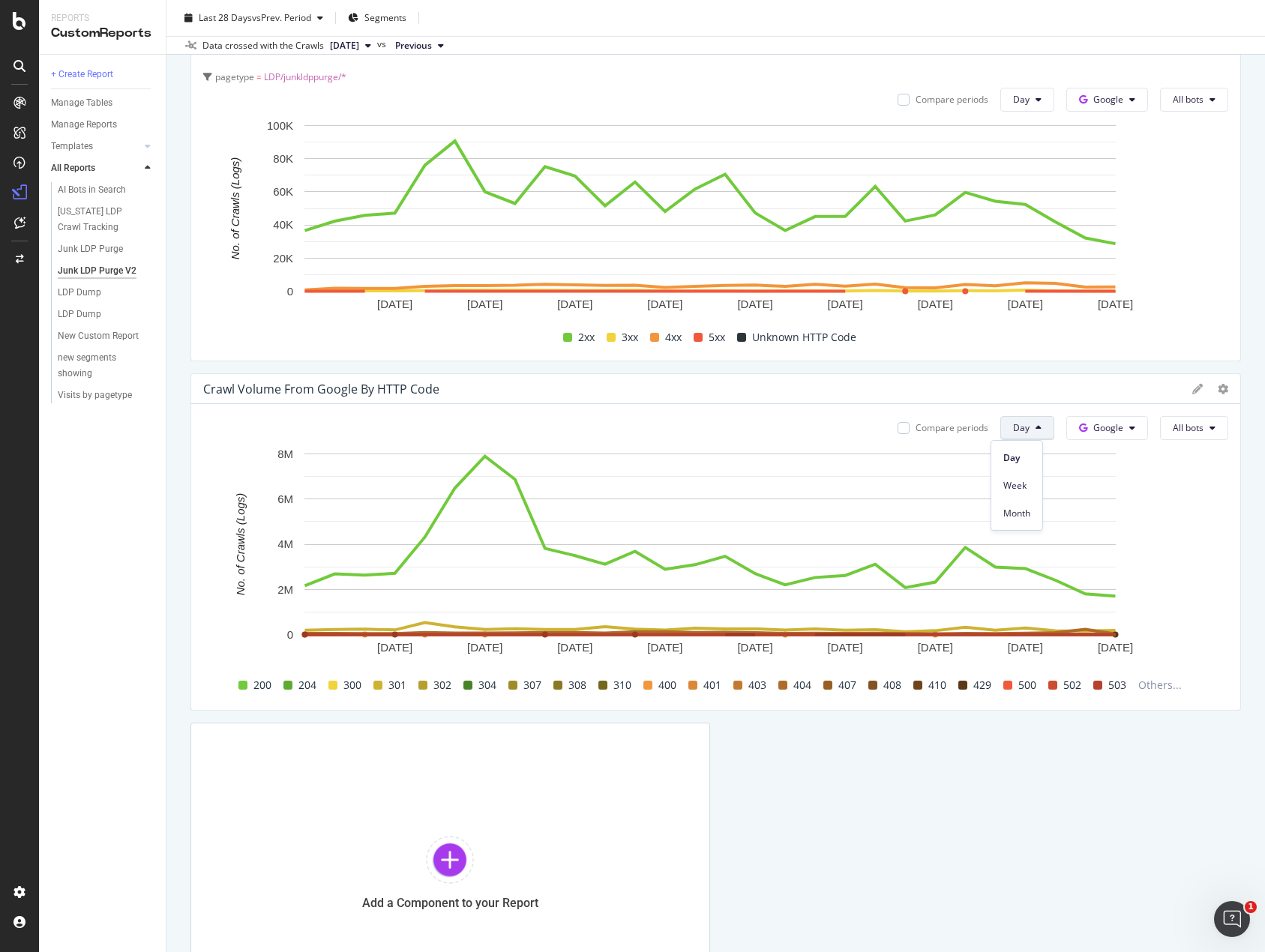
click at [1024, 434] on button "Day" at bounding box center [1026, 428] width 54 height 24
click at [1110, 688] on span "503" at bounding box center [1117, 685] width 18 height 18
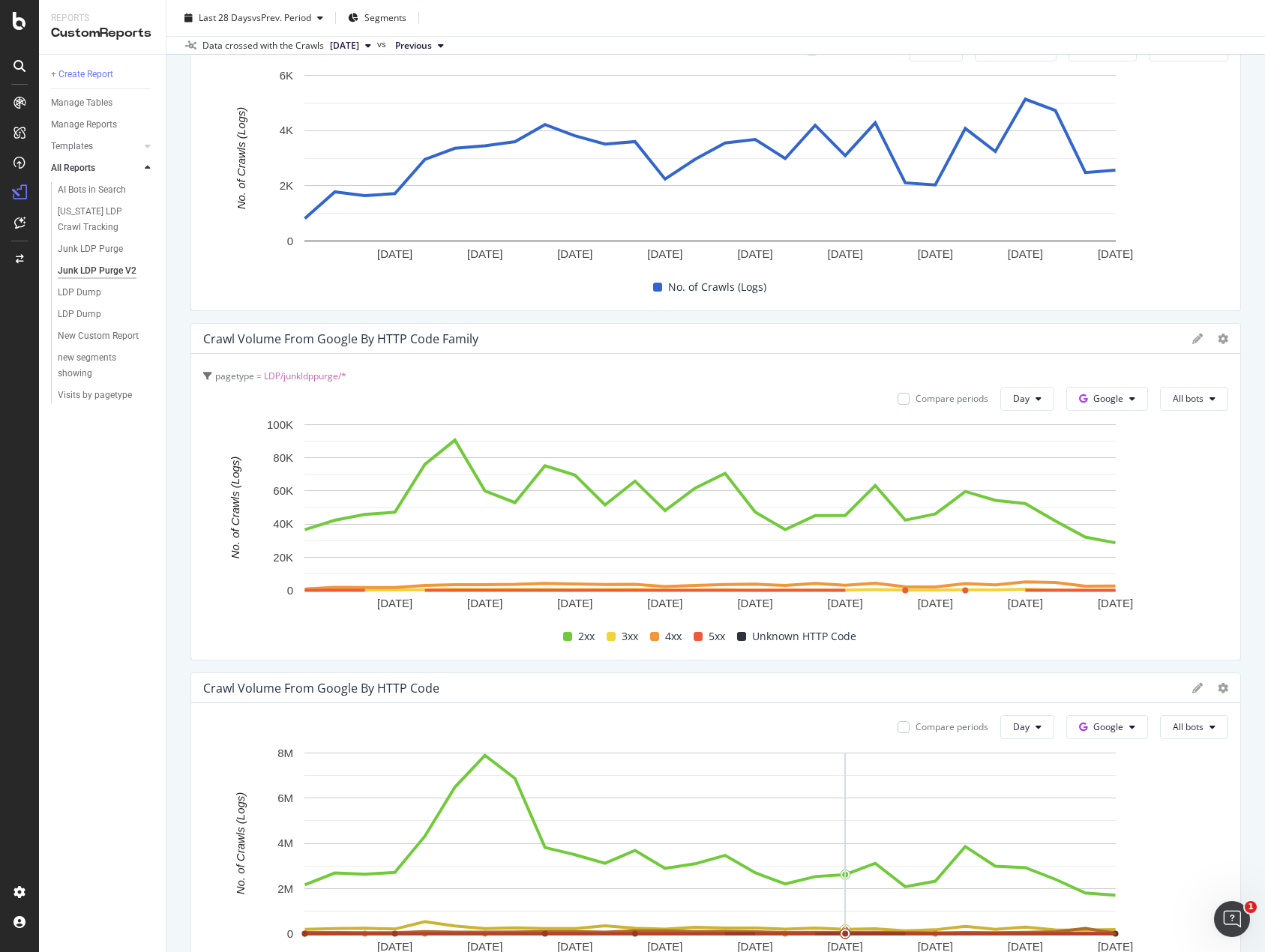
scroll to position [524, 0]
click at [644, 635] on div "4xx" at bounding box center [665, 637] width 43 height 18
click at [694, 636] on span at bounding box center [698, 637] width 9 height 9
click at [744, 642] on div "Unknown HTTP Code" at bounding box center [796, 637] width 131 height 18
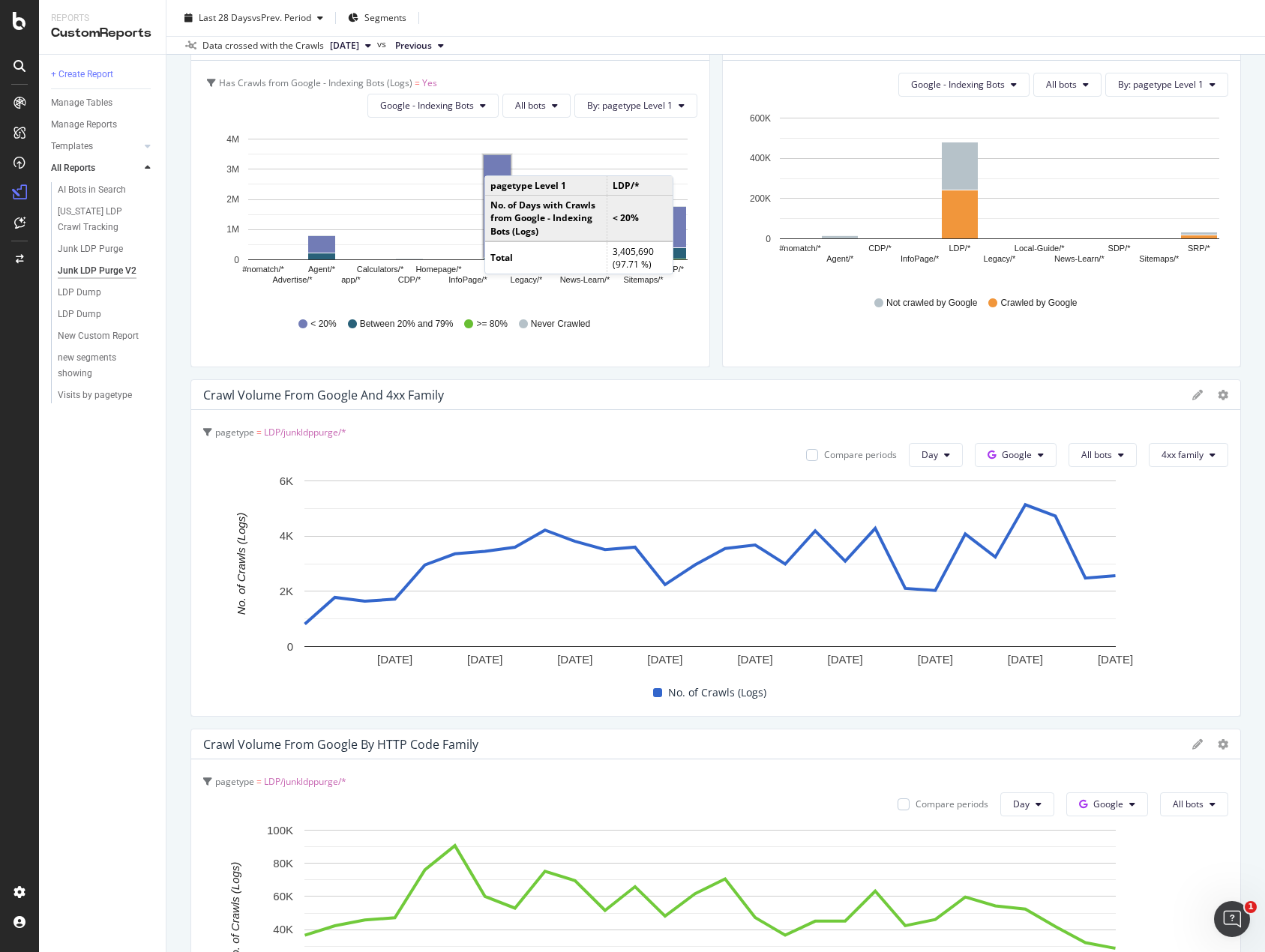
scroll to position [0, 0]
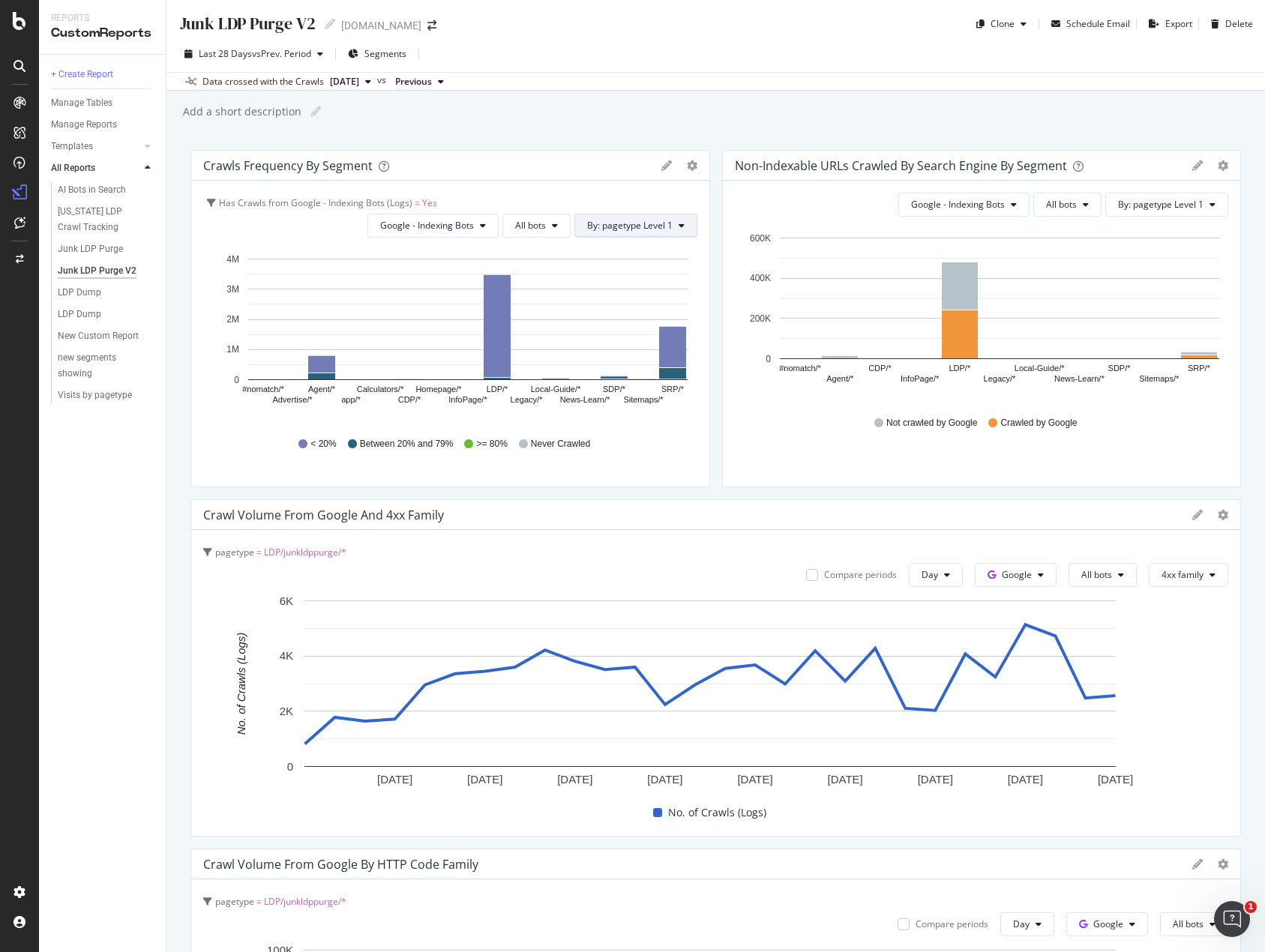
click at [644, 218] on button "By: pagetype Level 1" at bounding box center [635, 225] width 123 height 24
click at [72, 192] on div "LogAnalyzer" at bounding box center [85, 192] width 58 height 15
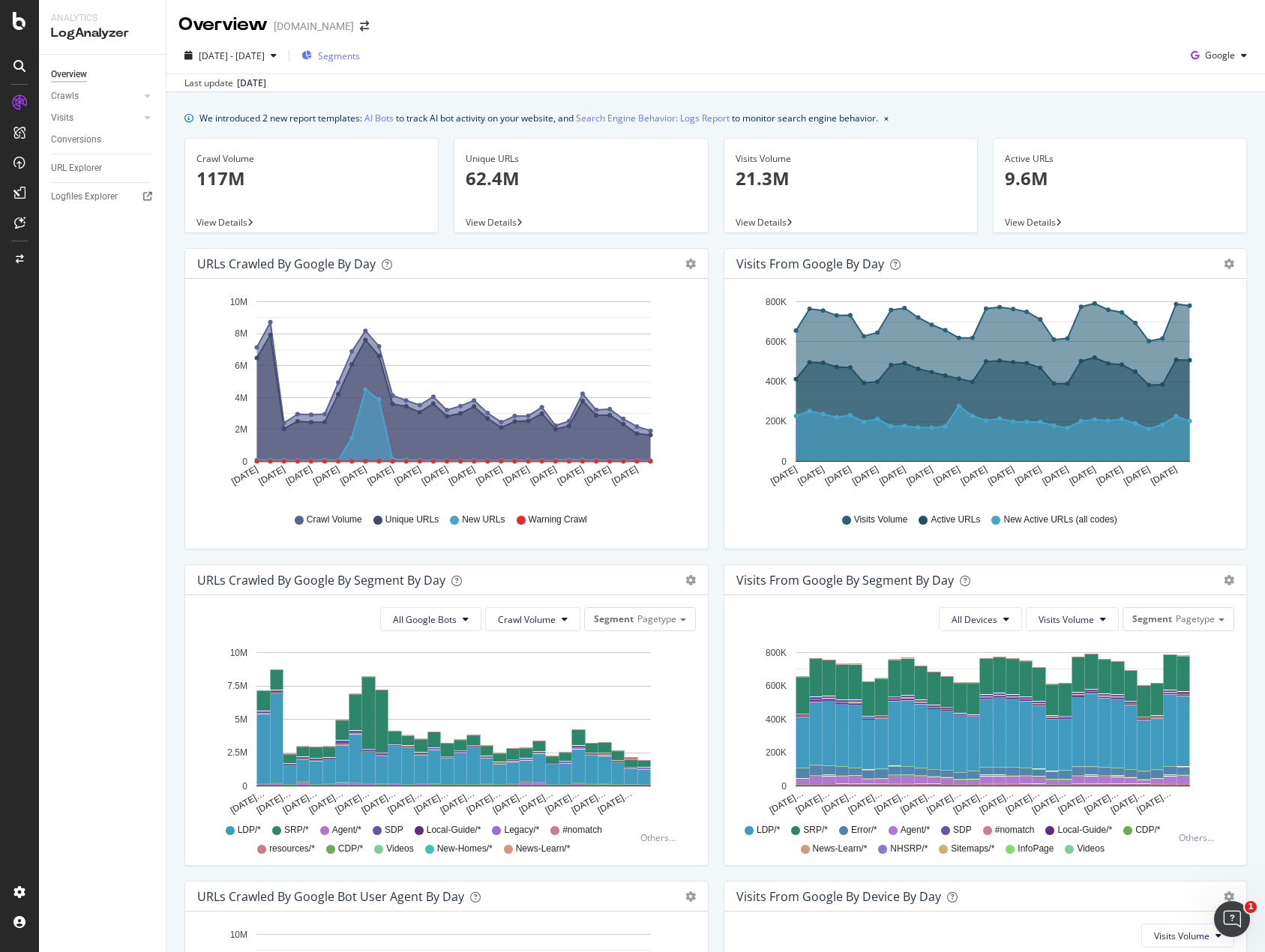
click at [360, 58] on span "Segments" at bounding box center [339, 56] width 42 height 12
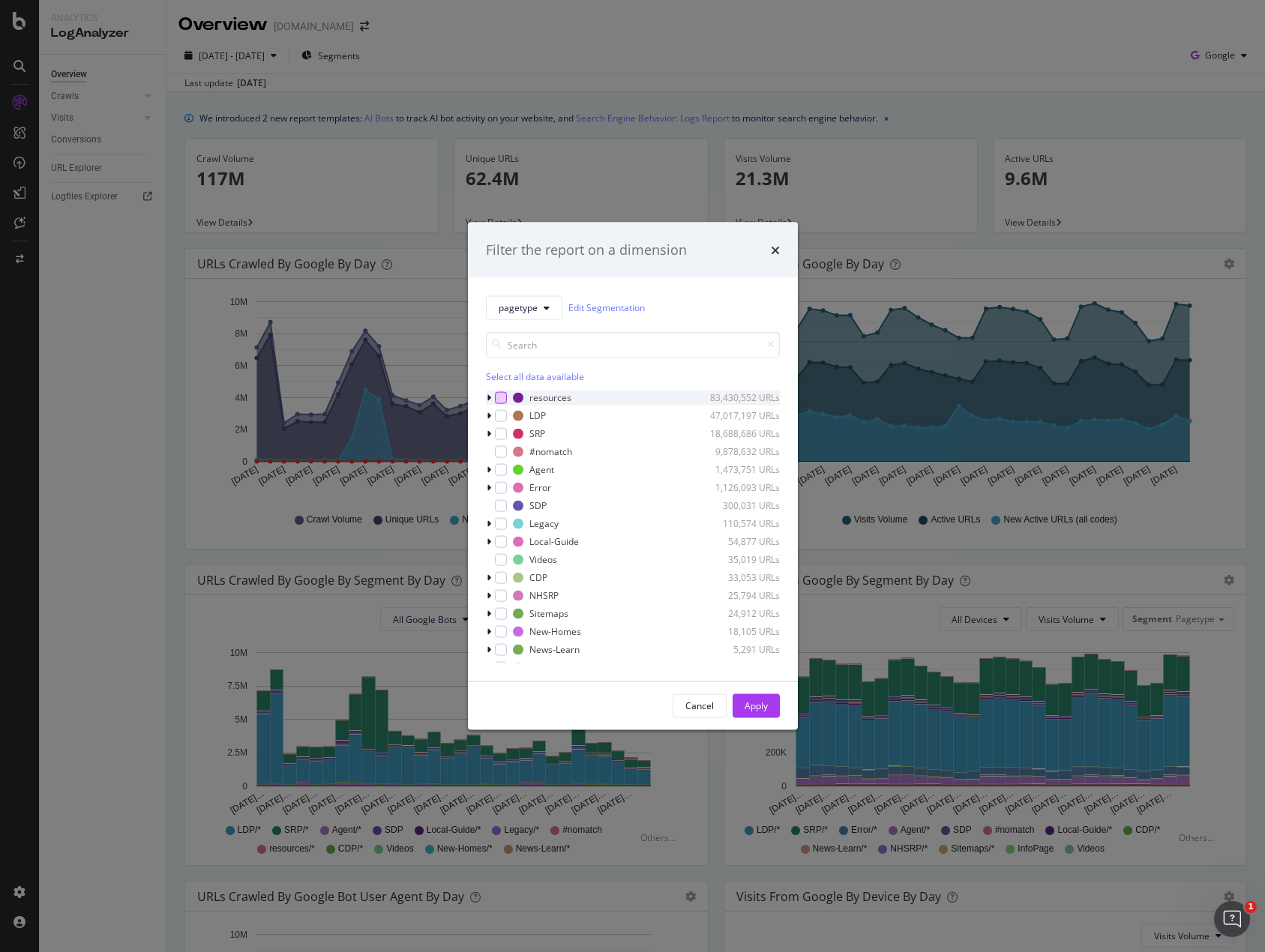
click at [495, 398] on div "modal" at bounding box center [501, 398] width 12 height 12
click at [758, 706] on div "Apply" at bounding box center [755, 705] width 23 height 12
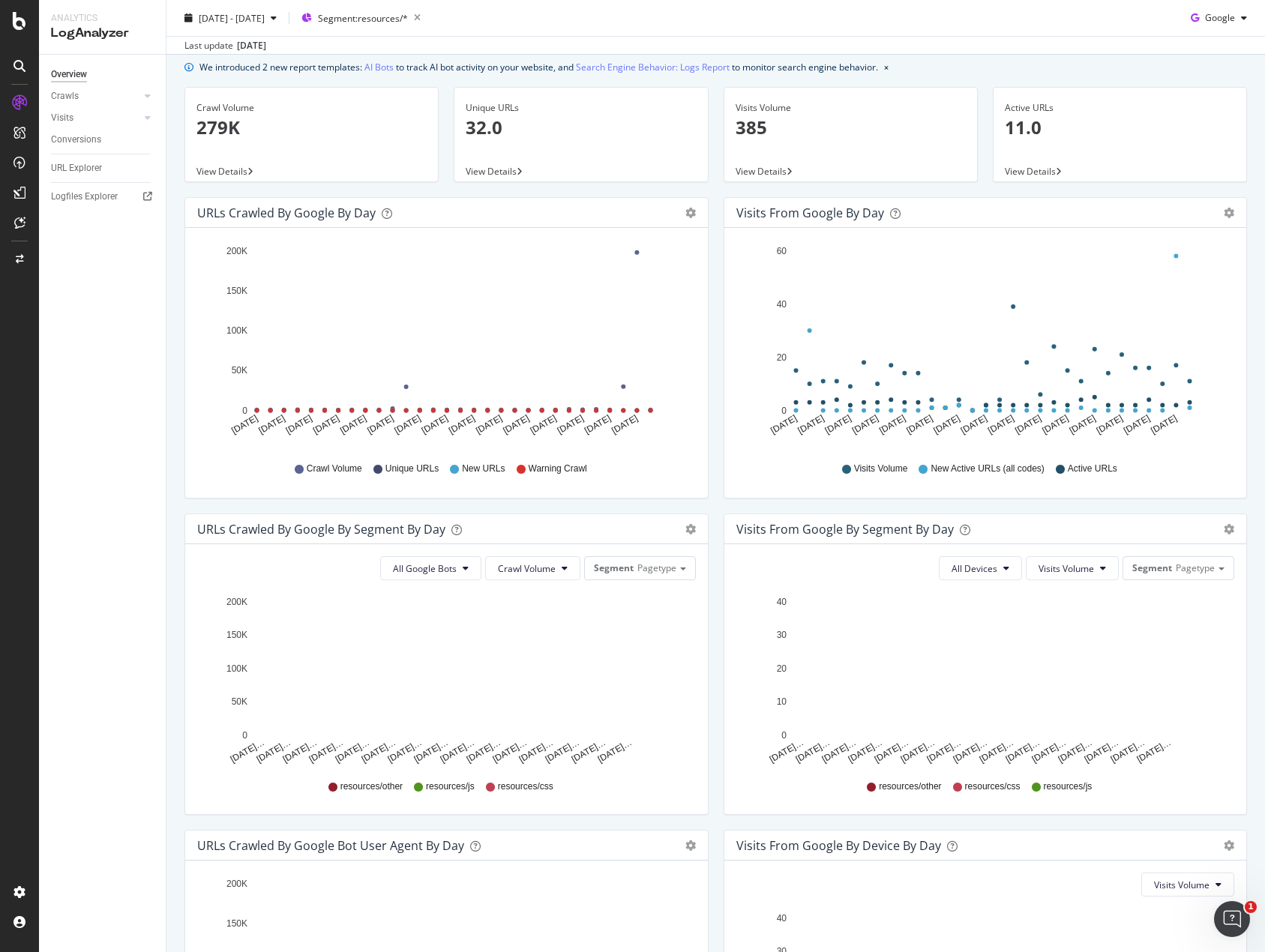
scroll to position [75, 0]
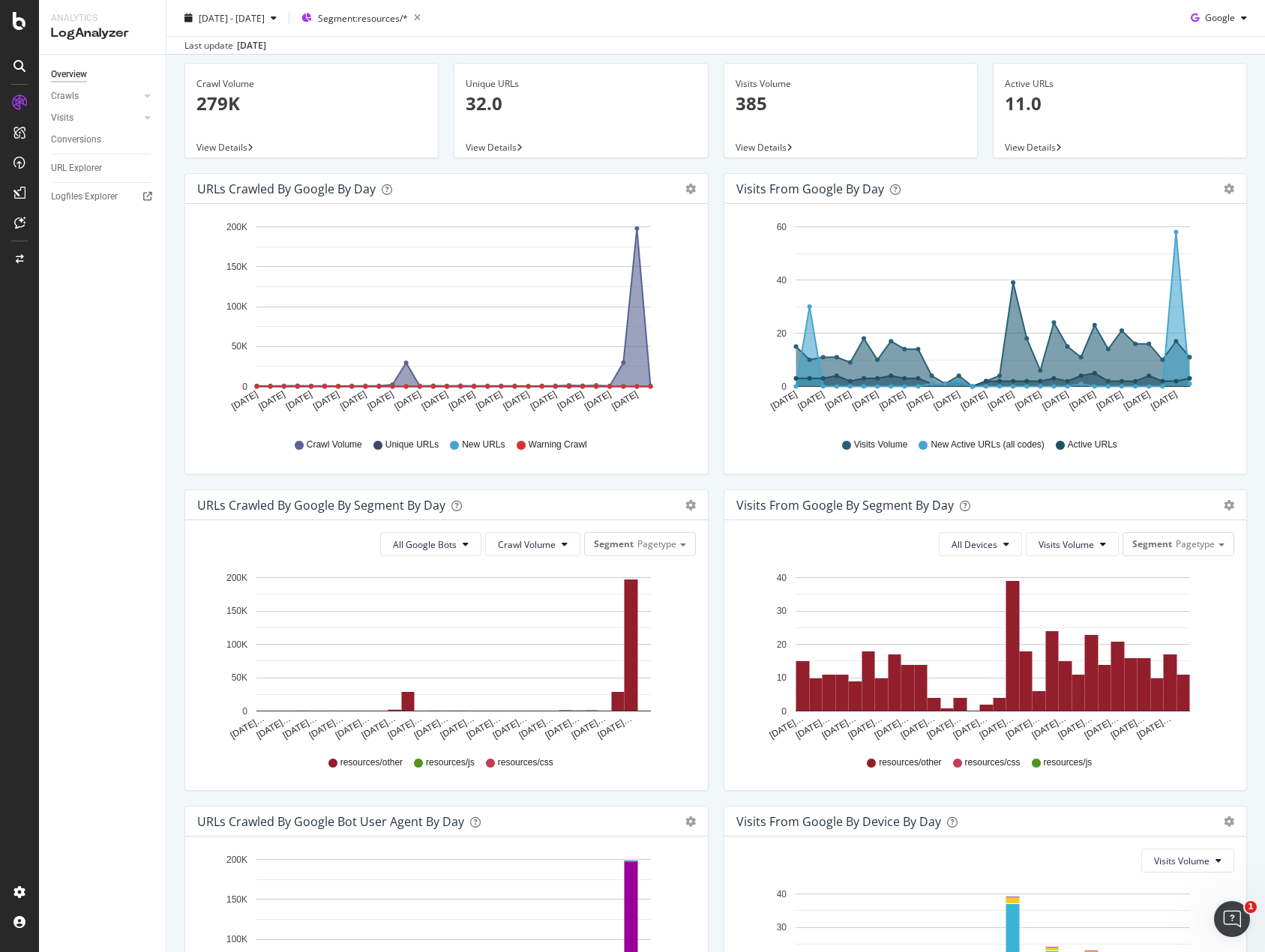
click at [492, 147] on span "View Details" at bounding box center [491, 147] width 51 height 12
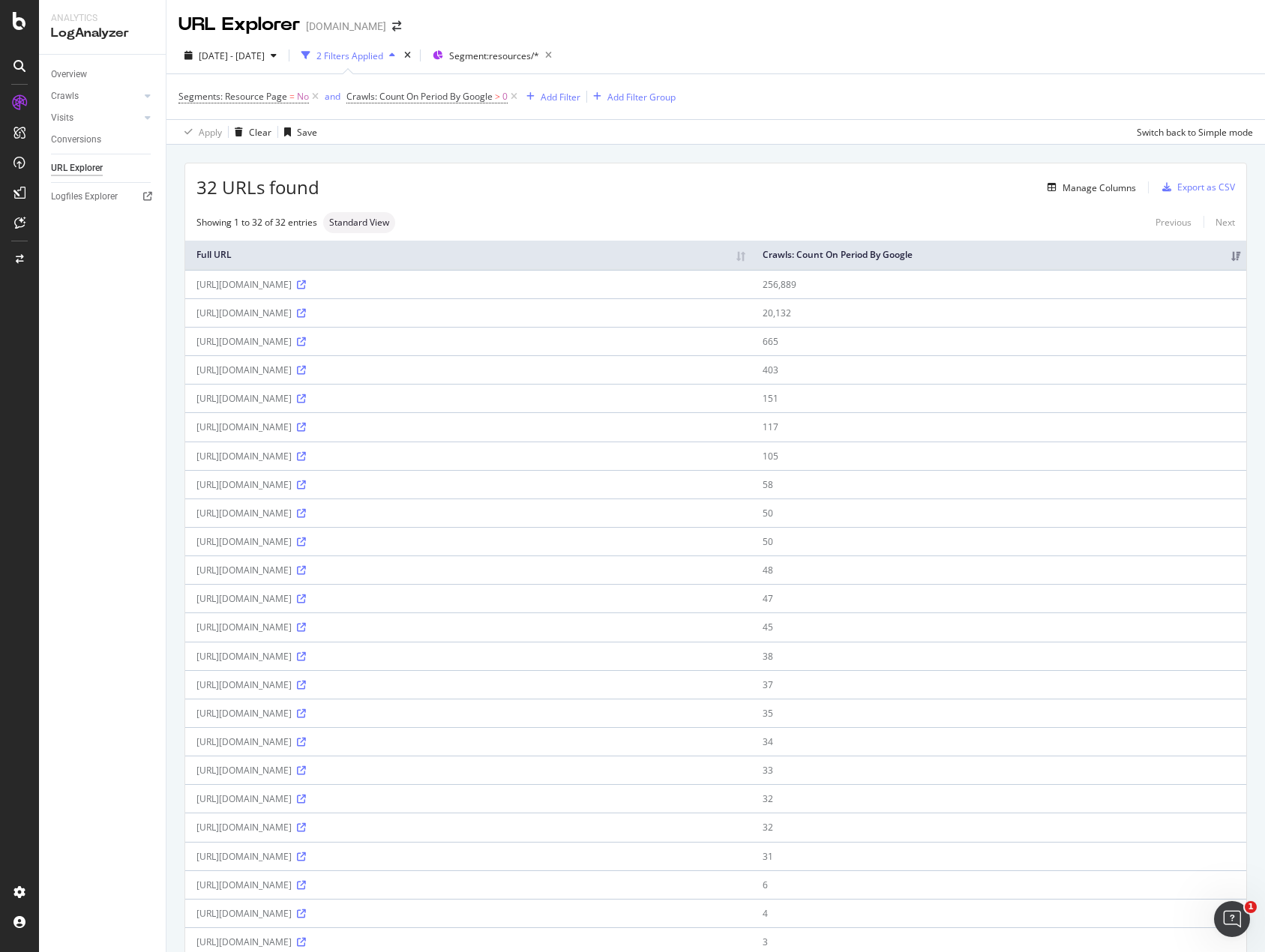
drag, startPoint x: 377, startPoint y: 283, endPoint x: 196, endPoint y: 291, distance: 181.2
click at [196, 291] on td "[URL][DOMAIN_NAME]" at bounding box center [468, 284] width 566 height 28
copy div "[URL][DOMAIN_NAME]"
